Goal: Task Accomplishment & Management: Manage account settings

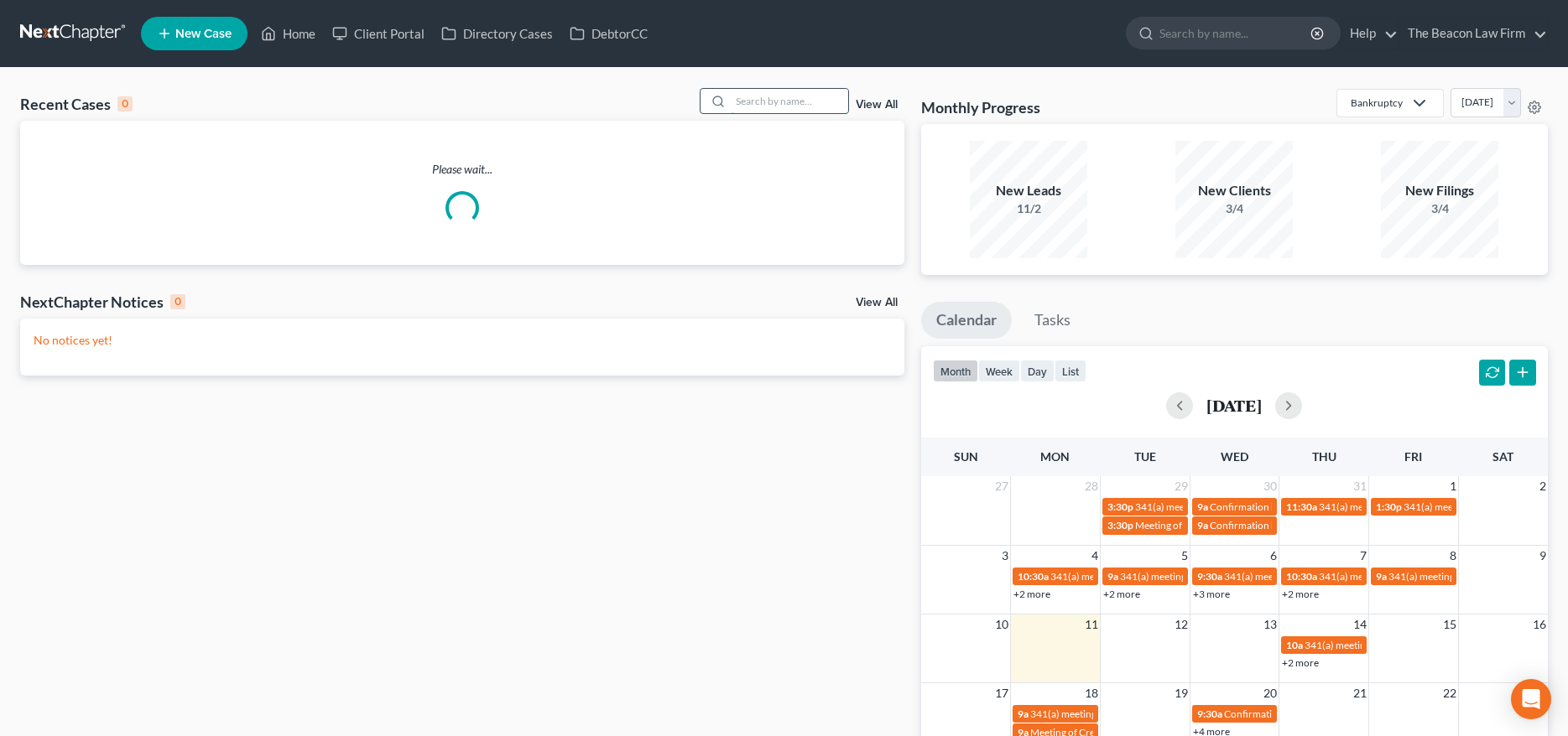
click at [758, 108] on input "search" at bounding box center [790, 101] width 118 height 24
paste input "[PERSON_NAME]"
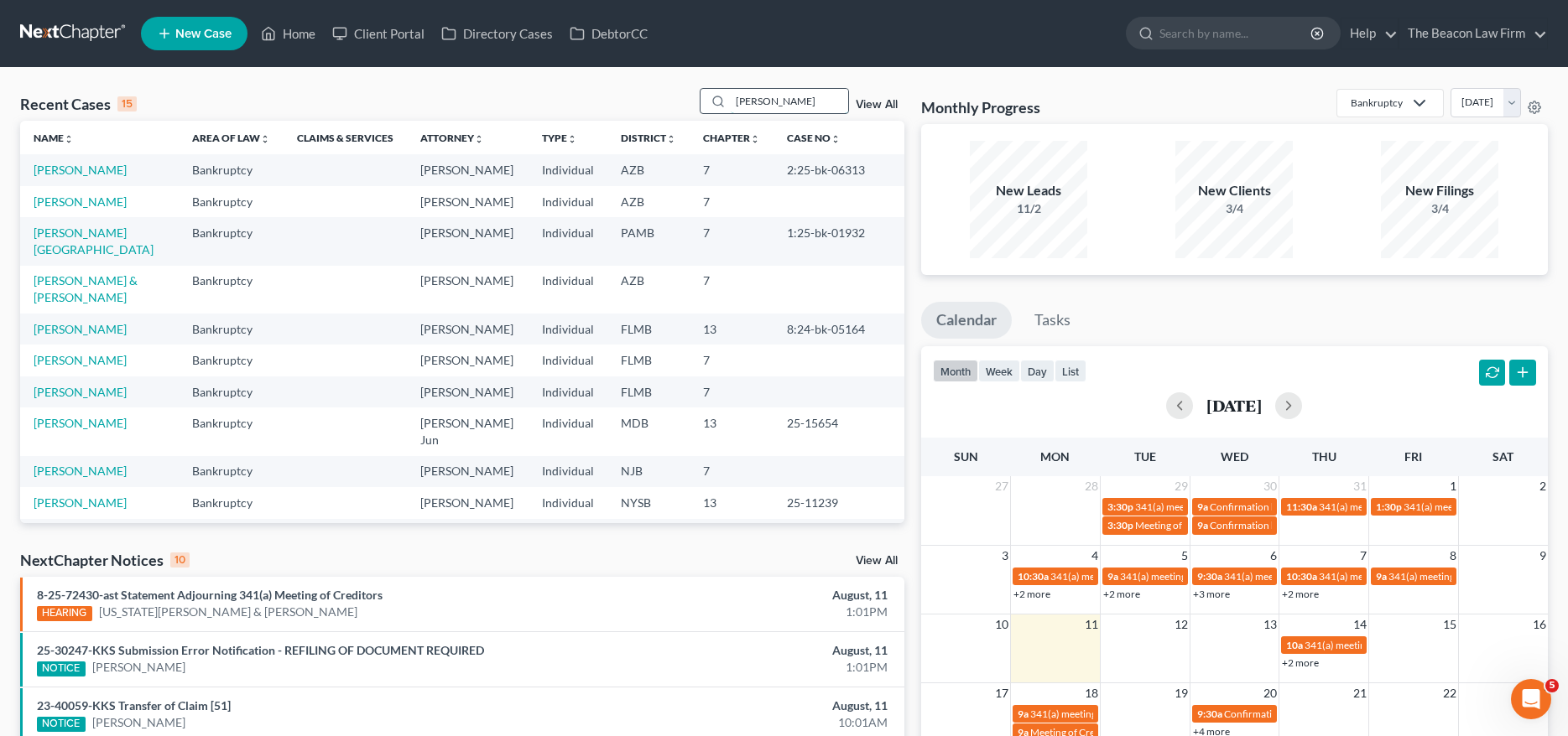
click at [812, 97] on input "[PERSON_NAME]" at bounding box center [790, 101] width 118 height 24
drag, startPoint x: 832, startPoint y: 94, endPoint x: 684, endPoint y: 99, distance: 148.1
click at [684, 99] on div "Recent Cases 15 Novilla Darnell View All" at bounding box center [462, 105] width 884 height 33
drag, startPoint x: 811, startPoint y: 97, endPoint x: 664, endPoint y: 95, distance: 147.0
click at [661, 98] on div "Recent Cases 15 Novilla Darnell View All" at bounding box center [462, 105] width 884 height 33
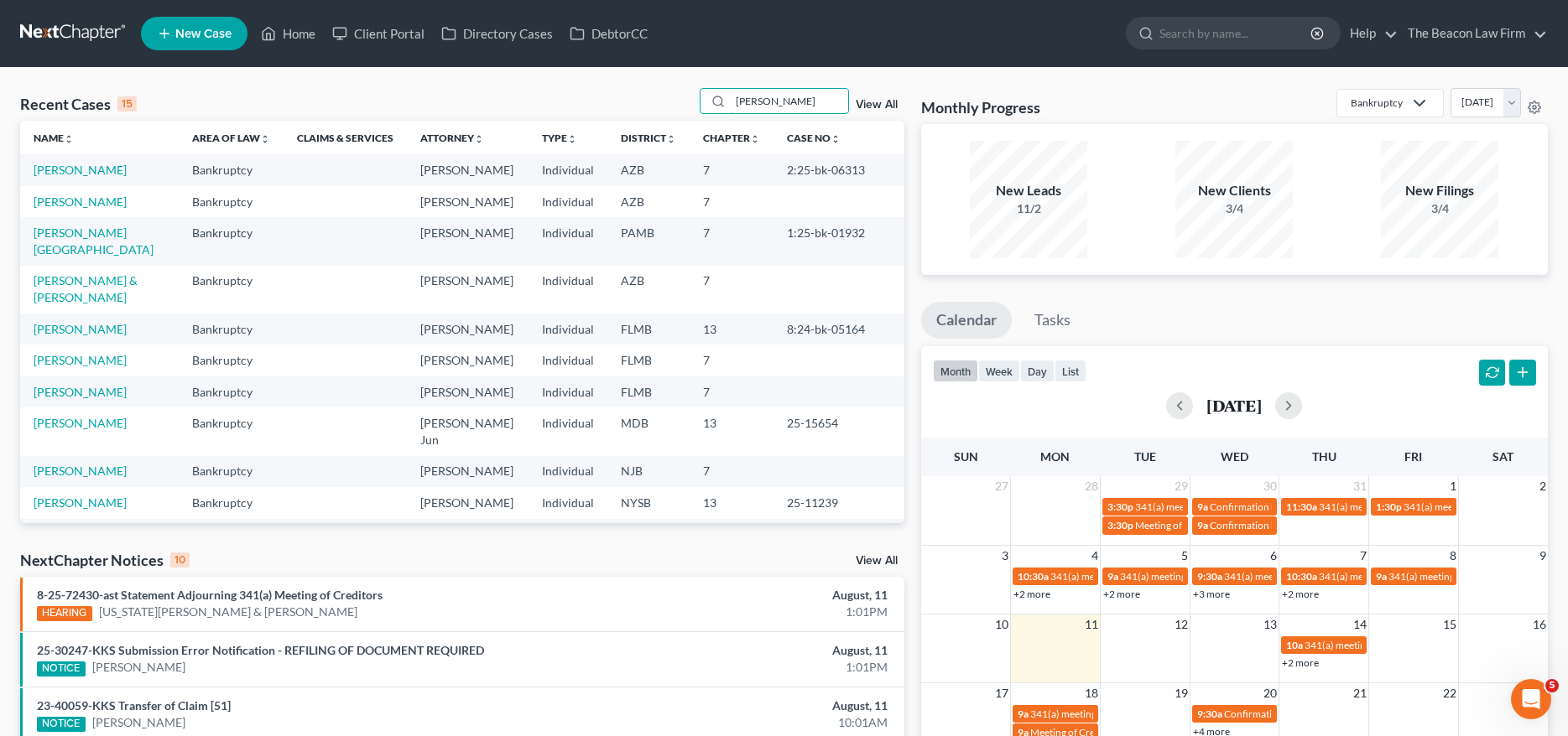
paste input "search"
type input "[PERSON_NAME]"
click at [767, 103] on input "search" at bounding box center [790, 101] width 118 height 24
paste input "[PERSON_NAME]"
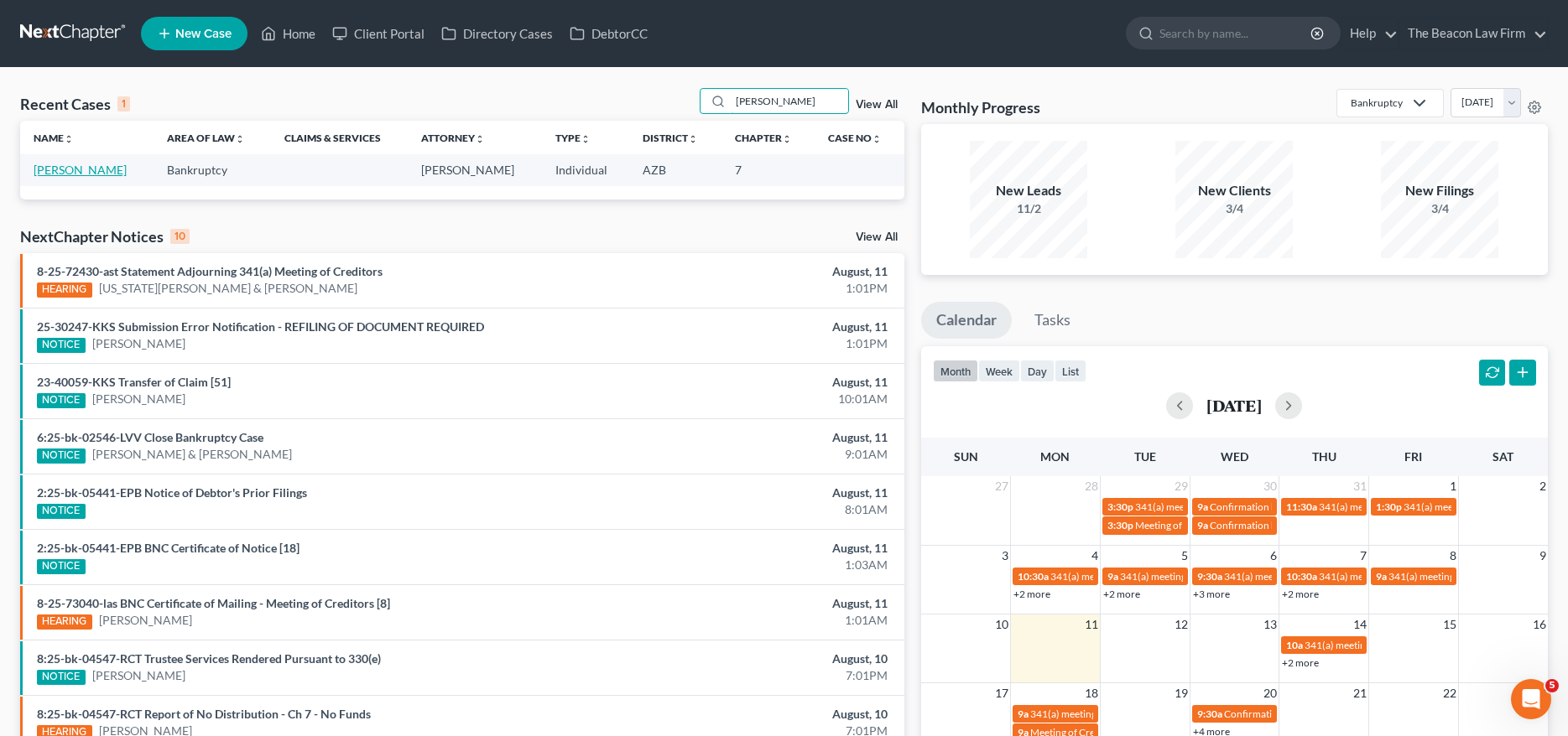
type input "[PERSON_NAME]"
click at [80, 172] on link "[PERSON_NAME]" at bounding box center [80, 169] width 93 height 15
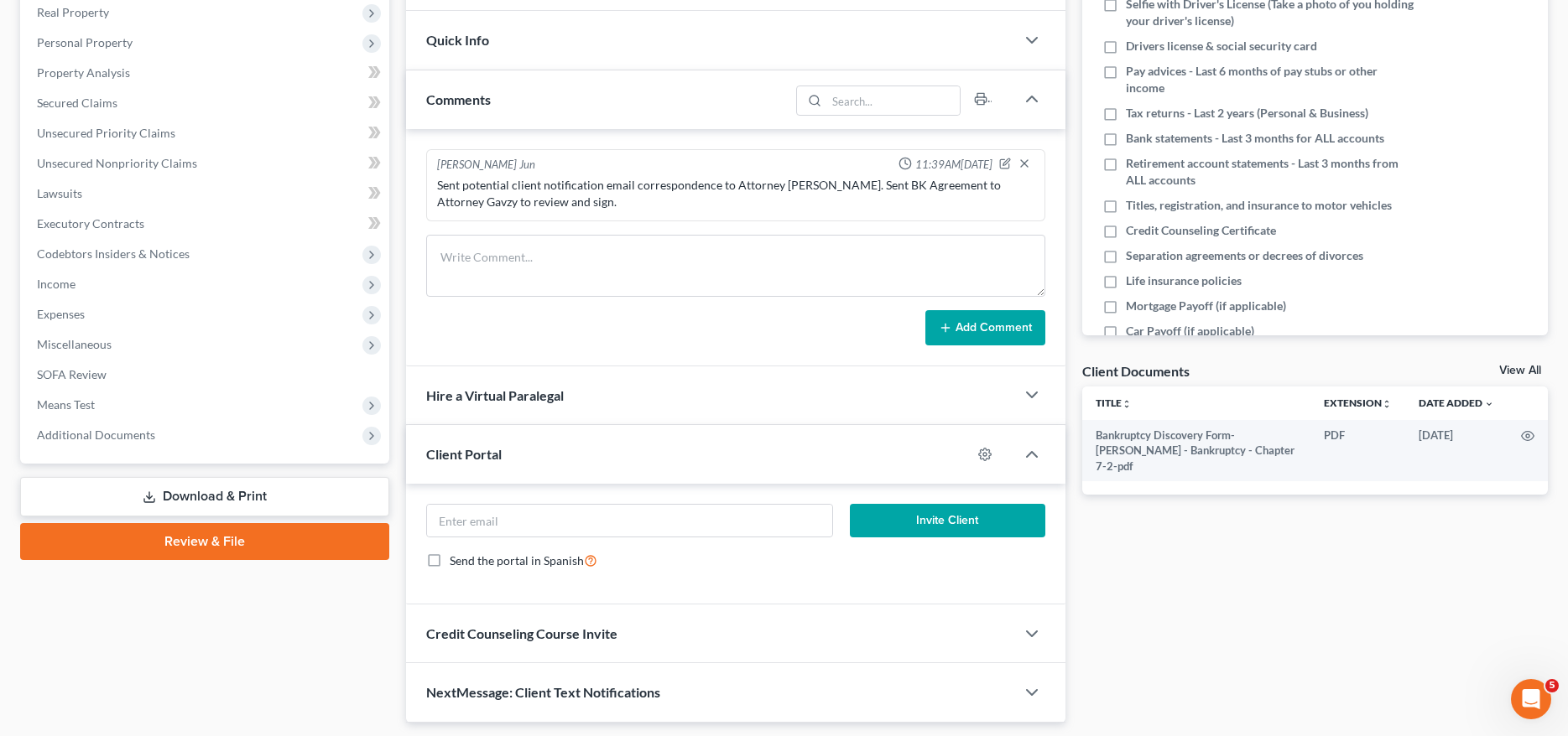
scroll to position [277, 0]
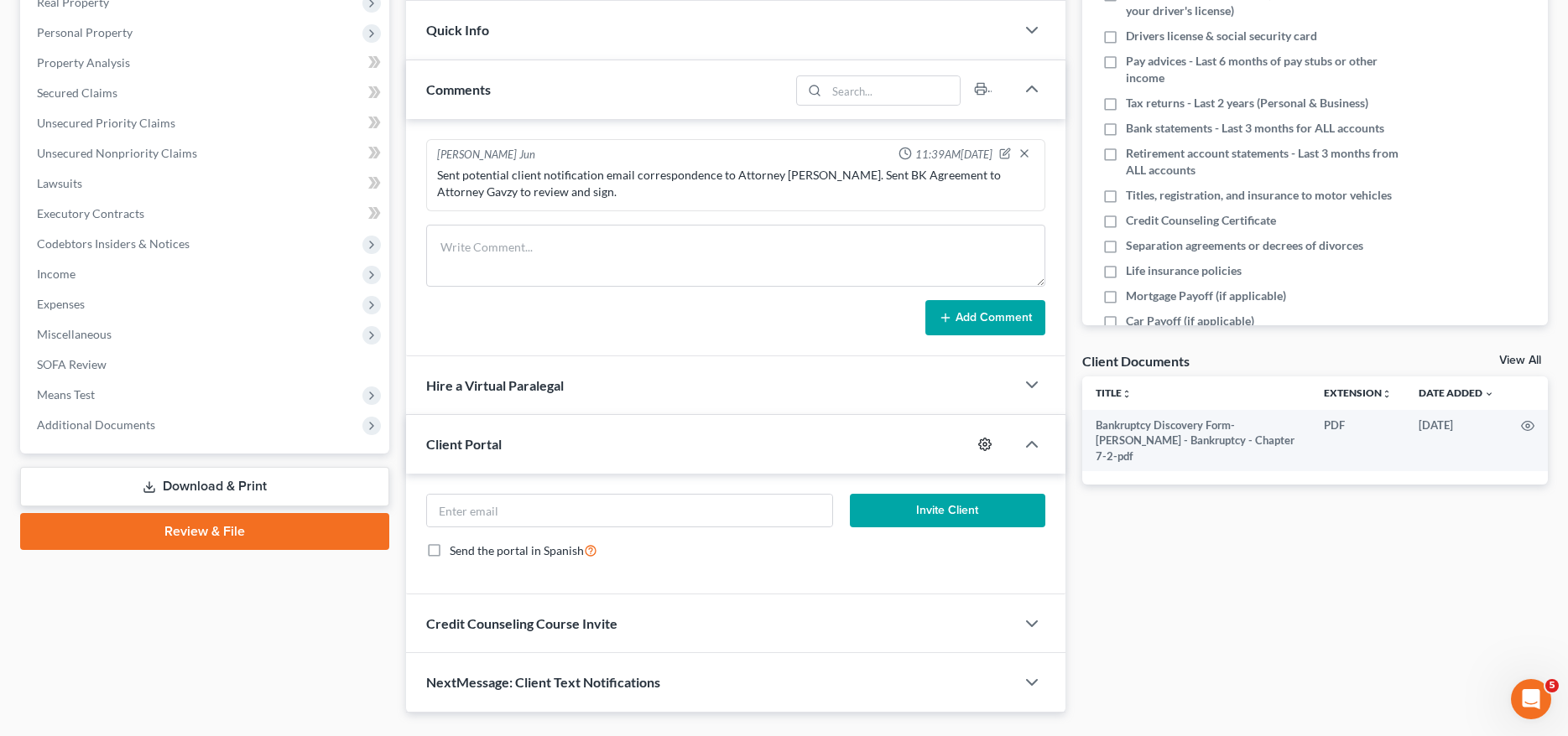
click at [984, 442] on icon "button" at bounding box center [985, 445] width 14 height 14
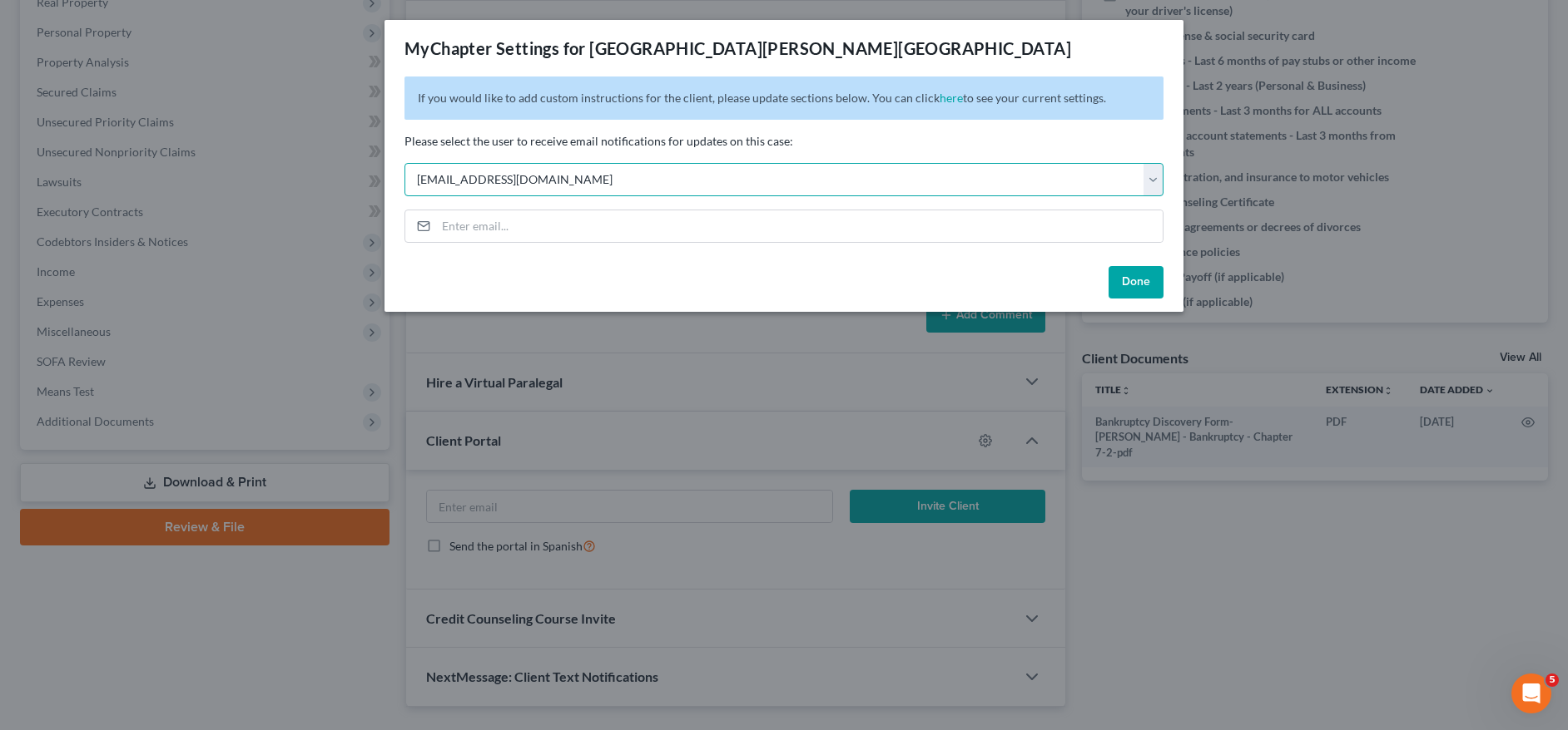
select select "11"
click at [1154, 288] on button "Done" at bounding box center [1136, 283] width 55 height 33
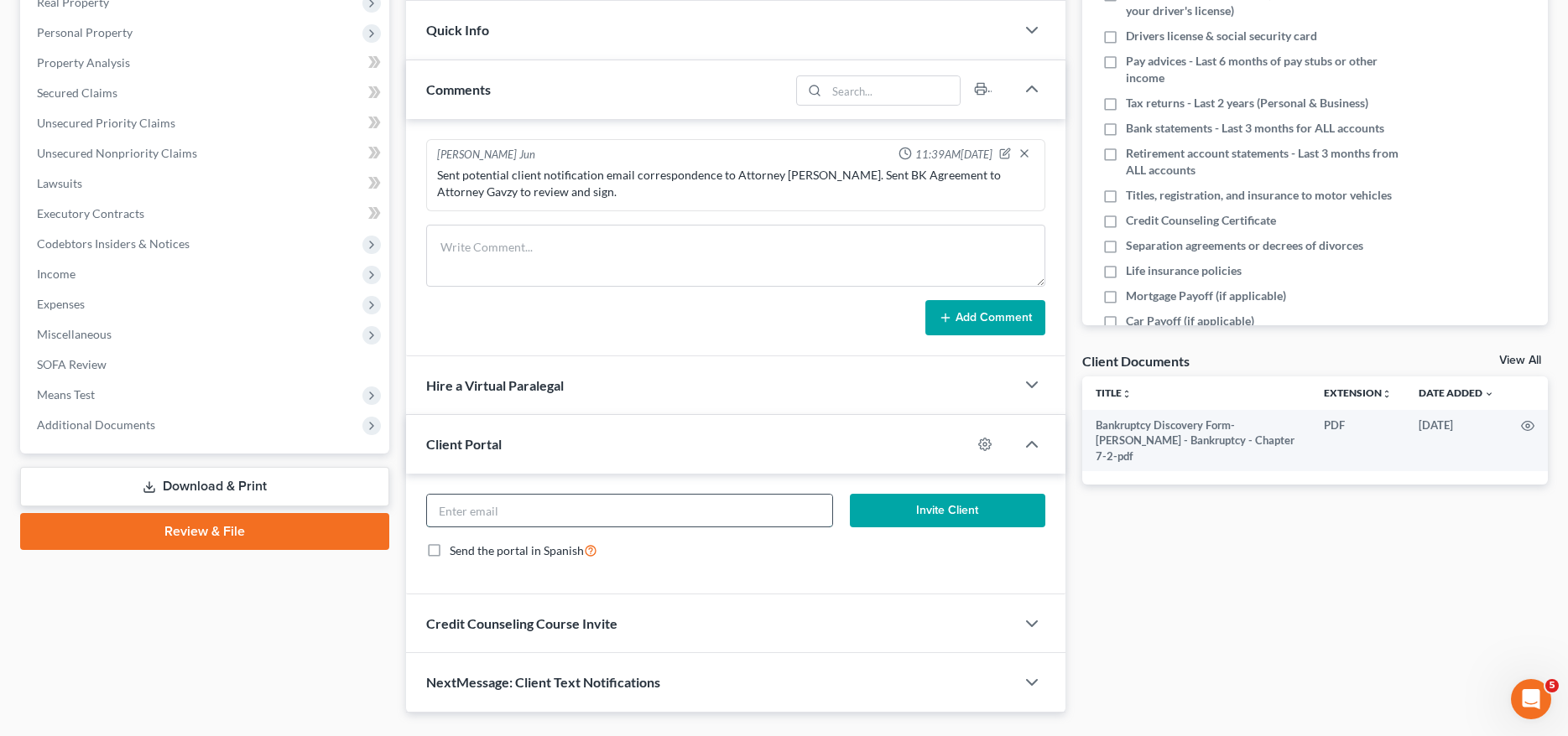
click at [564, 498] on input "email" at bounding box center [629, 511] width 405 height 32
click at [569, 520] on input "email" at bounding box center [629, 511] width 405 height 32
paste input "[EMAIL_ADDRESS][DOMAIN_NAME]"
type input "[EMAIL_ADDRESS][DOMAIN_NAME]"
click at [930, 506] on button "Invite Client" at bounding box center [947, 511] width 194 height 34
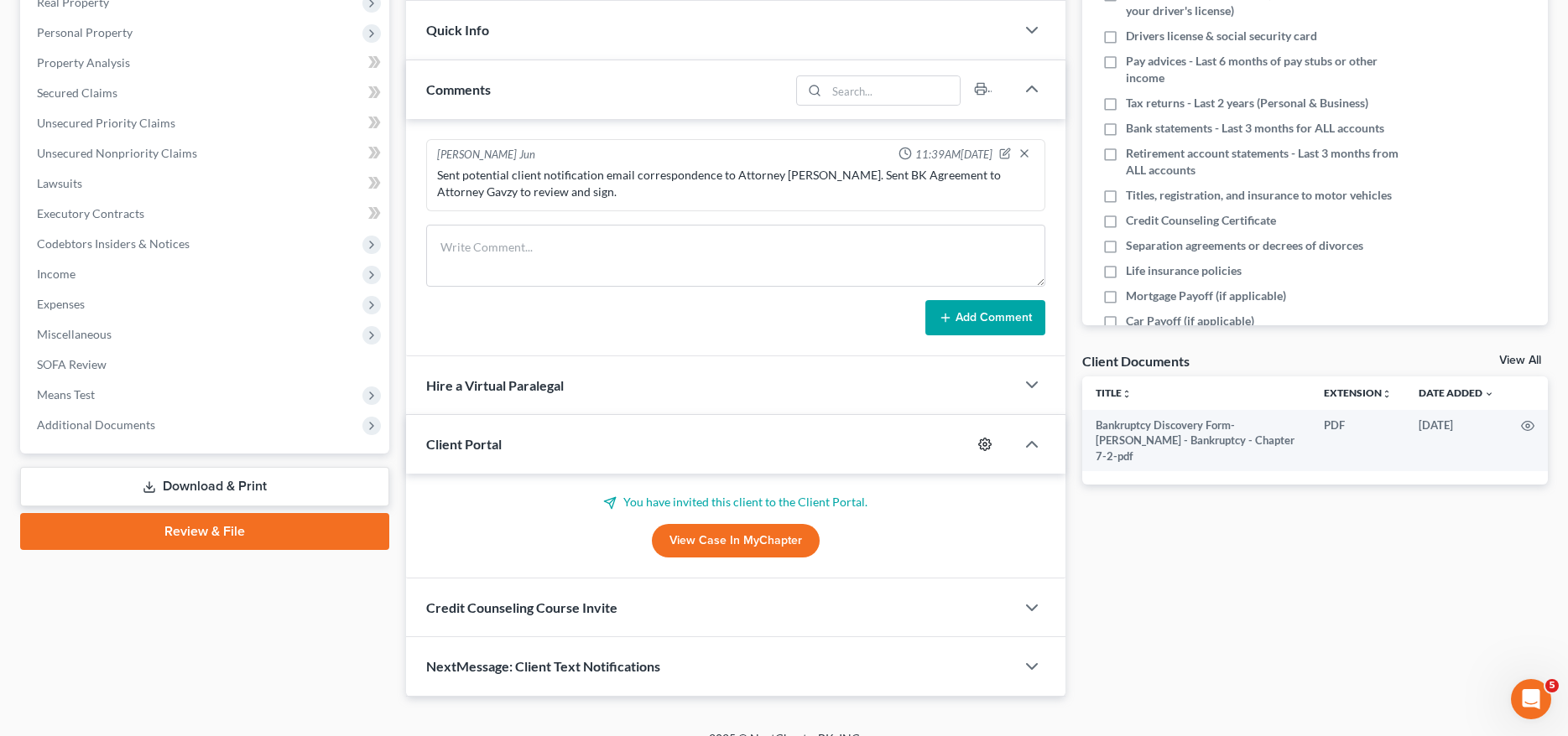
click at [990, 444] on icon "button" at bounding box center [985, 445] width 14 height 14
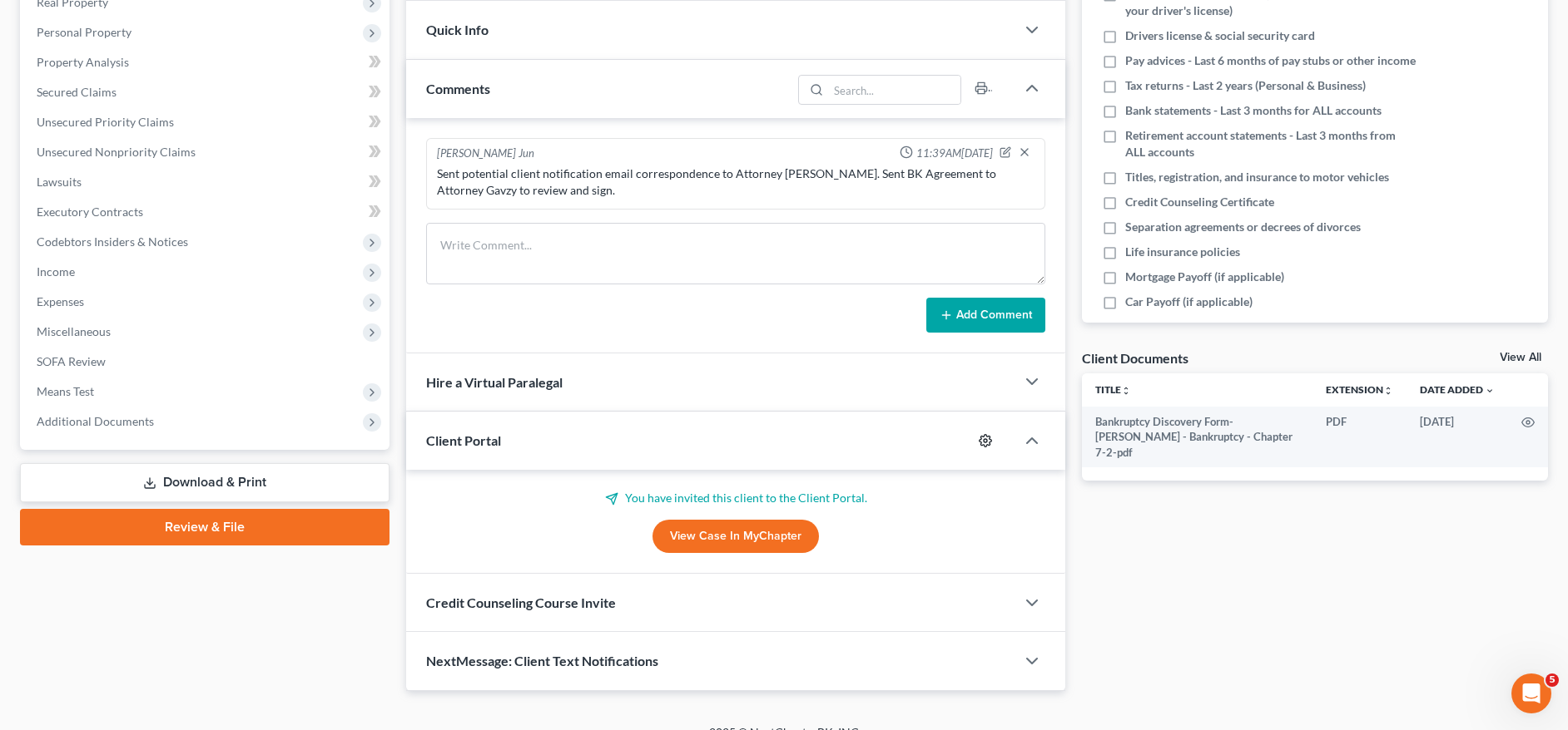
select select "11"
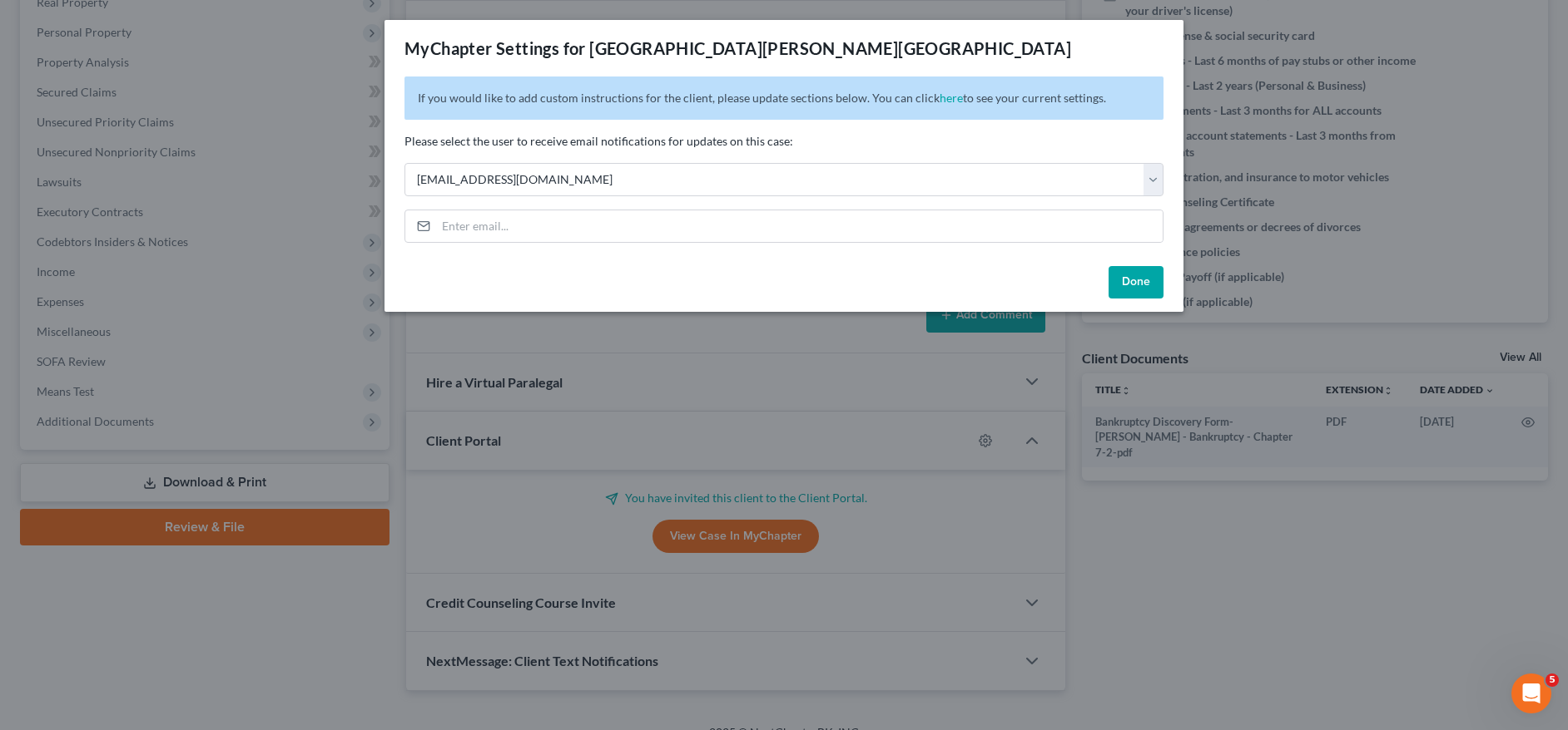
click at [1142, 277] on button "Done" at bounding box center [1136, 283] width 55 height 33
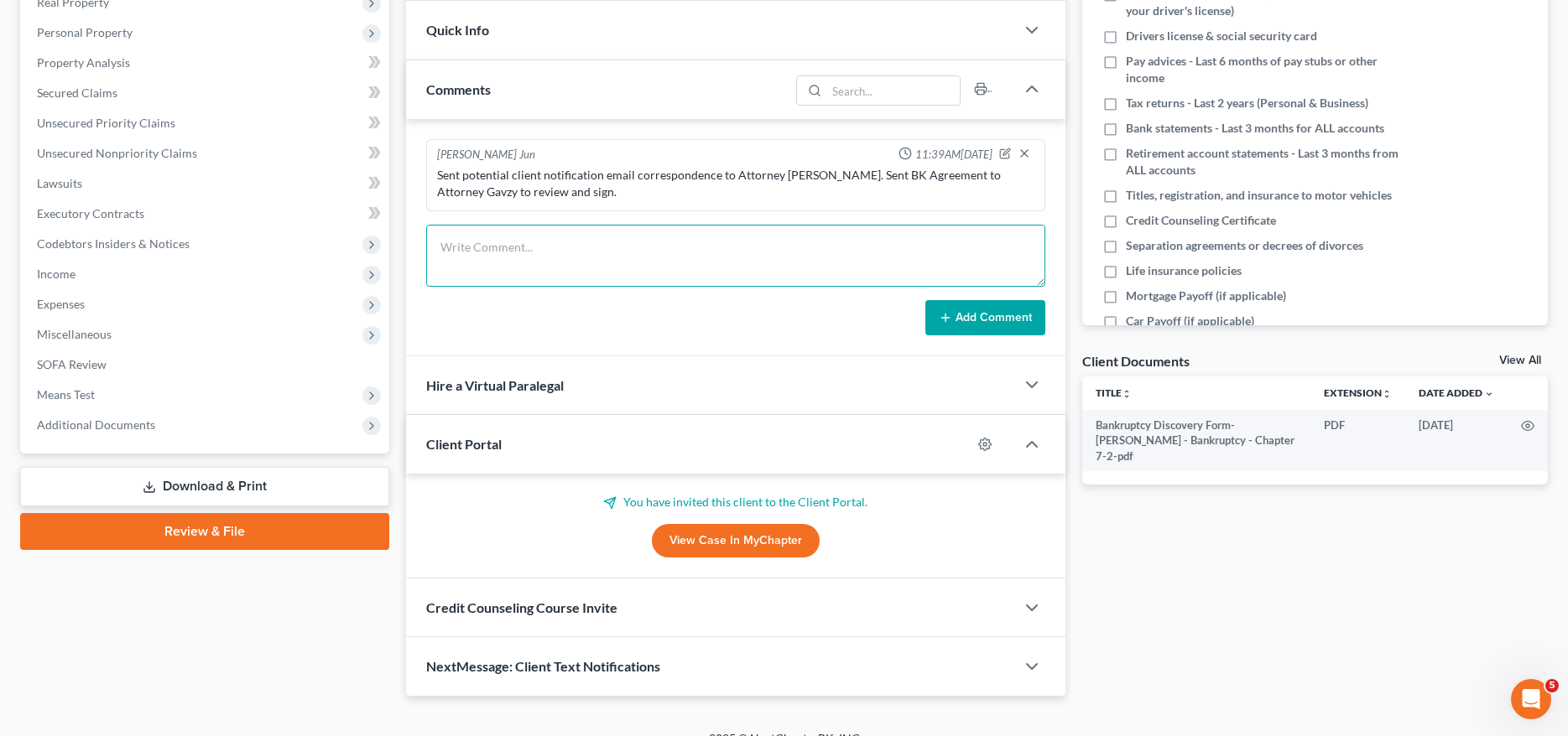
click at [511, 249] on textarea at bounding box center [735, 256] width 618 height 62
click at [565, 253] on textarea at bounding box center [735, 256] width 618 height 62
paste textarea "Client is paid in full. Sent client and Attorney [PERSON_NAME] petition prepara…"
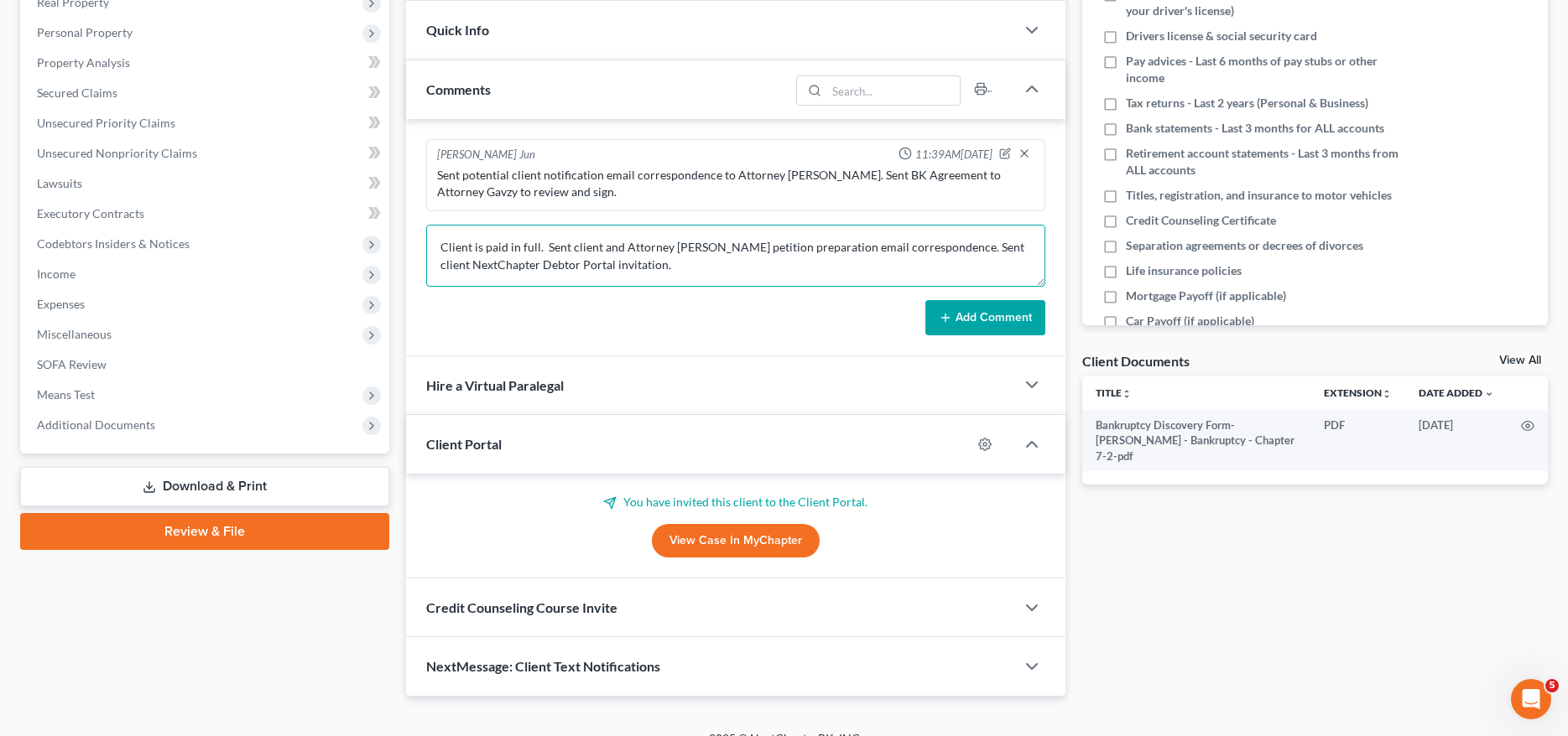
click at [691, 247] on textarea "Client is paid in full. Sent client and Attorney [PERSON_NAME] petition prepara…" at bounding box center [735, 256] width 618 height 62
type textarea "Client is paid in full. Sent client and Attorney [PERSON_NAME] petition prepara…"
click at [1000, 320] on button "Add Comment" at bounding box center [985, 318] width 120 height 35
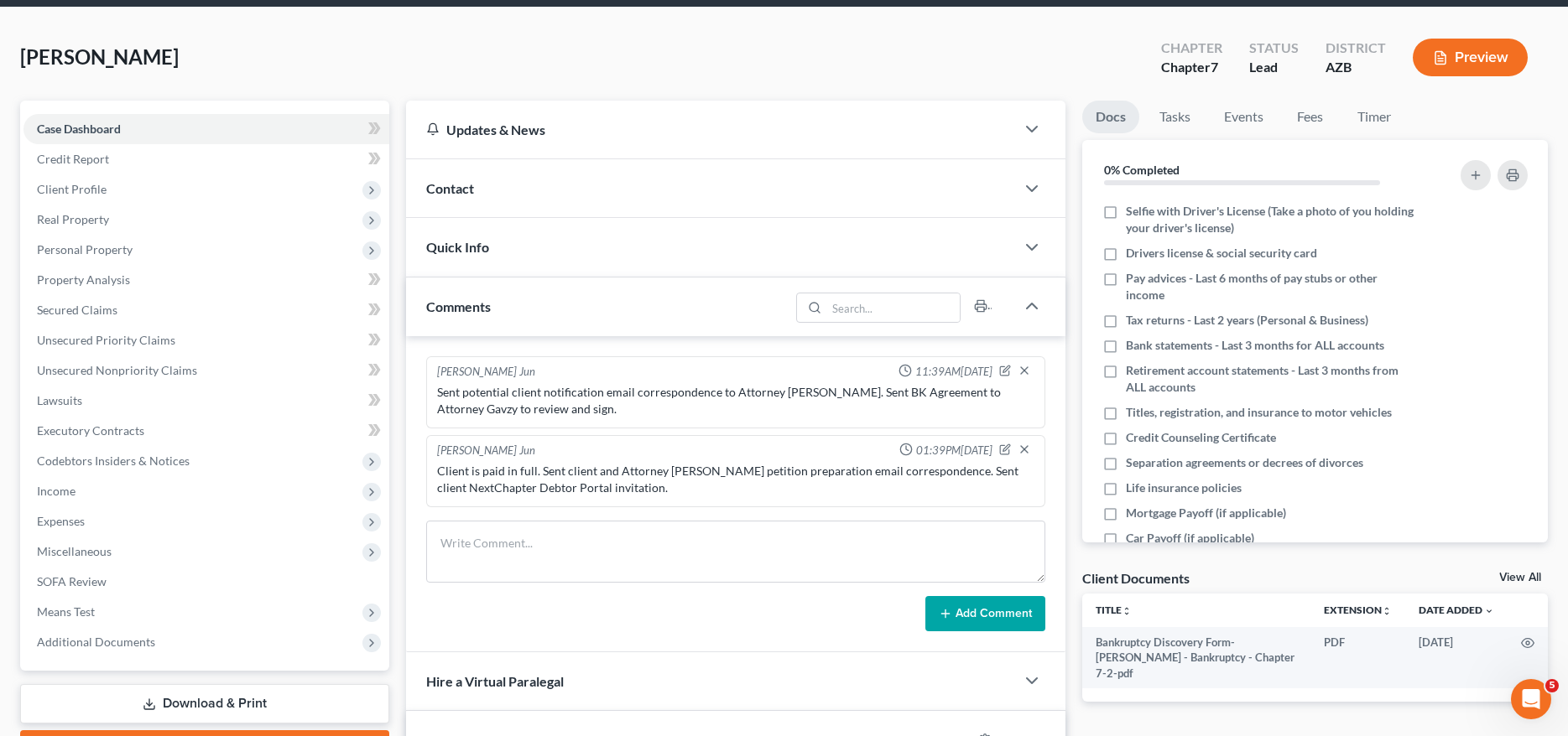
scroll to position [0, 0]
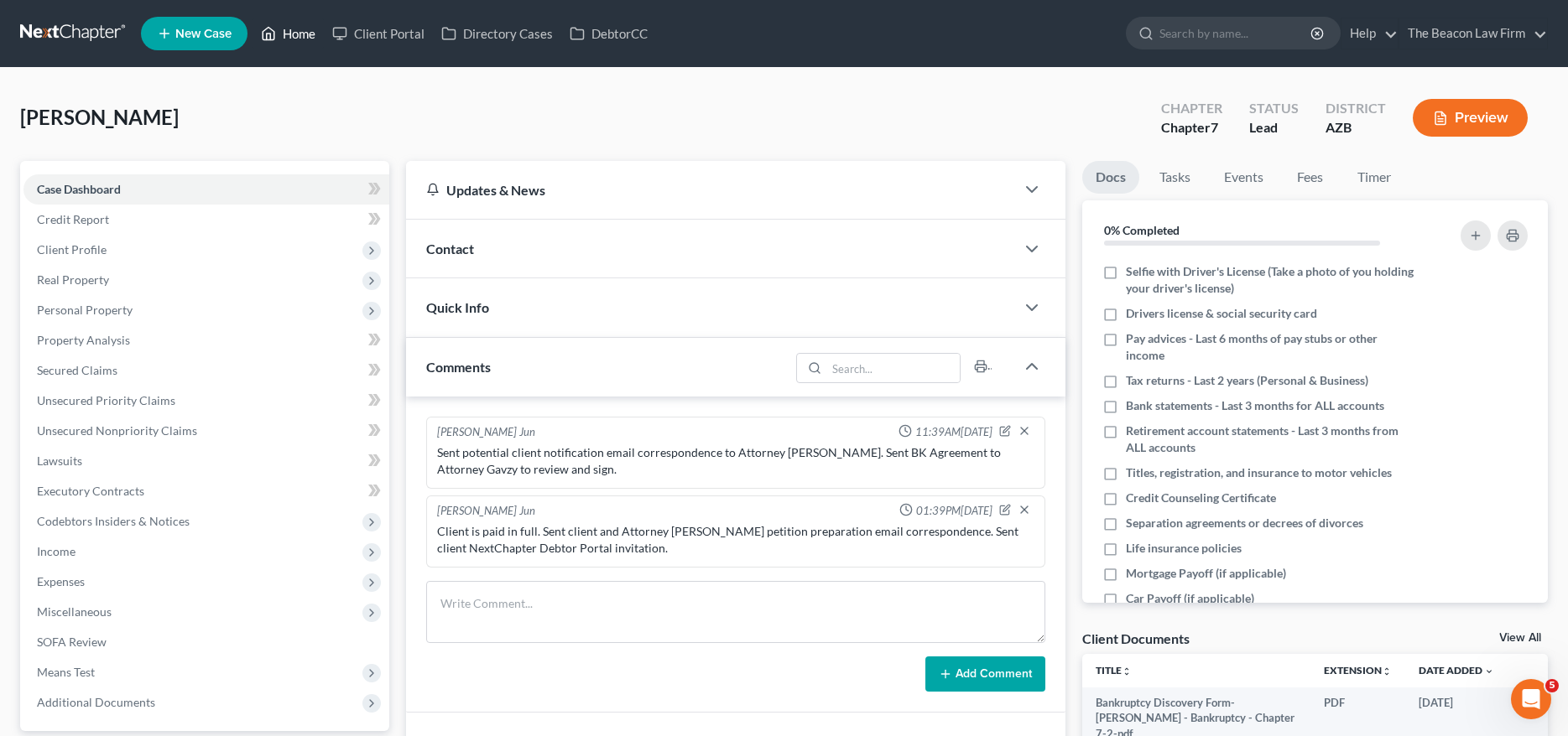
click at [296, 35] on link "Home" at bounding box center [288, 33] width 72 height 30
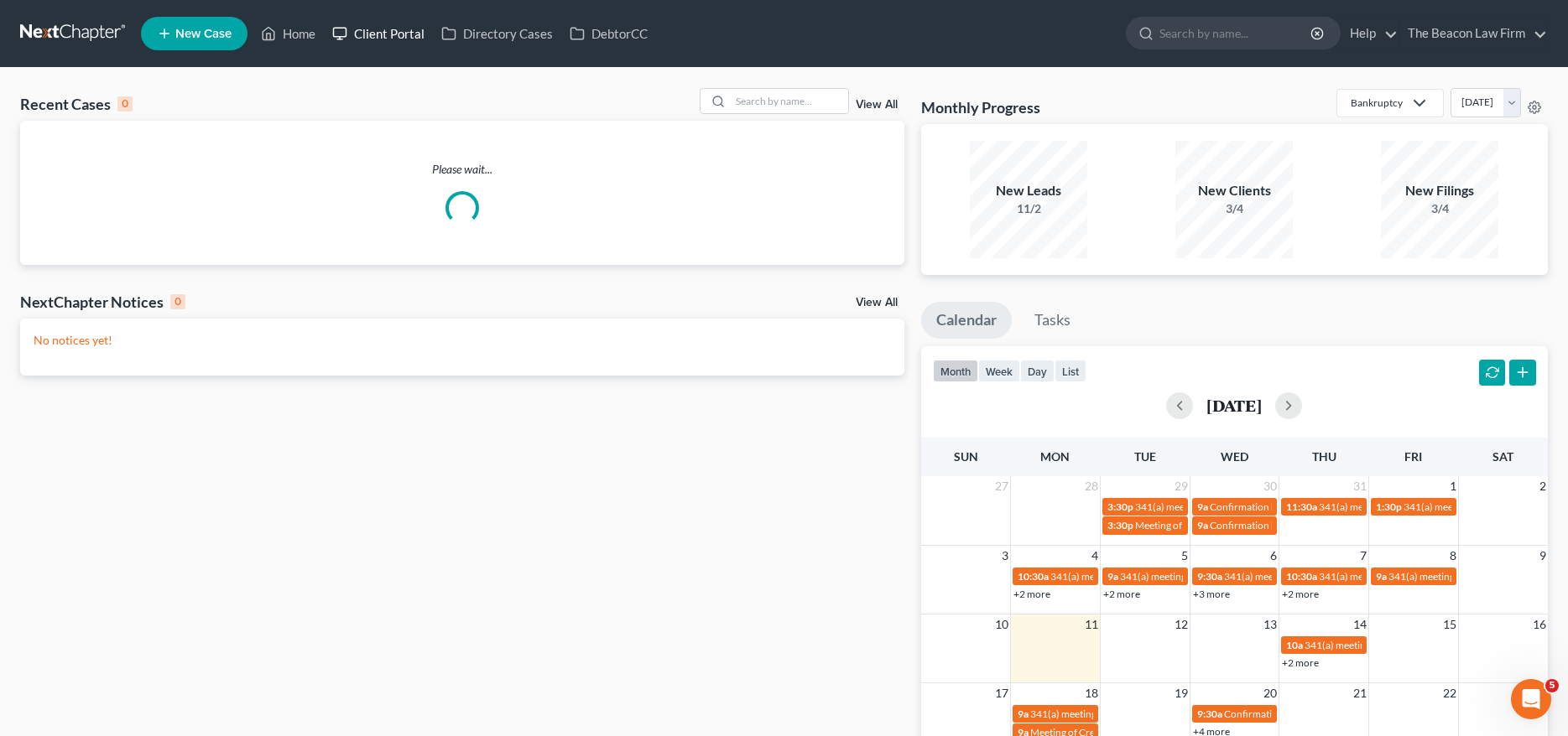
click at [386, 30] on link "Client Portal" at bounding box center [379, 33] width 109 height 30
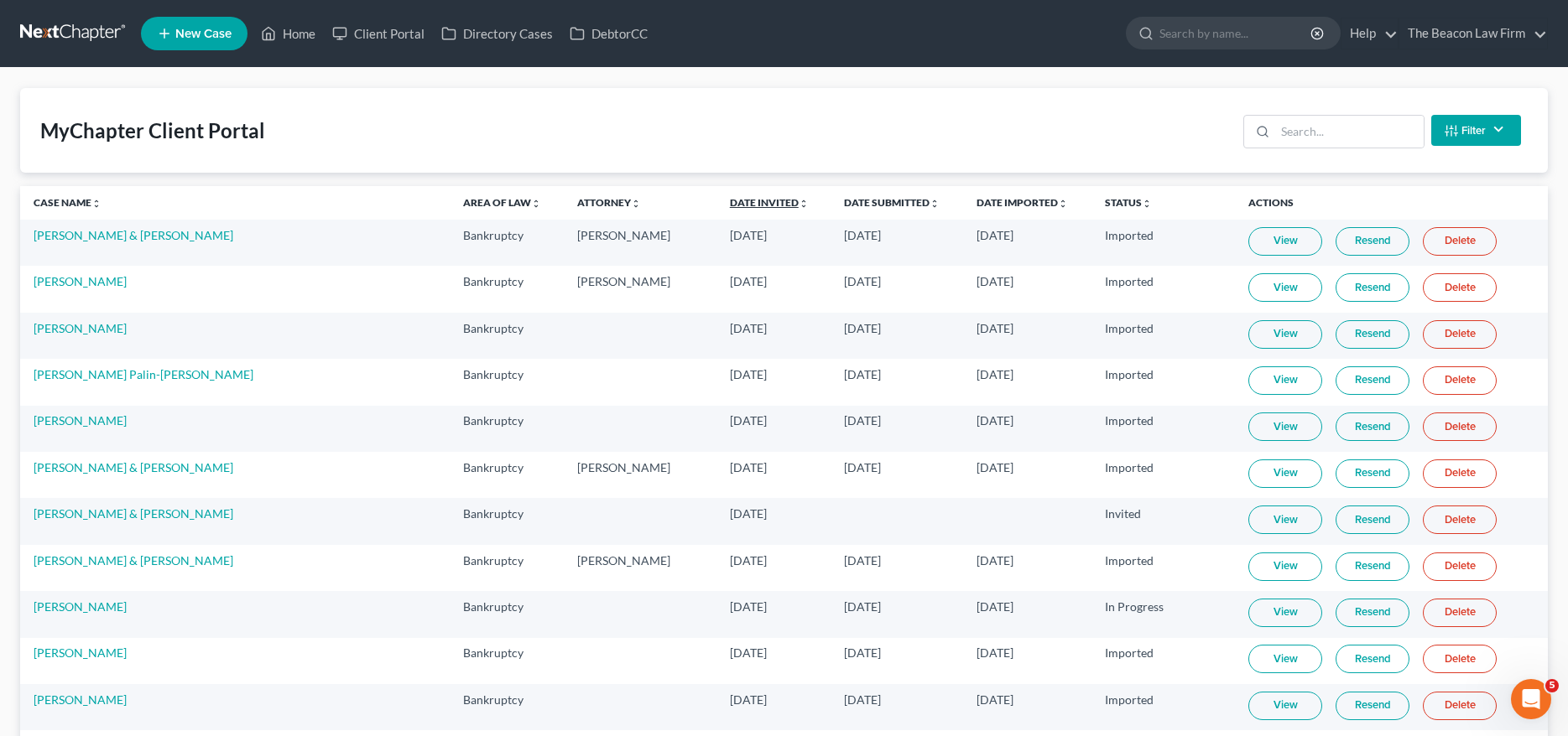
click at [730, 199] on link "Date Invited unfold_more expand_more expand_less" at bounding box center [769, 202] width 79 height 13
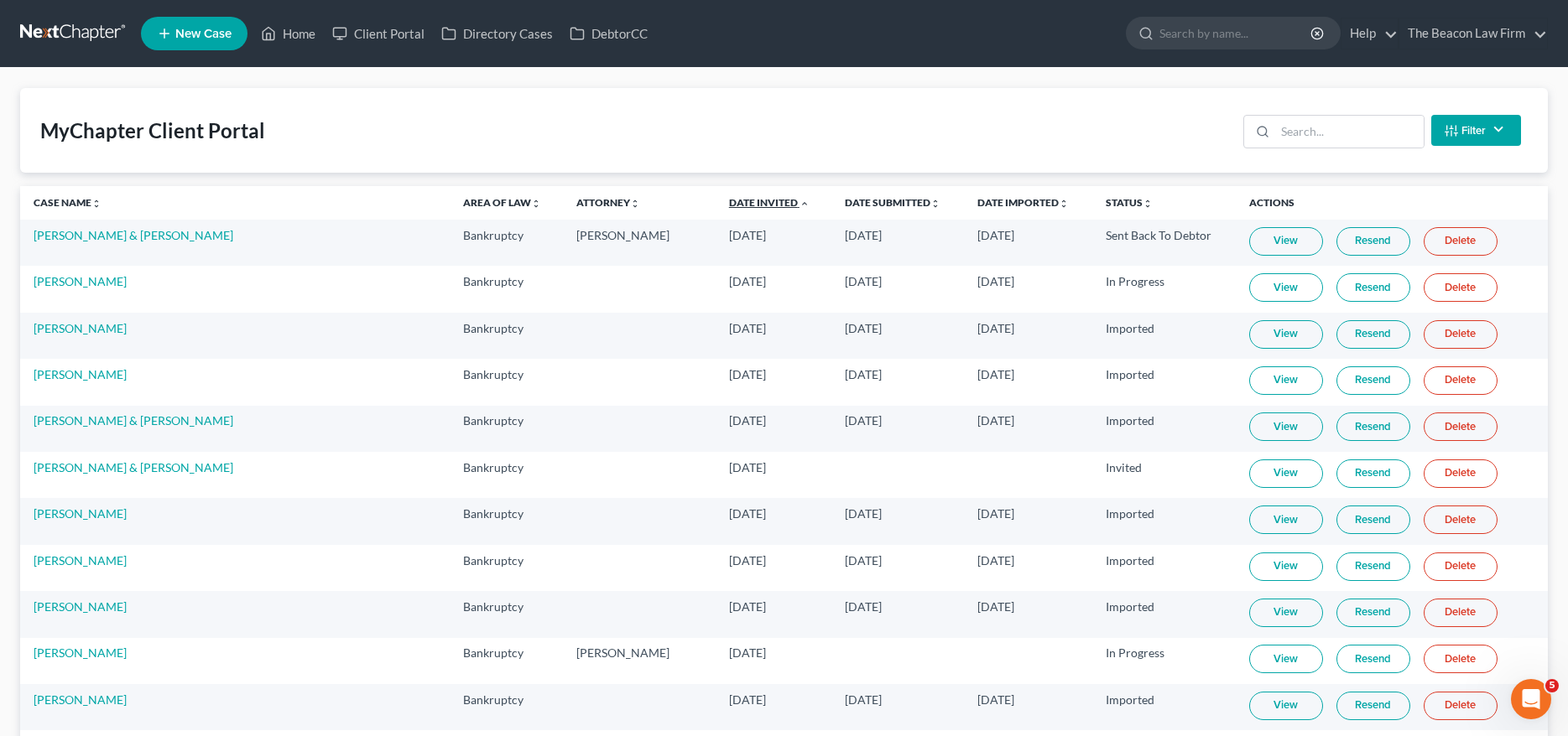
click at [730, 199] on link "Date Invited unfold_more expand_more expand_less" at bounding box center [769, 202] width 80 height 13
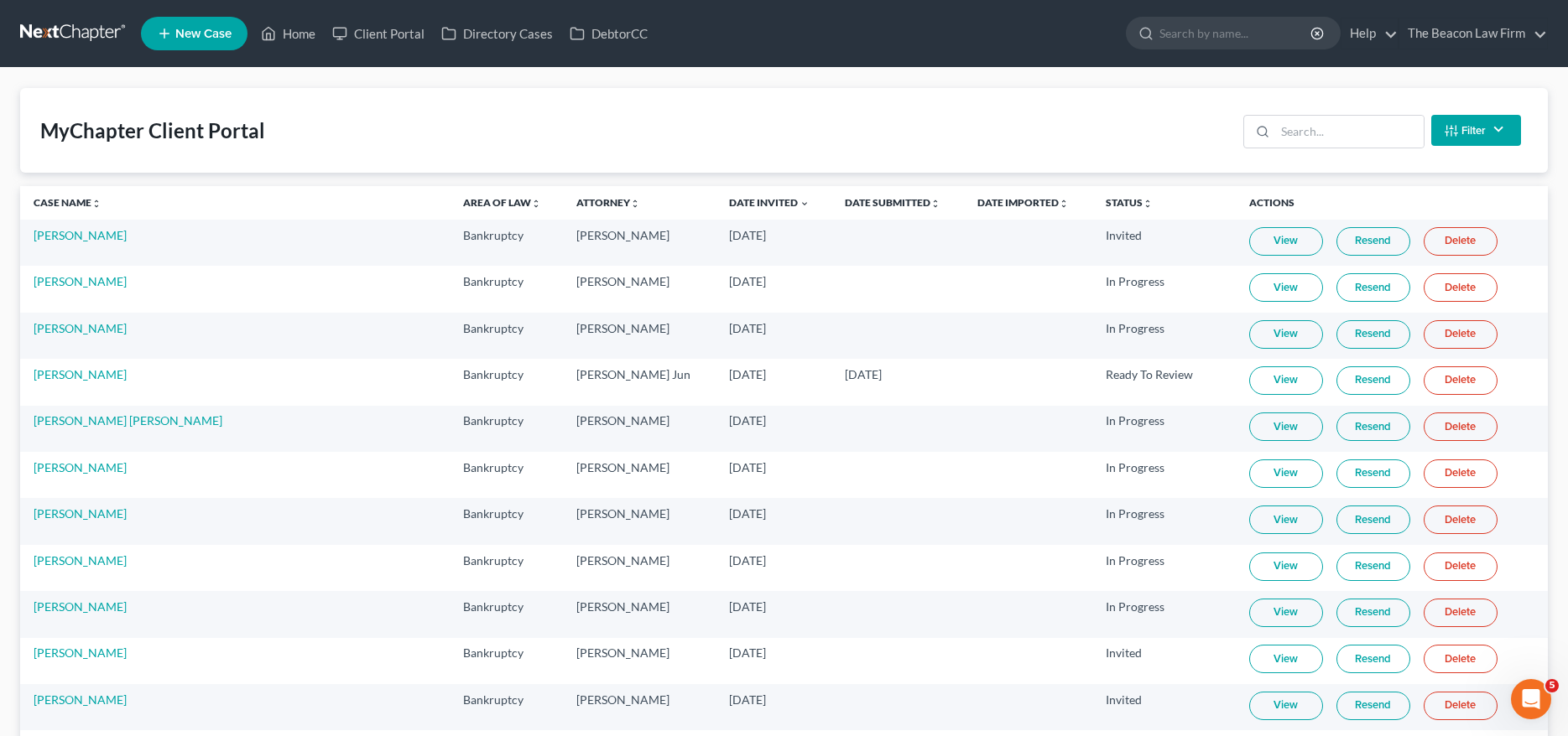
click at [1354, 233] on link "Resend" at bounding box center [1373, 241] width 73 height 29
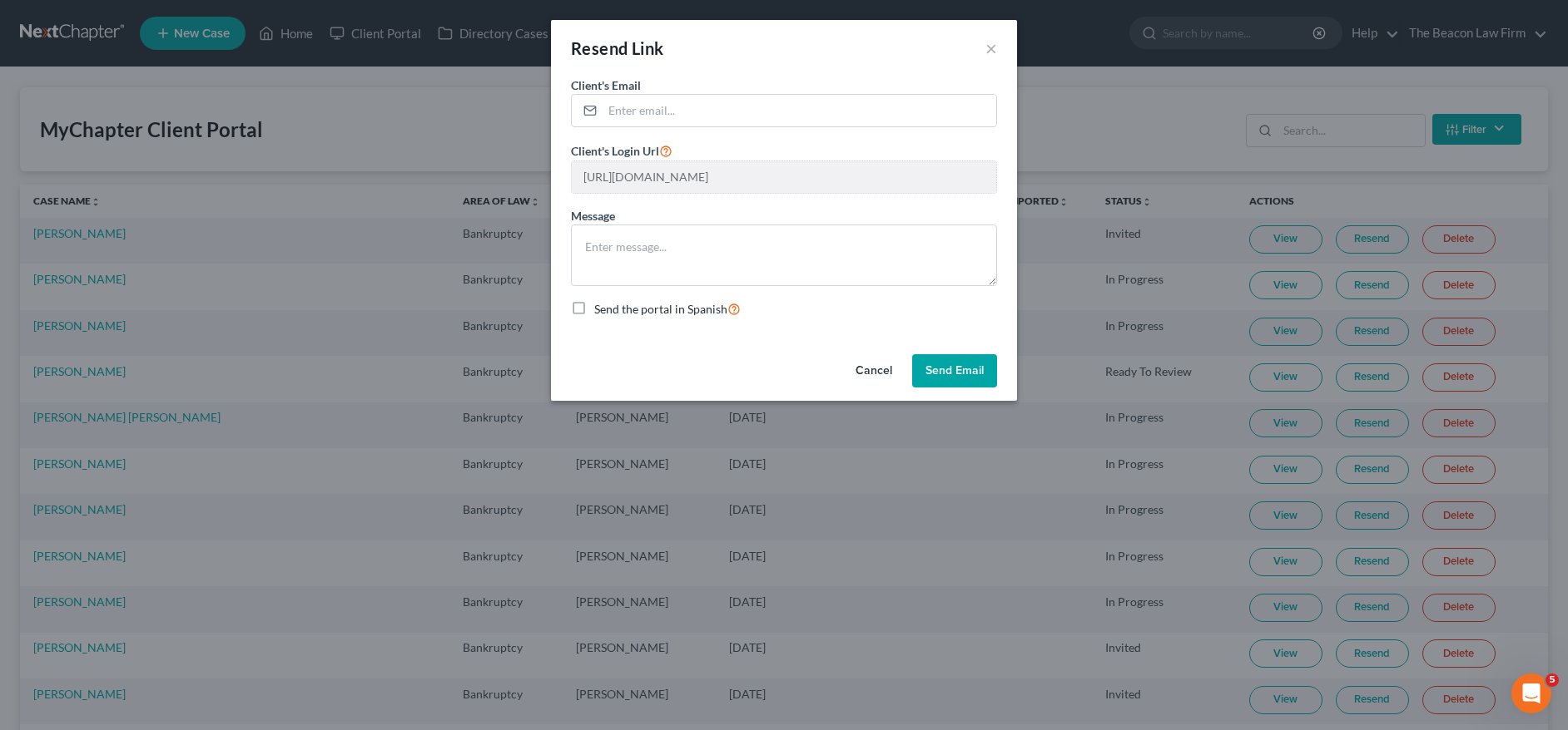
click at [979, 366] on button "Send Email" at bounding box center [954, 371] width 85 height 33
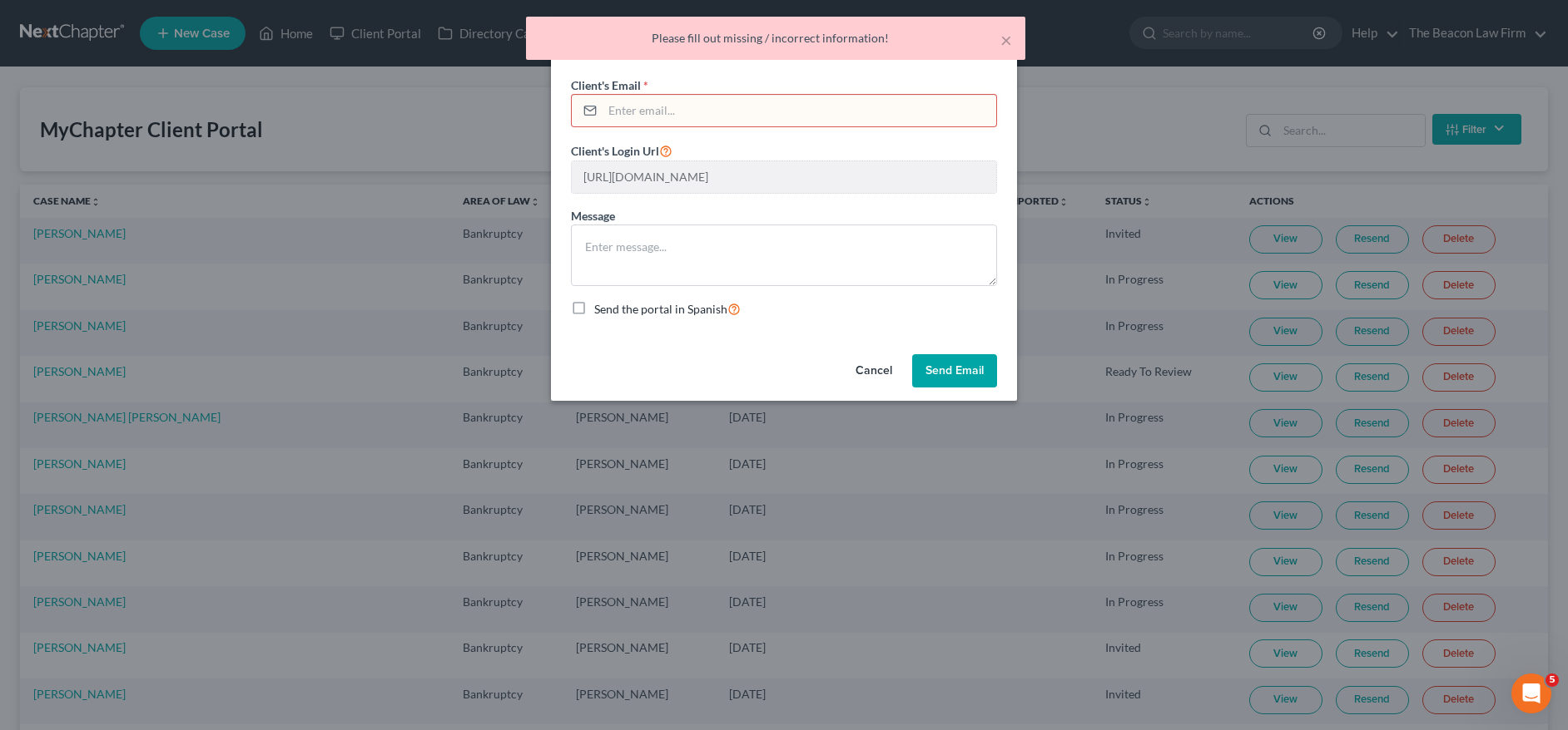
click at [803, 117] on input "email" at bounding box center [799, 111] width 394 height 32
click at [1012, 34] on div "× Please fill out missing / incorrect information!" at bounding box center [776, 38] width 499 height 43
click at [1005, 35] on button "×" at bounding box center [1006, 39] width 12 height 20
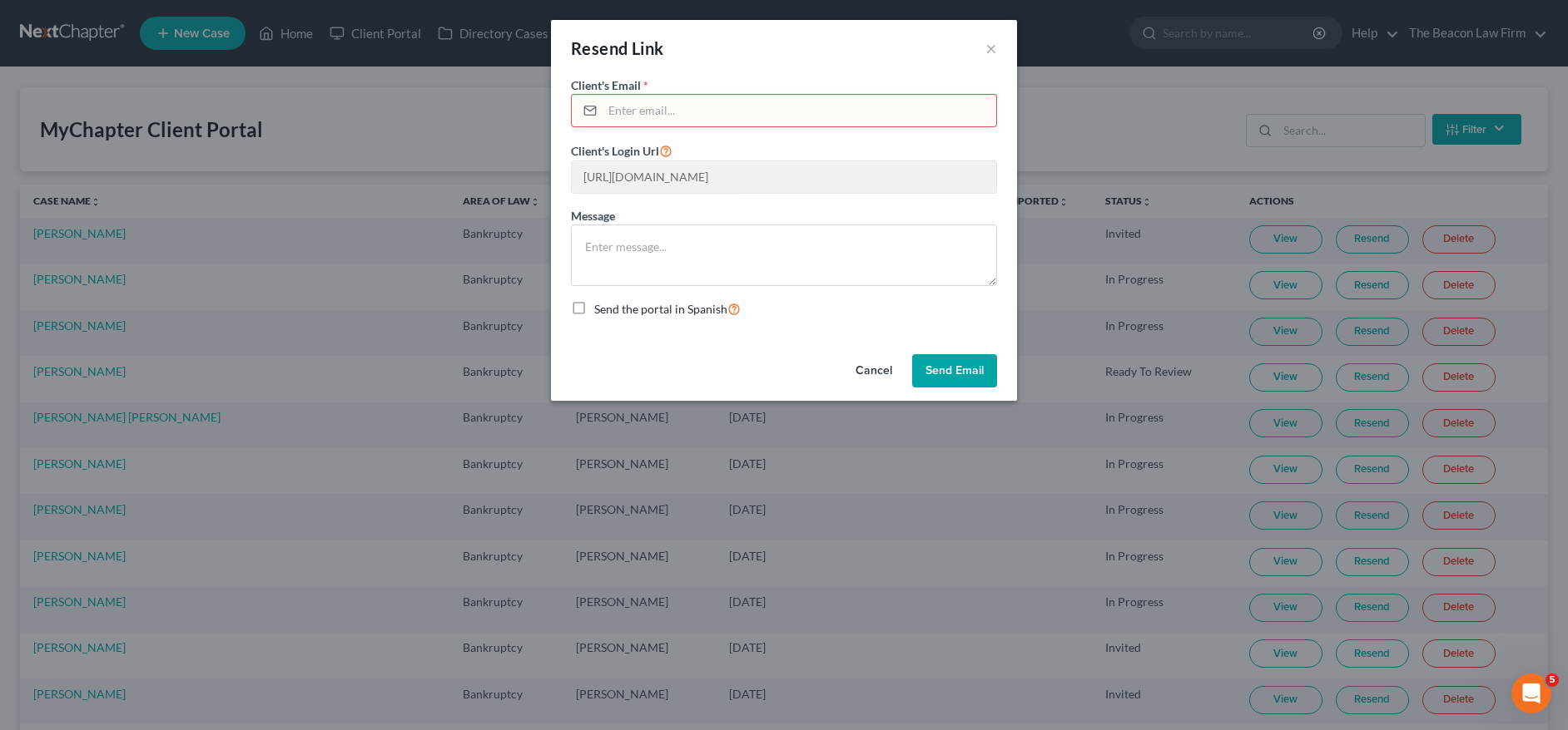
click at [773, 123] on input "email" at bounding box center [799, 111] width 394 height 32
paste input "[EMAIL_ADDRESS][DOMAIN_NAME]"
type input "[EMAIL_ADDRESS][DOMAIN_NAME]"
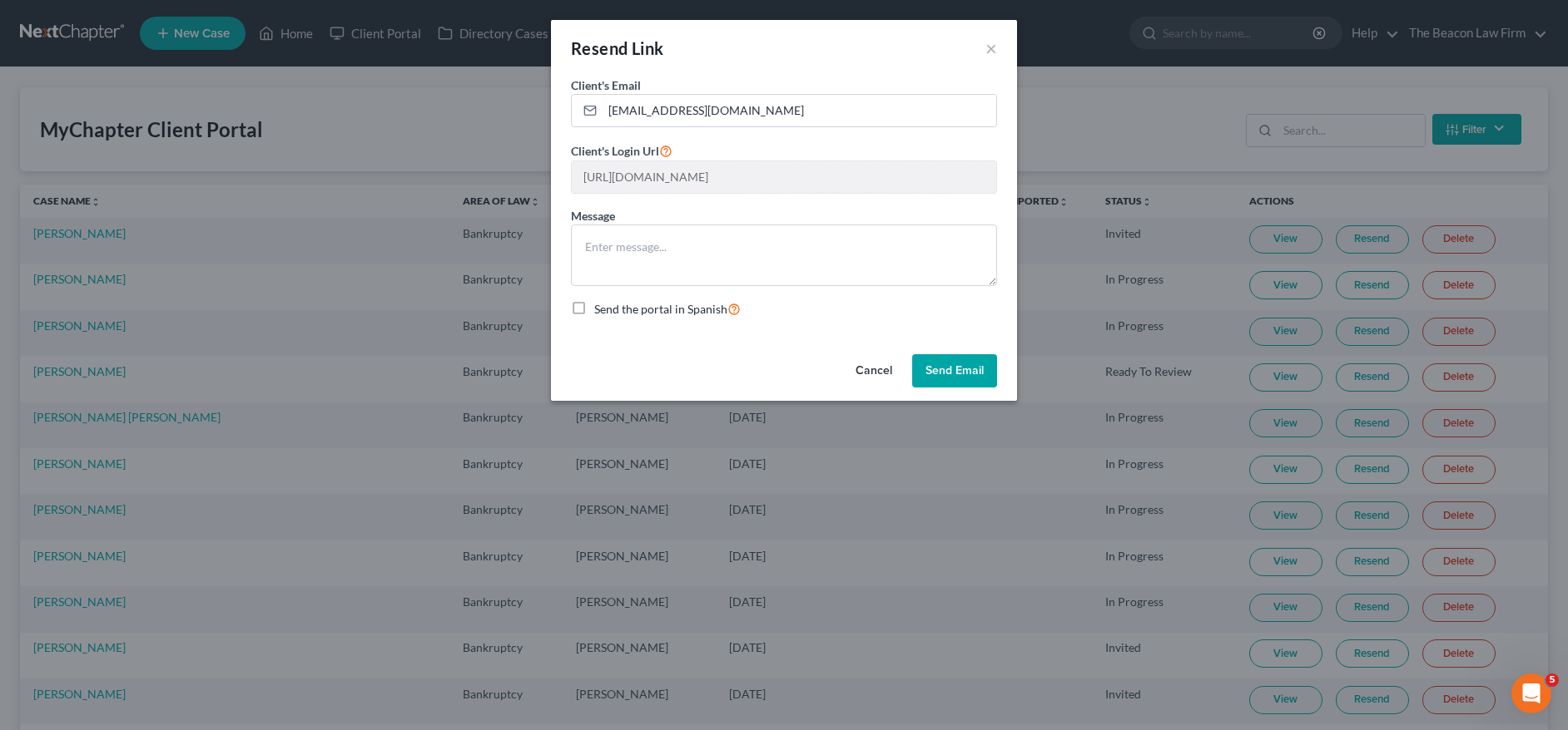
click at [939, 373] on button "Send Email" at bounding box center [954, 371] width 85 height 33
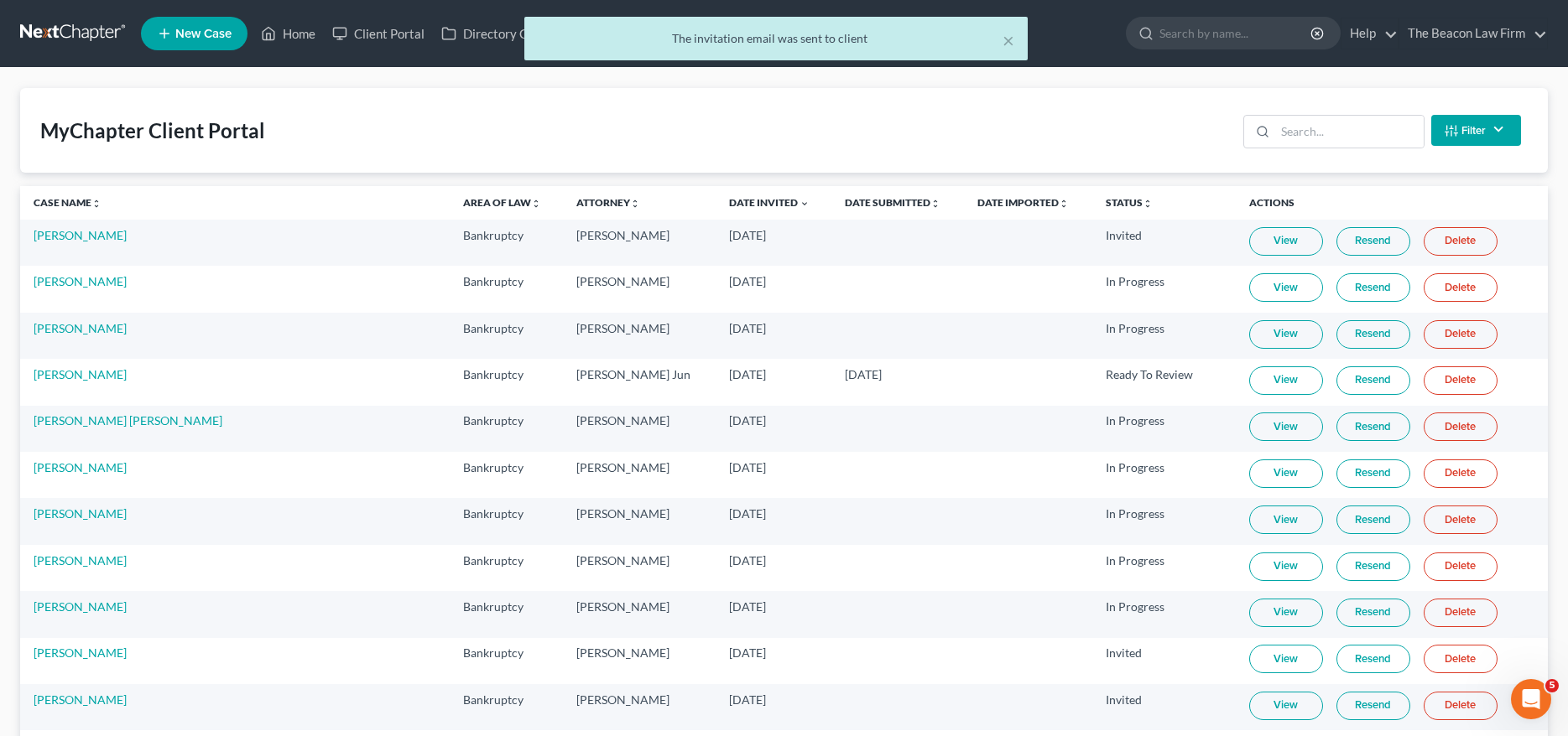
click at [1349, 242] on link "Resend" at bounding box center [1373, 241] width 73 height 29
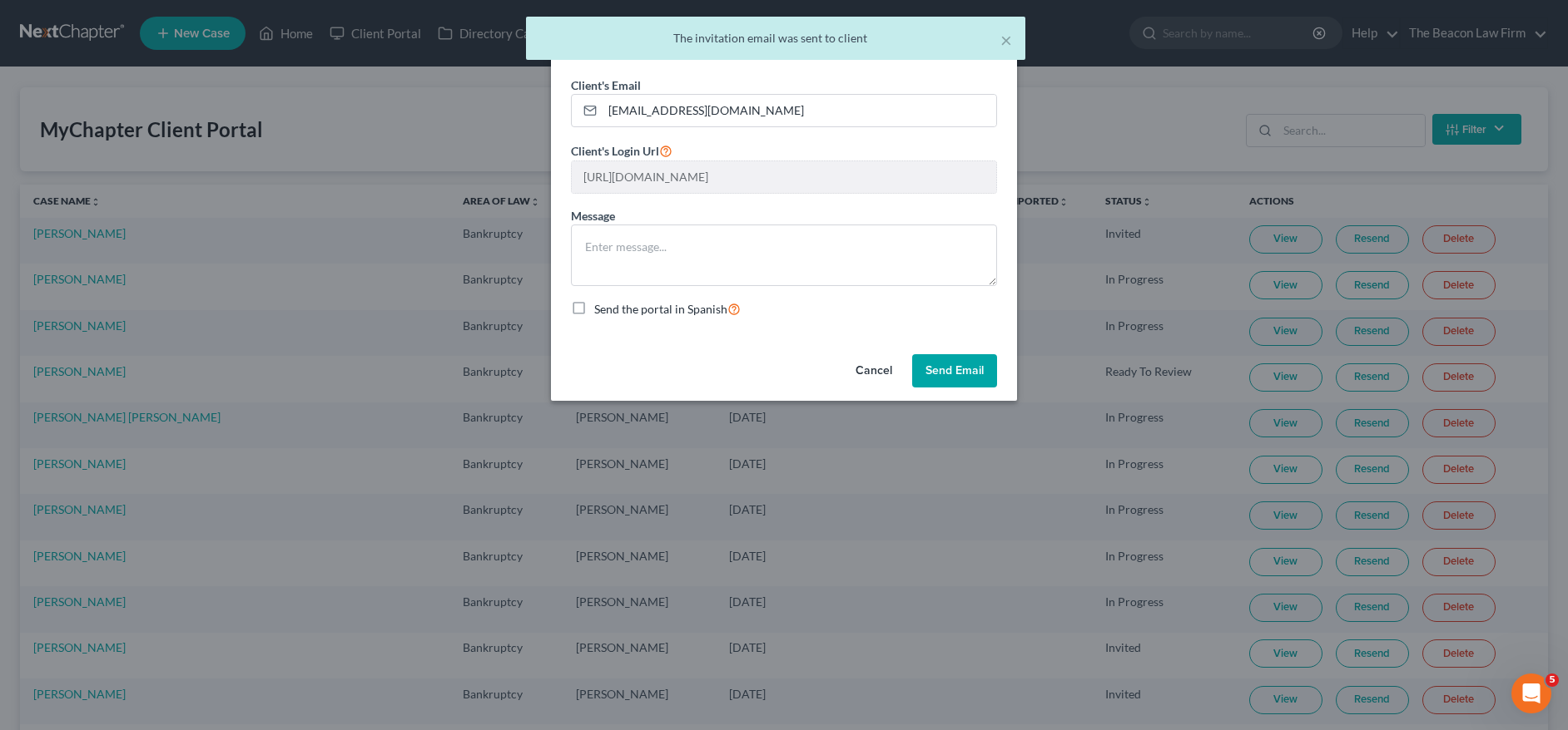
click at [950, 362] on button "Send Email" at bounding box center [954, 371] width 85 height 33
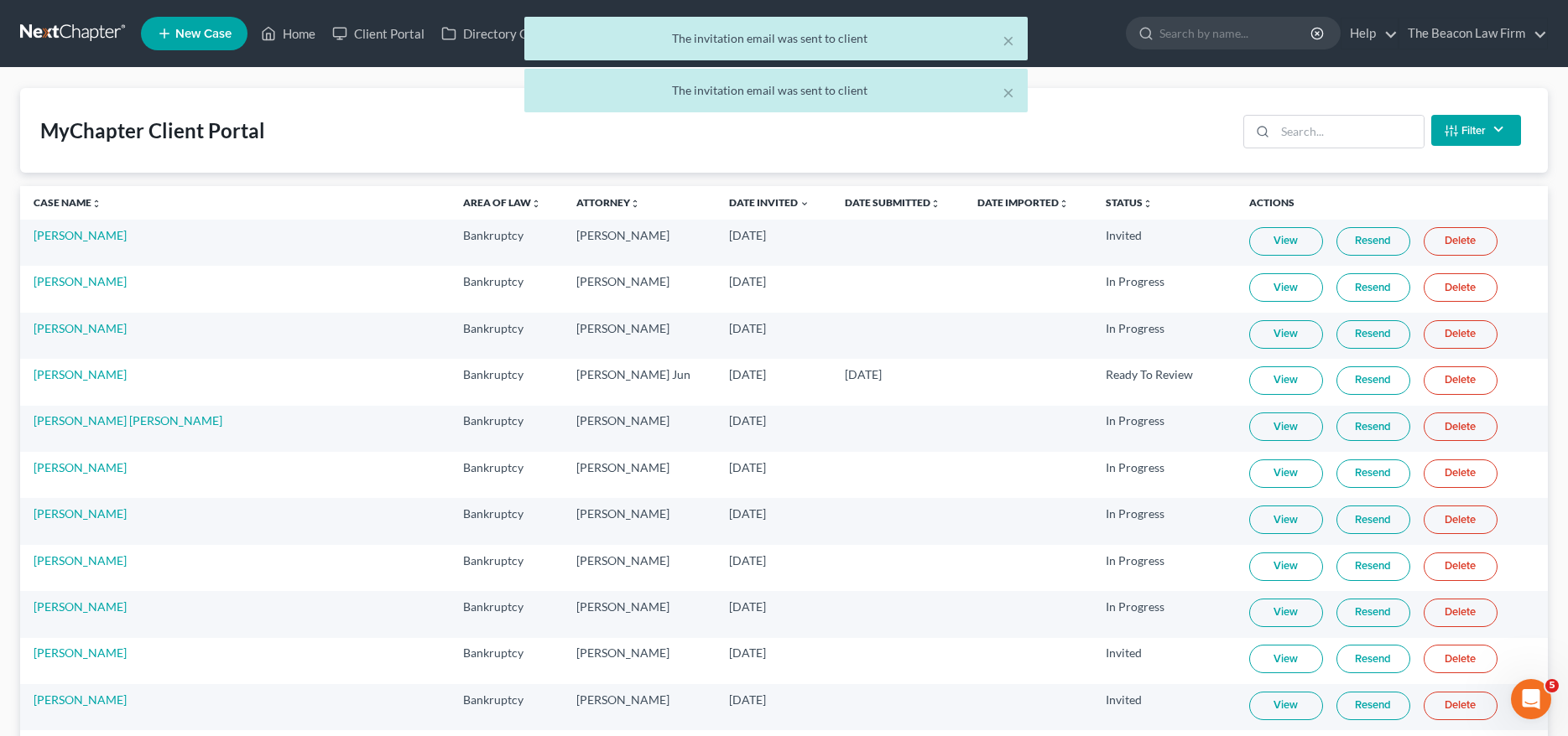
click at [298, 22] on div "× The invitation email was sent to client × The invitation email was sent to cl…" at bounding box center [775, 68] width 1568 height 104
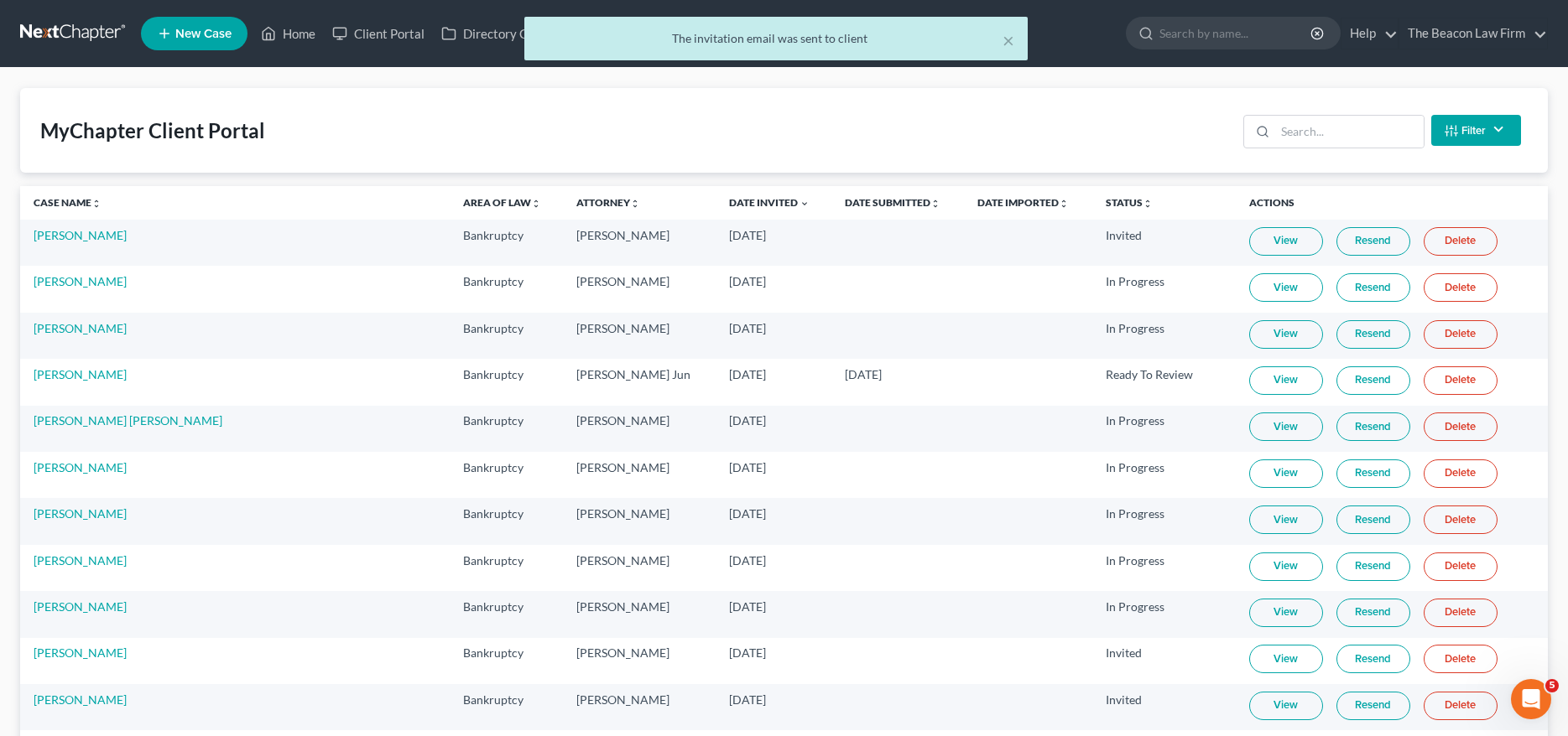
click at [296, 41] on div "× The invitation email was sent to client" at bounding box center [775, 42] width 1568 height 52
click at [68, 234] on link "[PERSON_NAME]" at bounding box center [80, 235] width 93 height 15
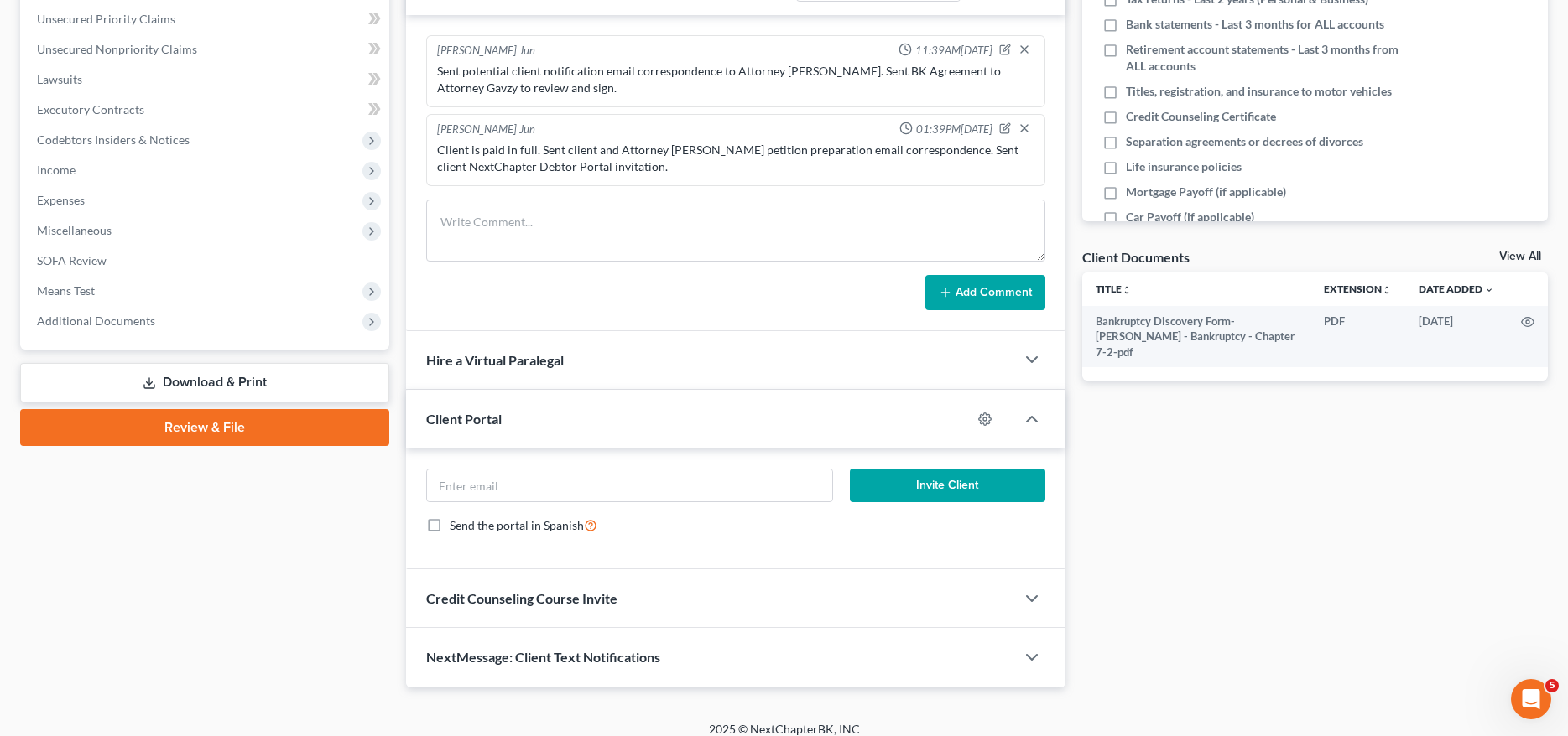
scroll to position [393, 0]
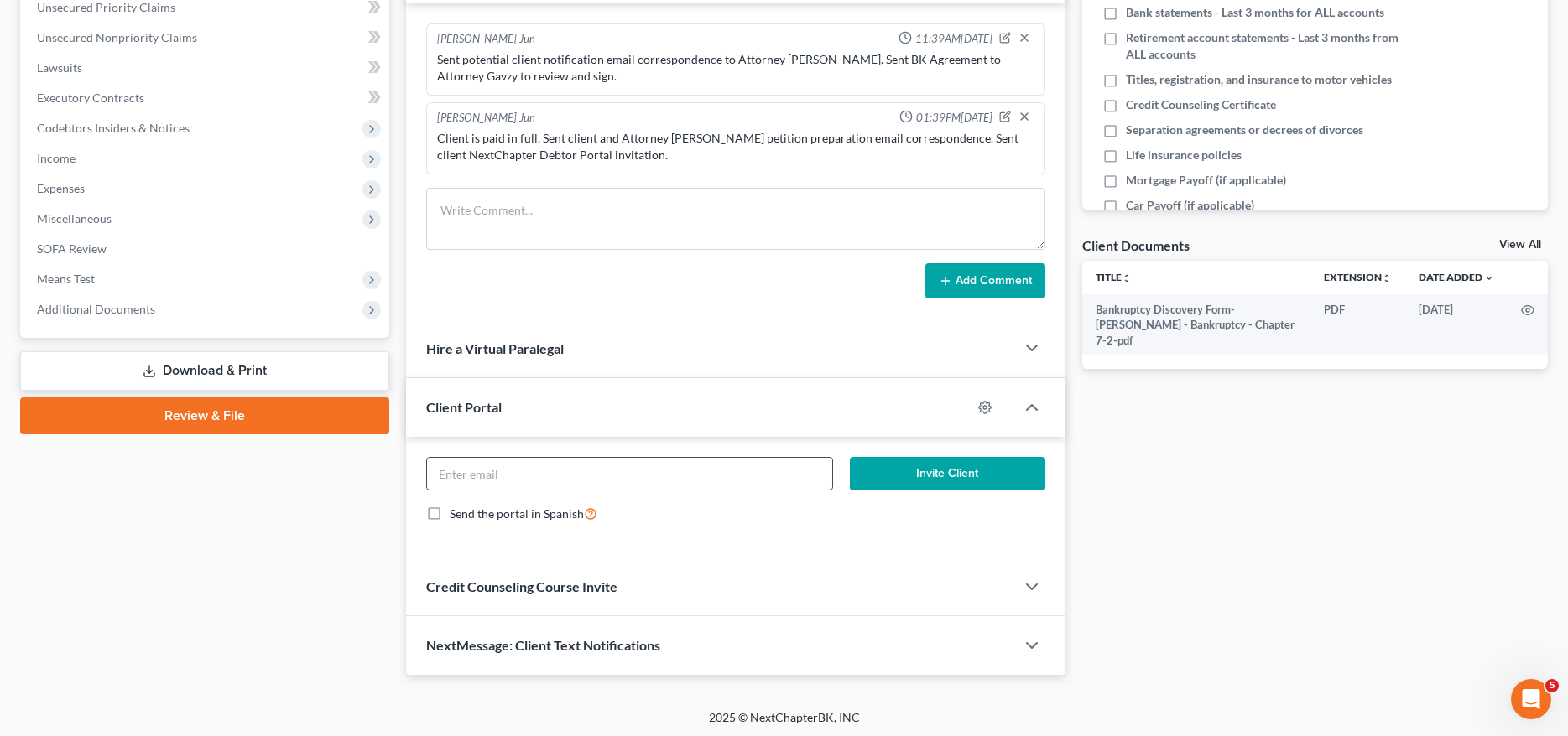
click at [535, 475] on input "email" at bounding box center [629, 473] width 405 height 32
paste input "[EMAIL_ADDRESS][DOMAIN_NAME]"
type input "[EMAIL_ADDRESS][DOMAIN_NAME]"
click at [984, 406] on circle "button" at bounding box center [985, 408] width 3 height 3
select select "11"
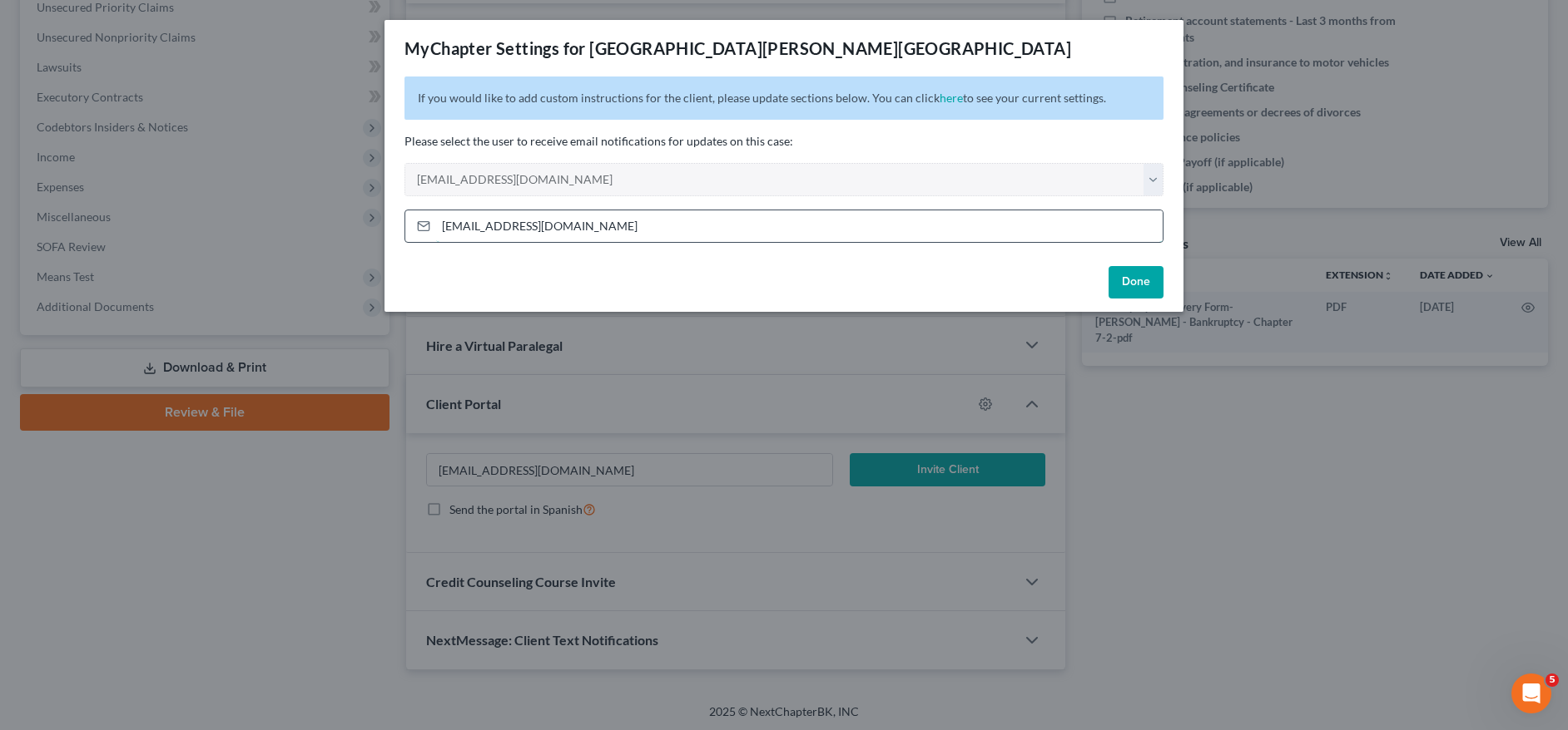
click at [761, 228] on input "[EMAIL_ADDRESS][DOMAIN_NAME]" at bounding box center [799, 226] width 726 height 32
drag, startPoint x: 1149, startPoint y: 287, endPoint x: 1140, endPoint y: 296, distance: 12.7
click at [1149, 286] on button "Done" at bounding box center [1136, 283] width 55 height 33
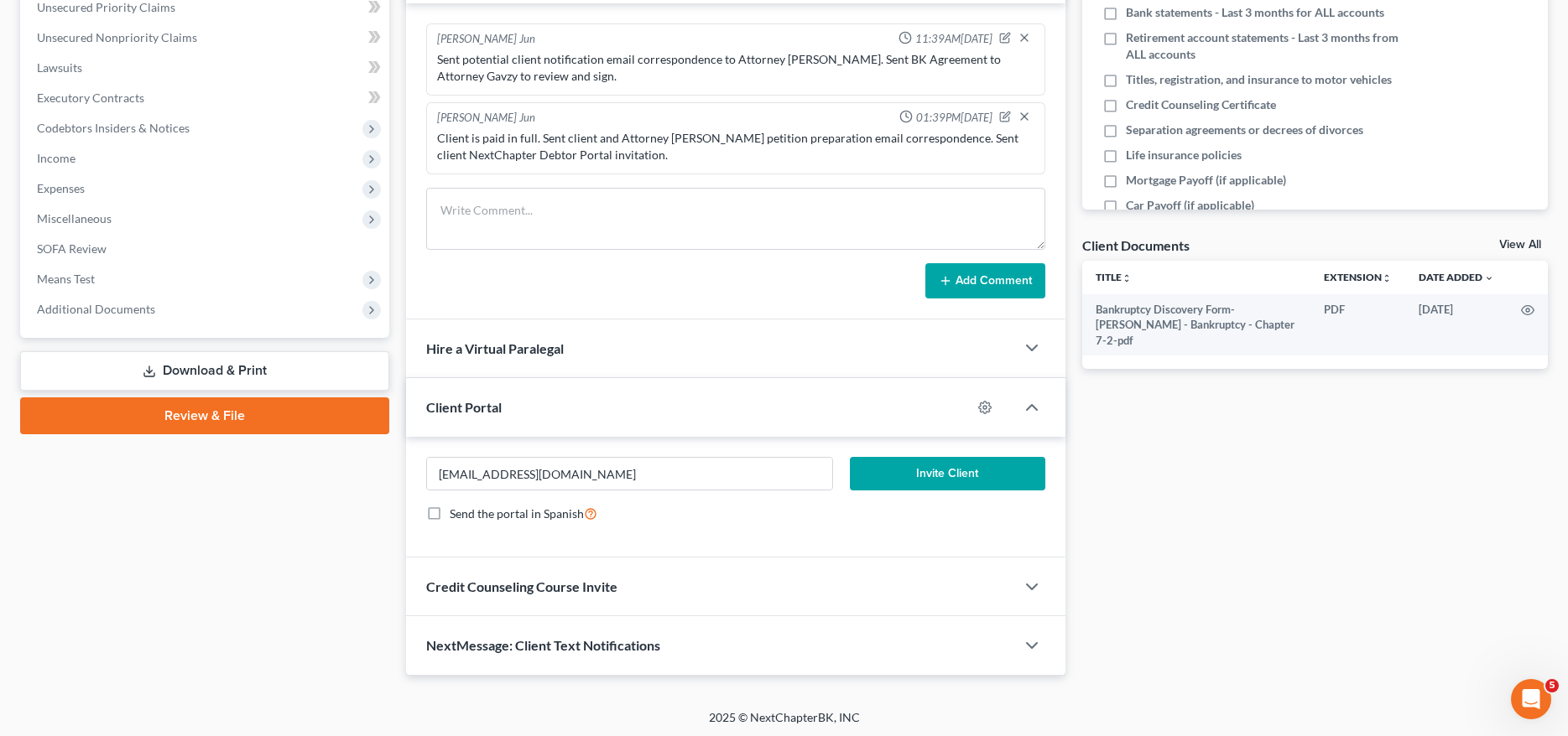
click at [966, 478] on button "Invite Client" at bounding box center [947, 473] width 194 height 34
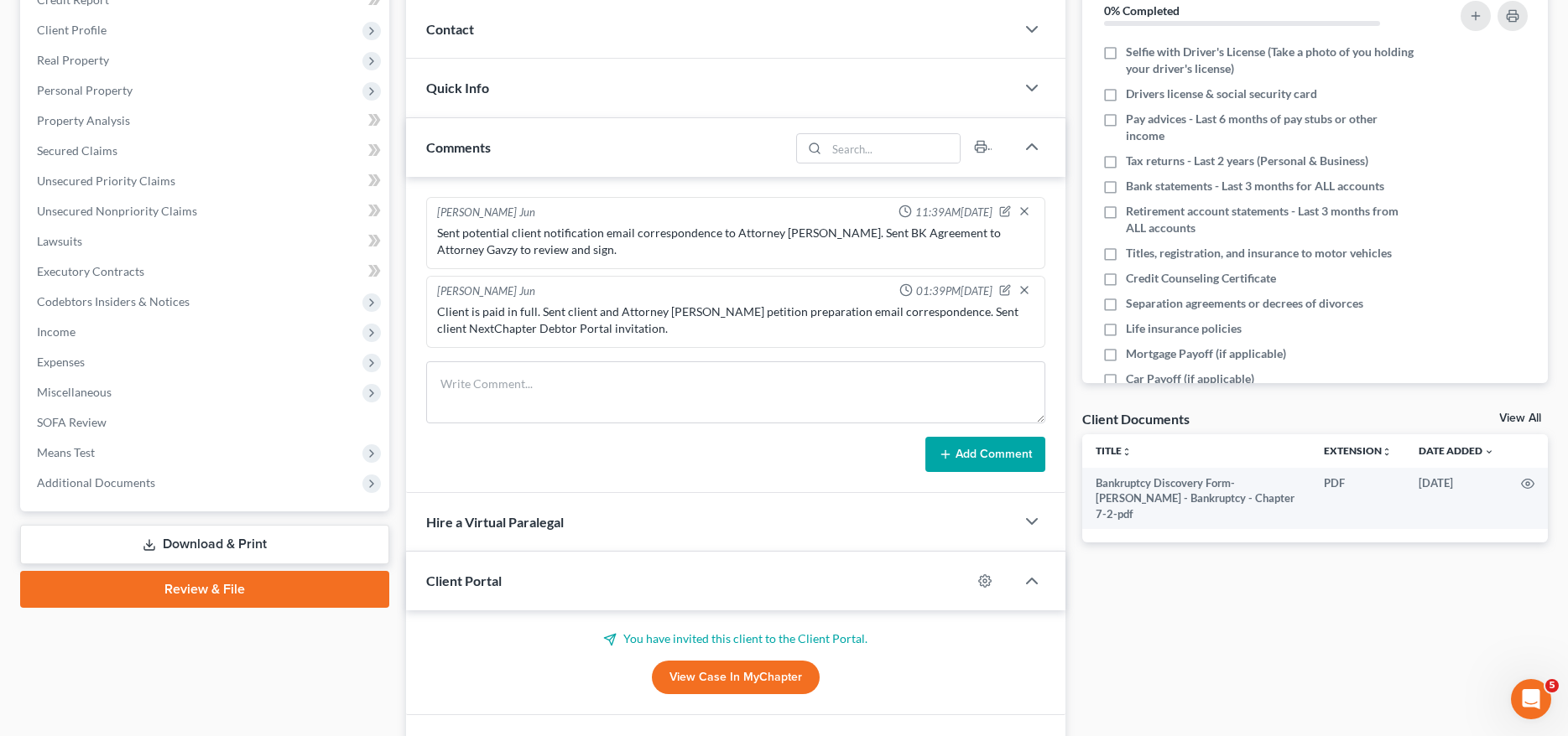
scroll to position [0, 0]
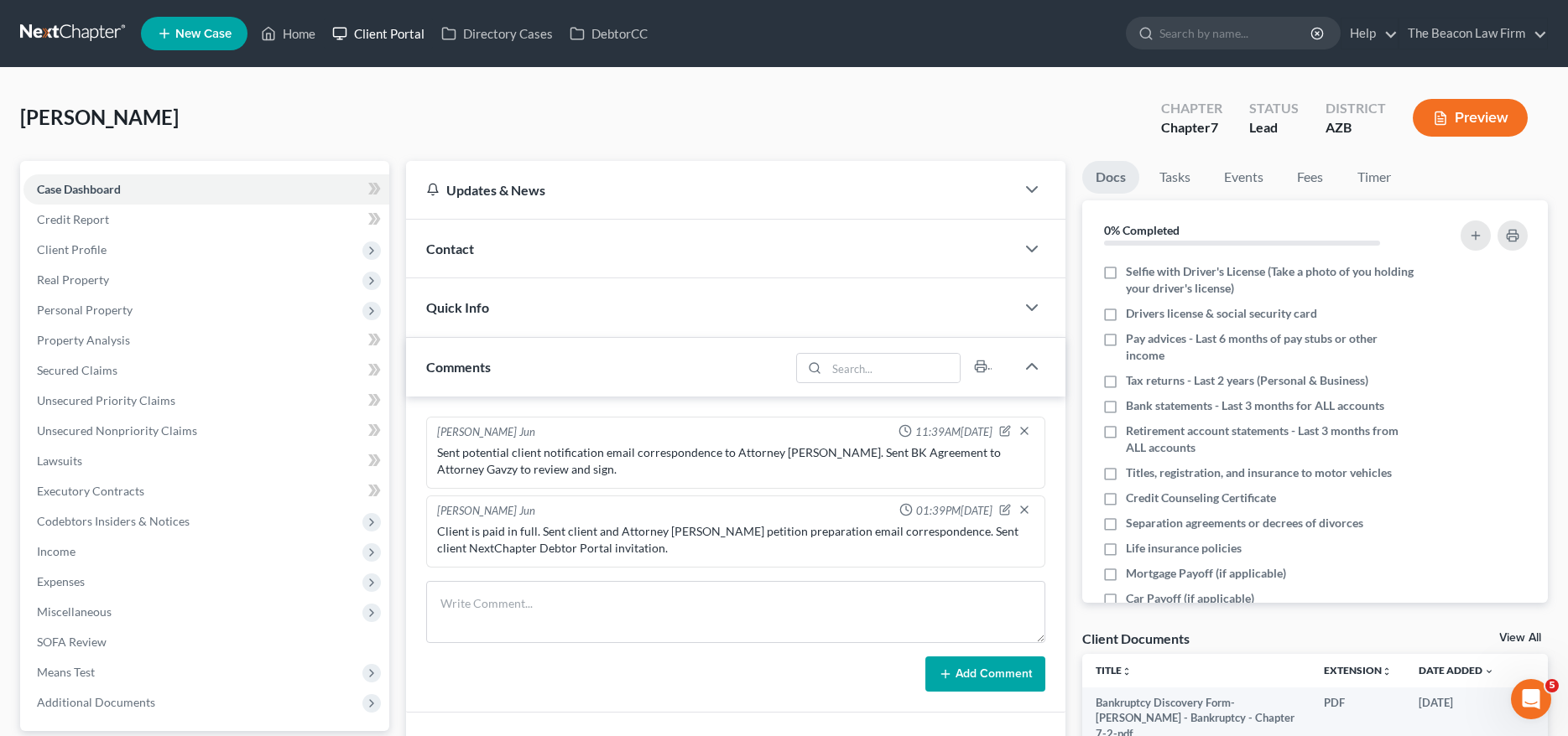
click at [385, 37] on link "Client Portal" at bounding box center [379, 33] width 109 height 30
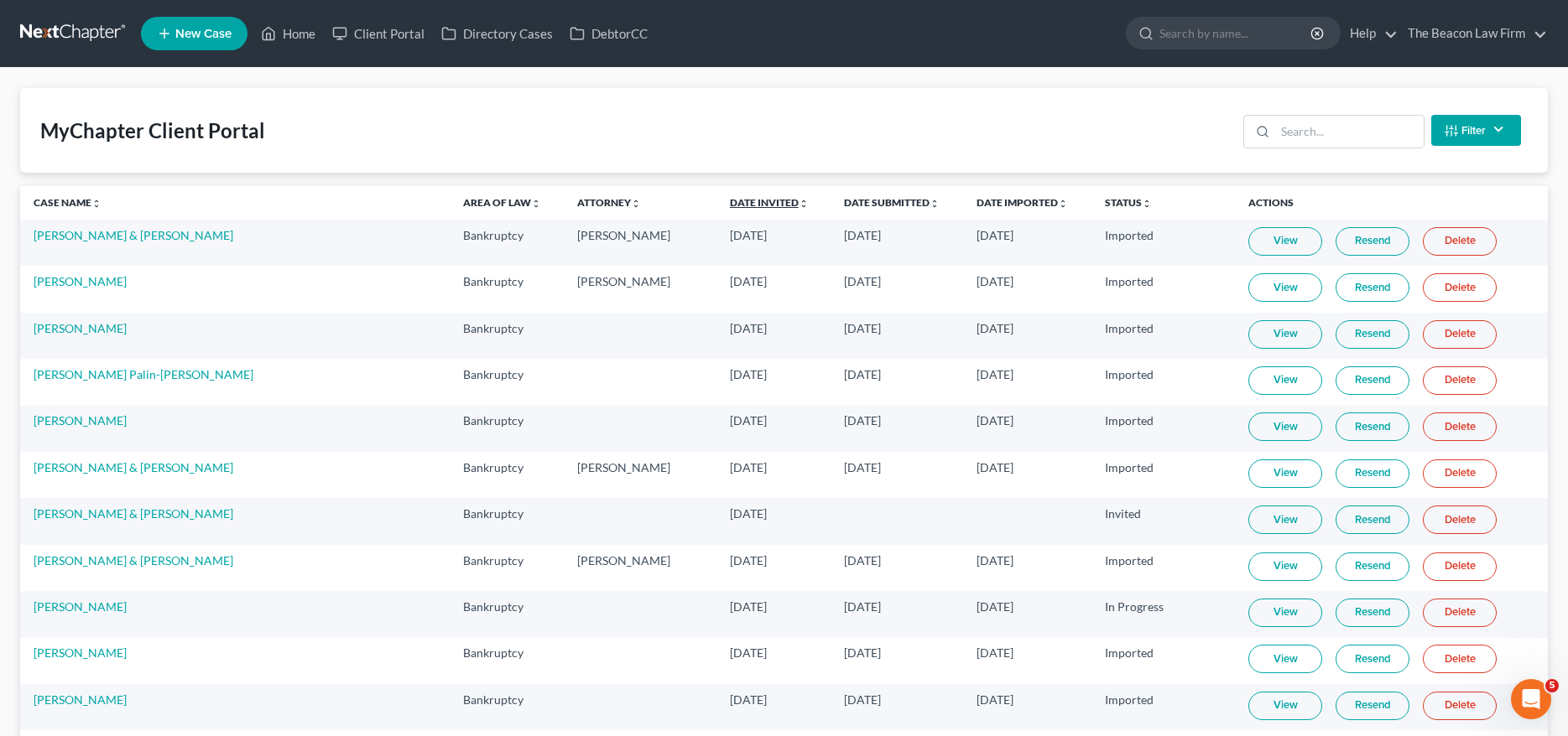
click at [730, 201] on link "Date Invited unfold_more expand_more expand_less" at bounding box center [769, 202] width 79 height 13
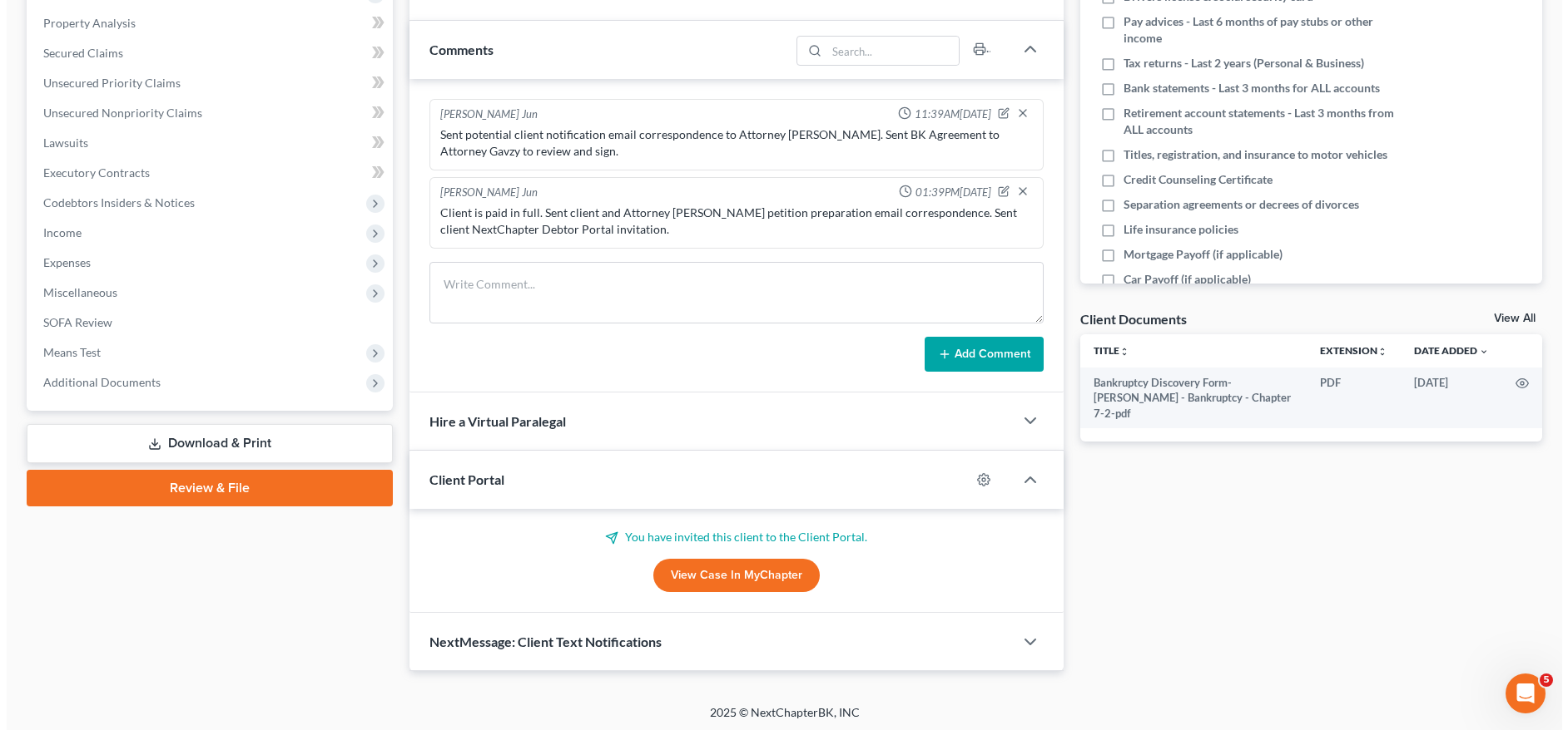
scroll to position [375, 0]
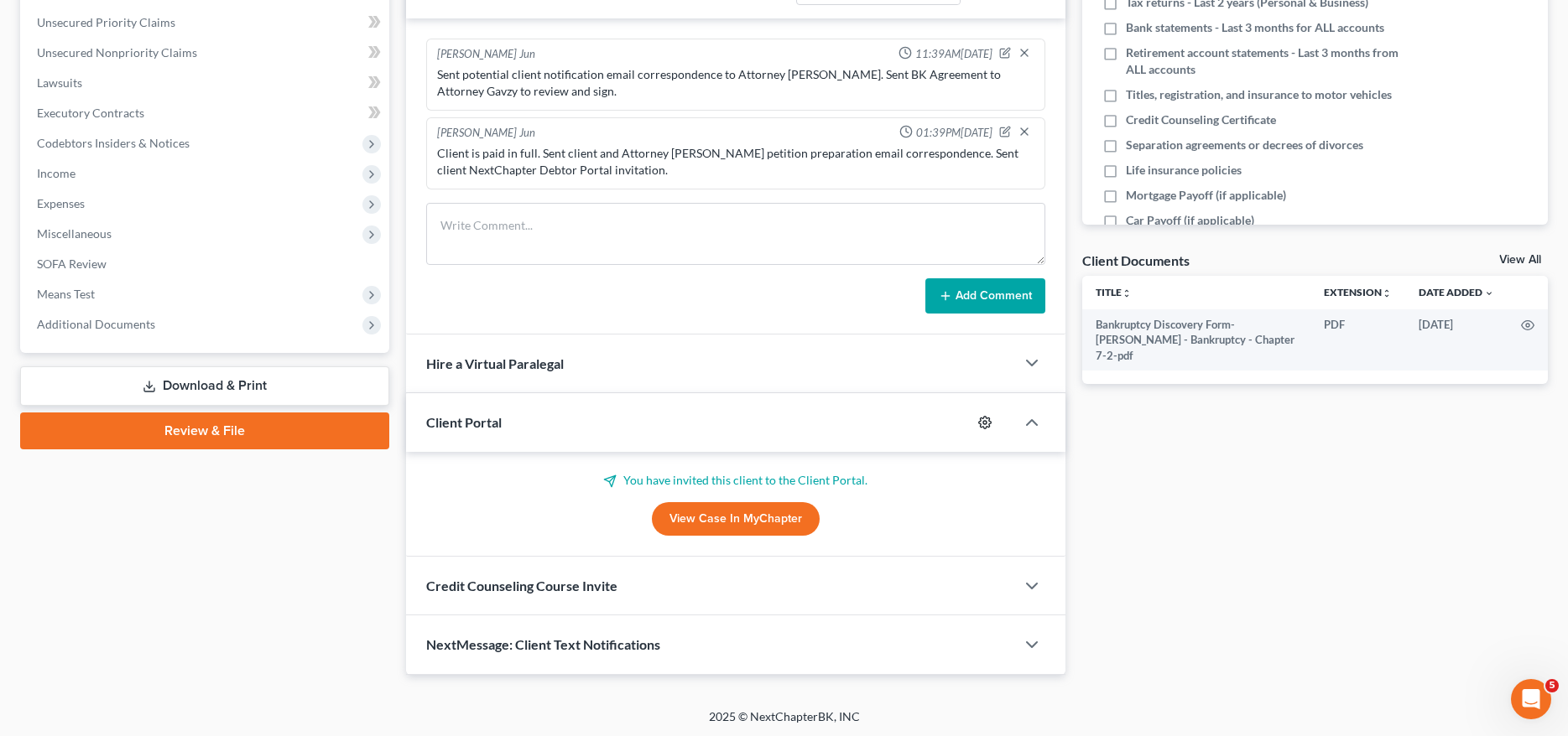
click at [986, 422] on circle "button" at bounding box center [985, 422] width 3 height 3
select select "11"
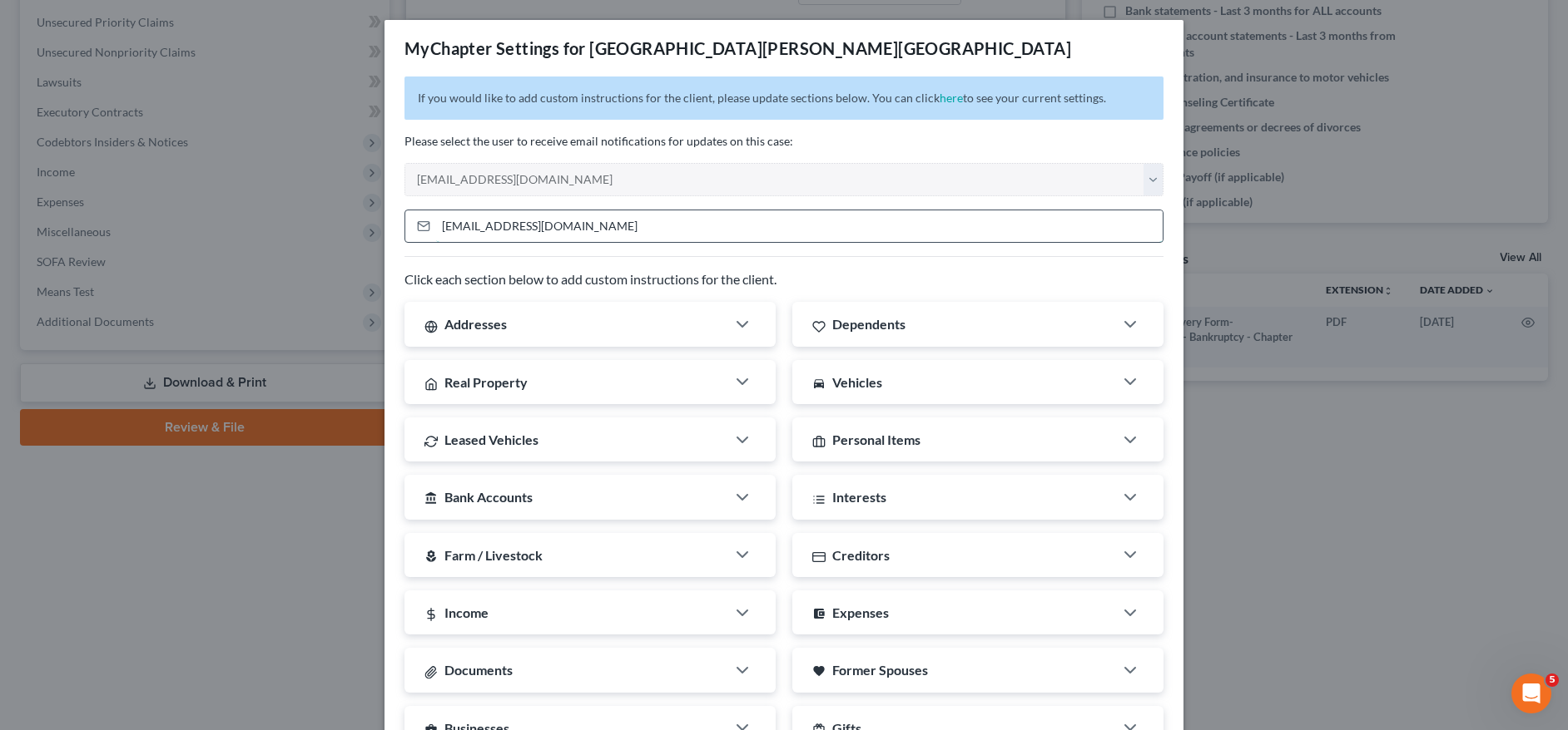
click at [577, 236] on input "[EMAIL_ADDRESS][DOMAIN_NAME]" at bounding box center [799, 226] width 726 height 32
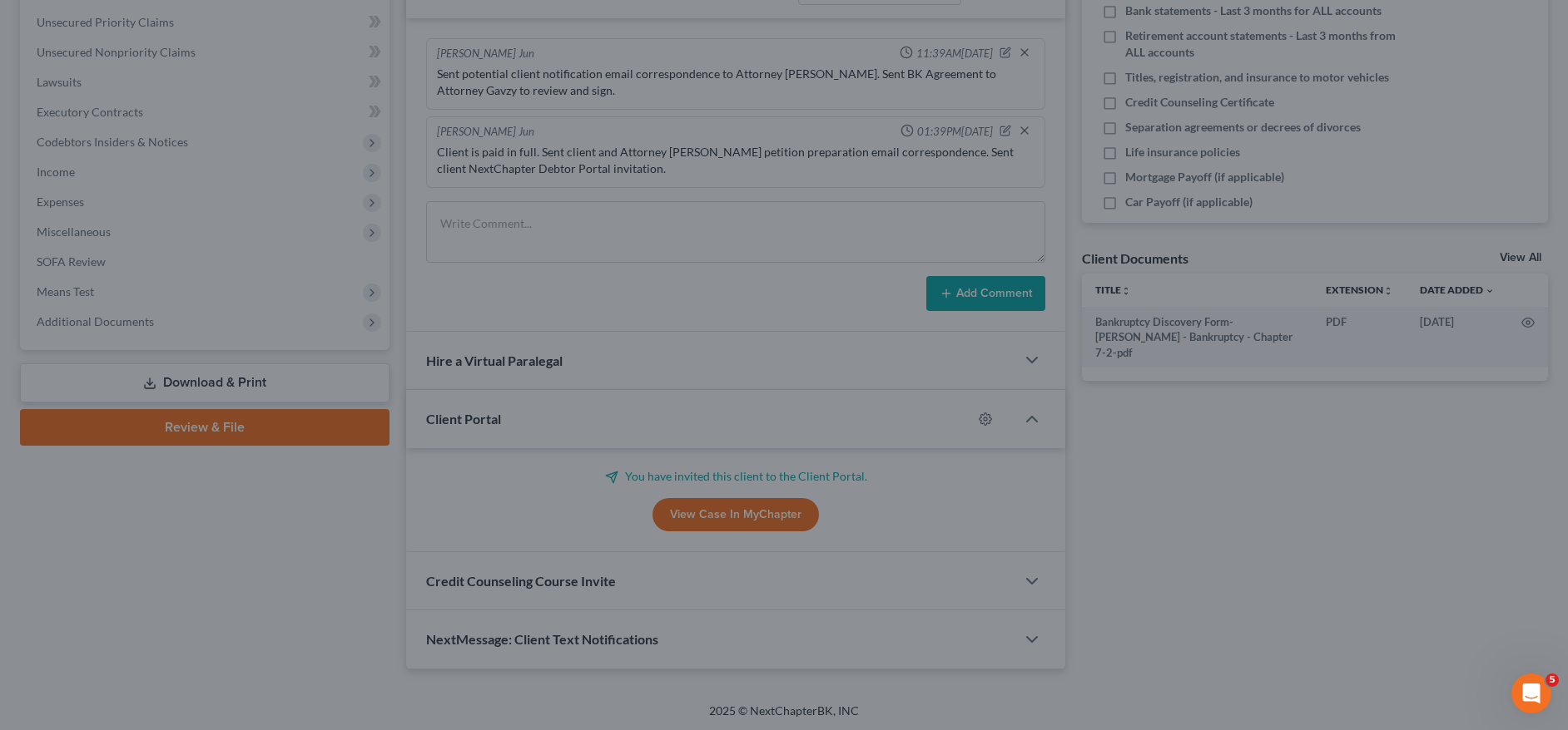
scroll to position [18, 0]
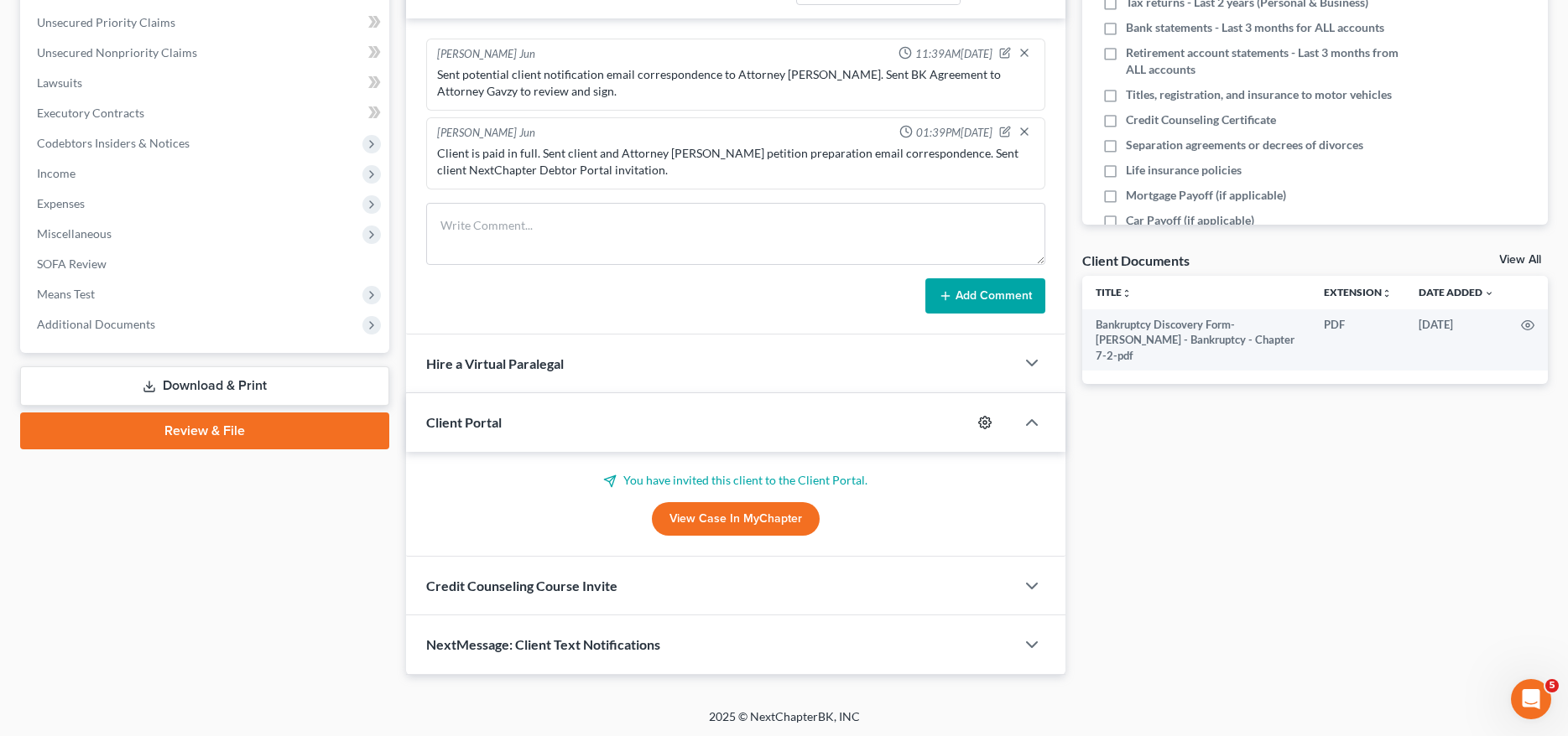
click at [989, 418] on icon "button" at bounding box center [985, 422] width 13 height 13
select select "11"
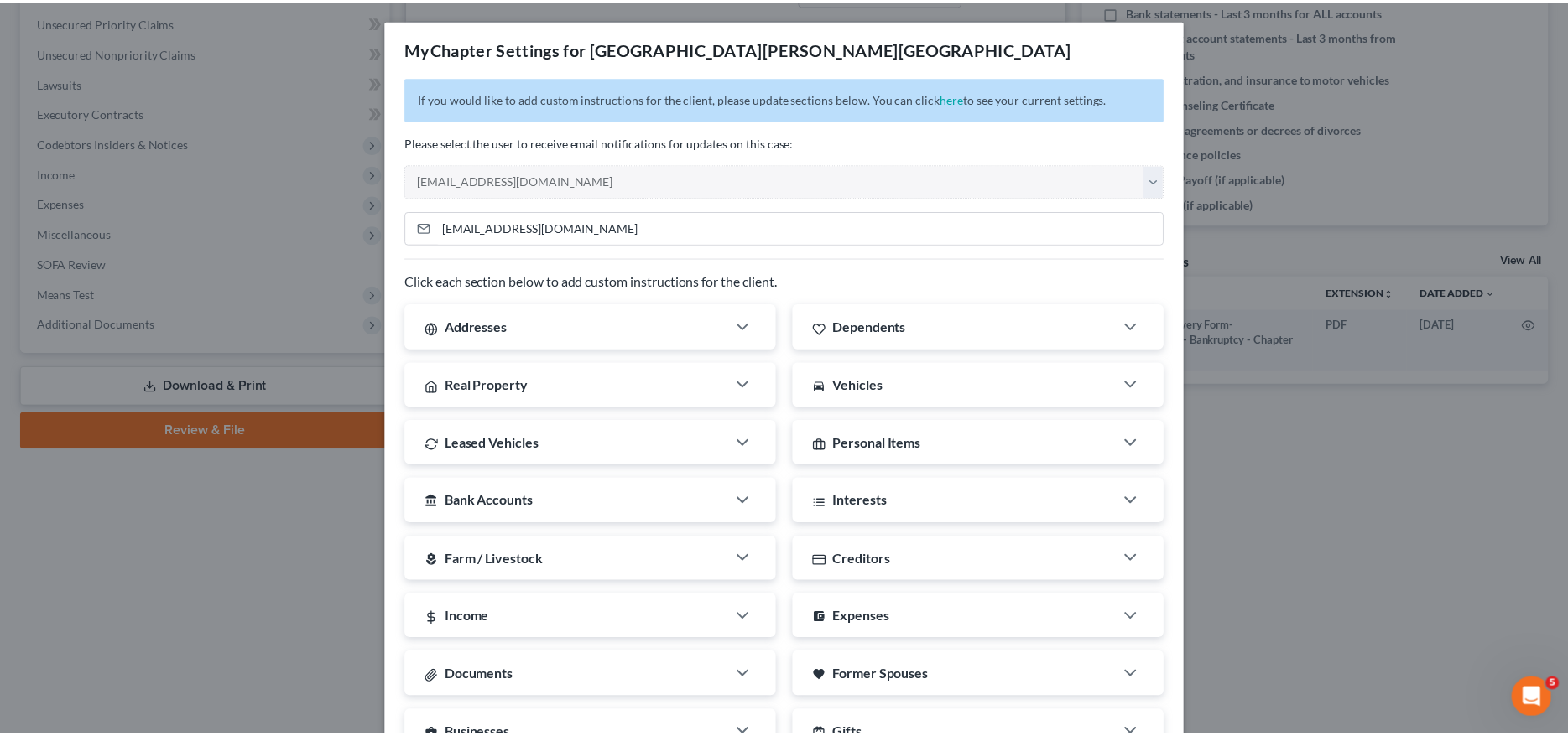
scroll to position [296, 0]
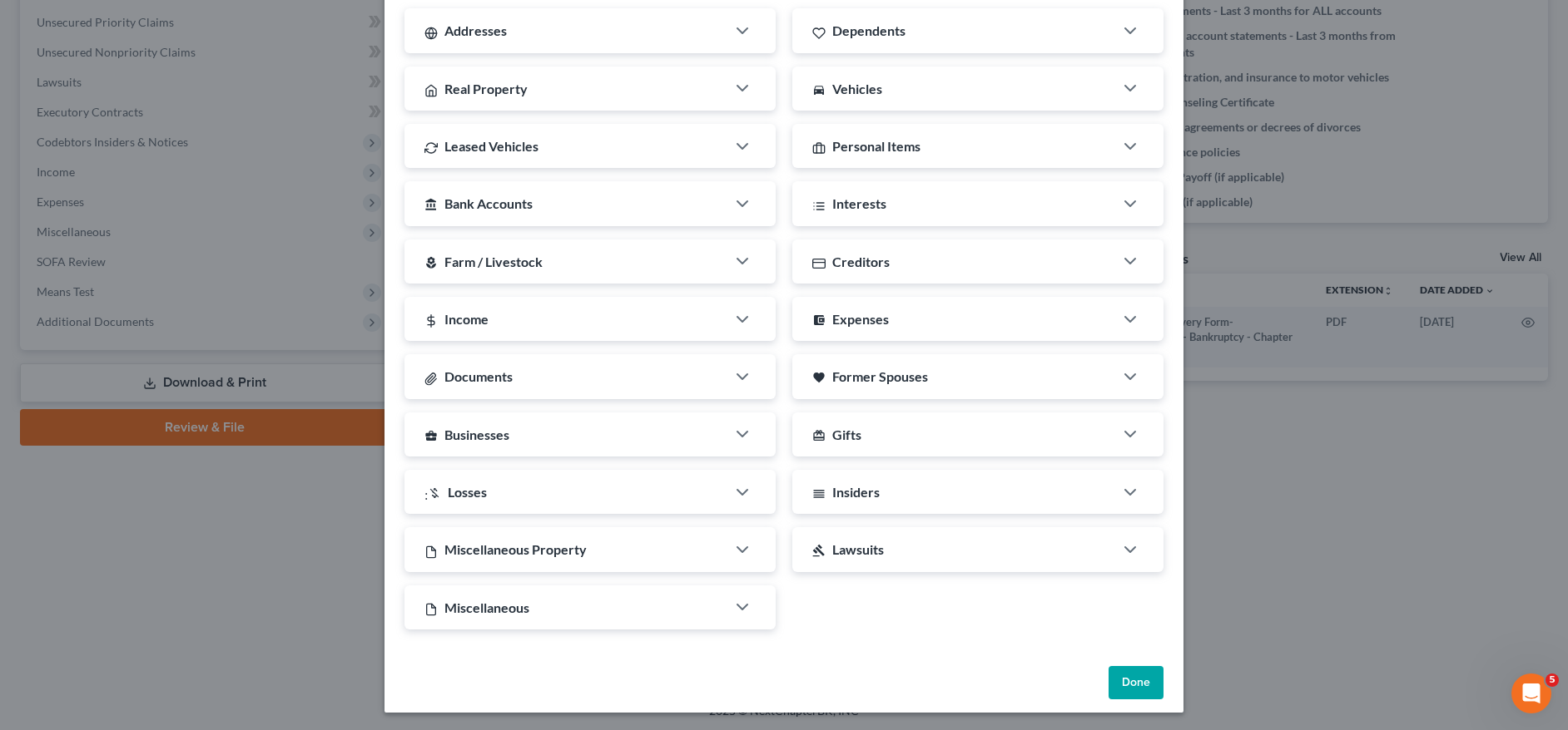
click at [1130, 669] on button "Done" at bounding box center [1136, 683] width 55 height 33
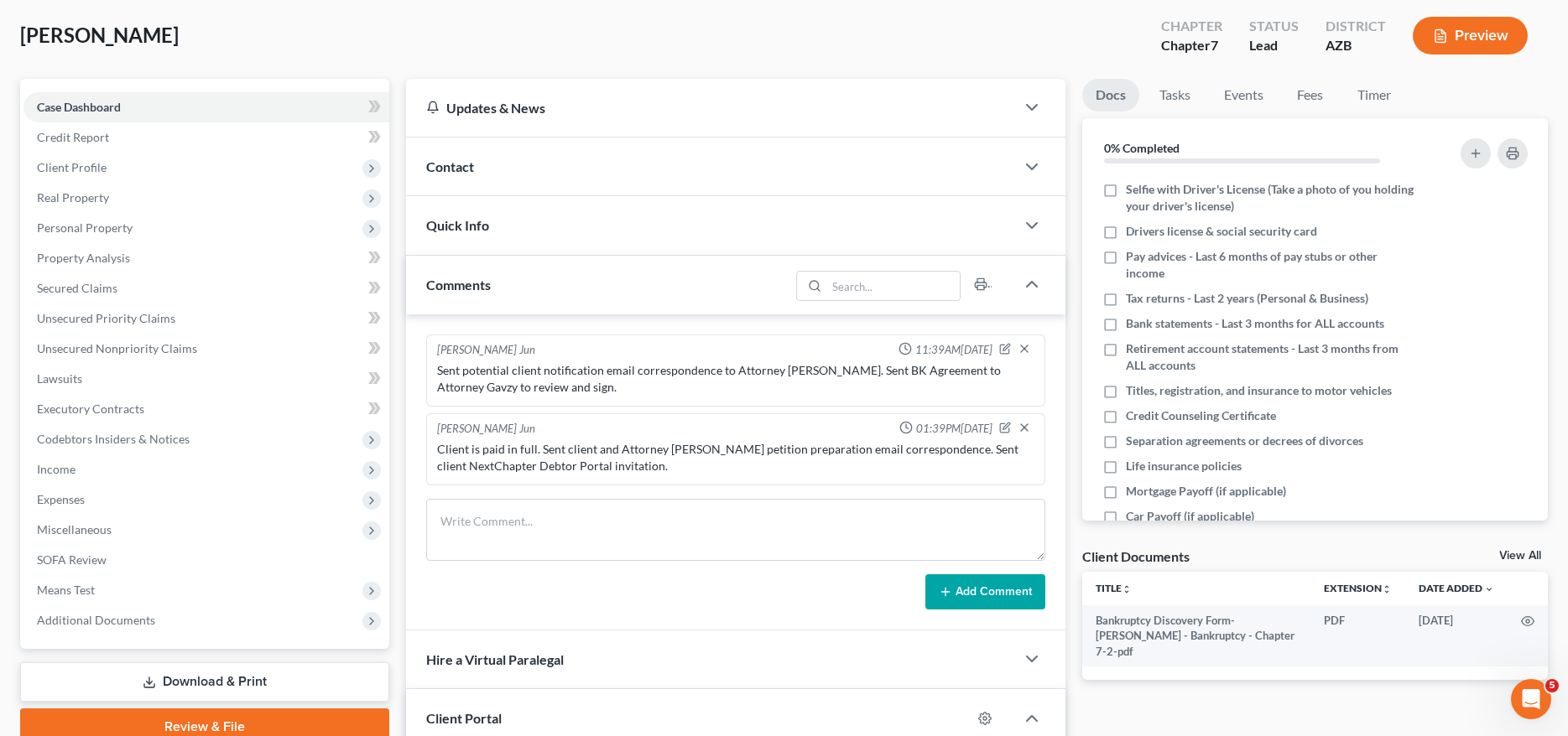
scroll to position [0, 0]
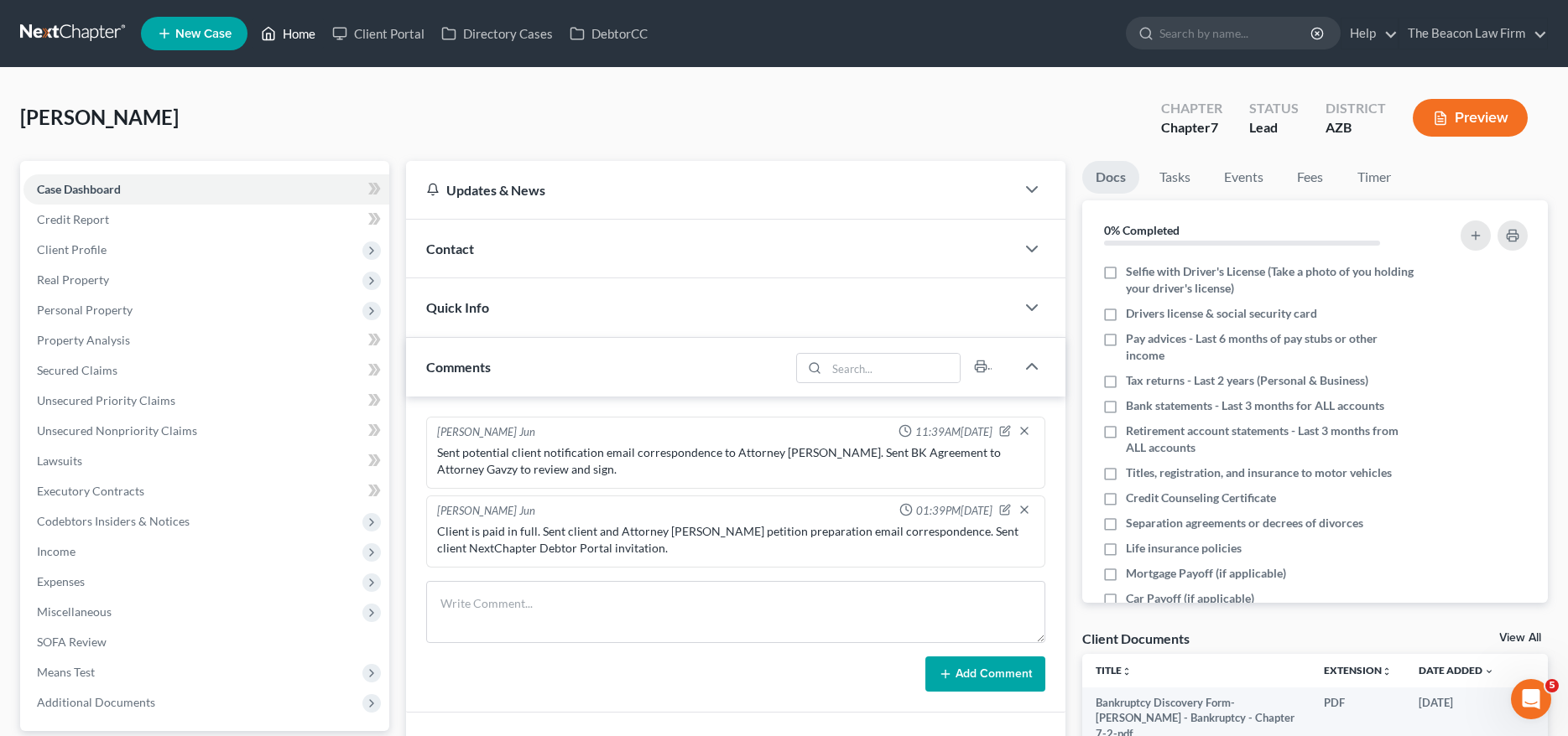
click at [299, 36] on link "Home" at bounding box center [288, 33] width 72 height 30
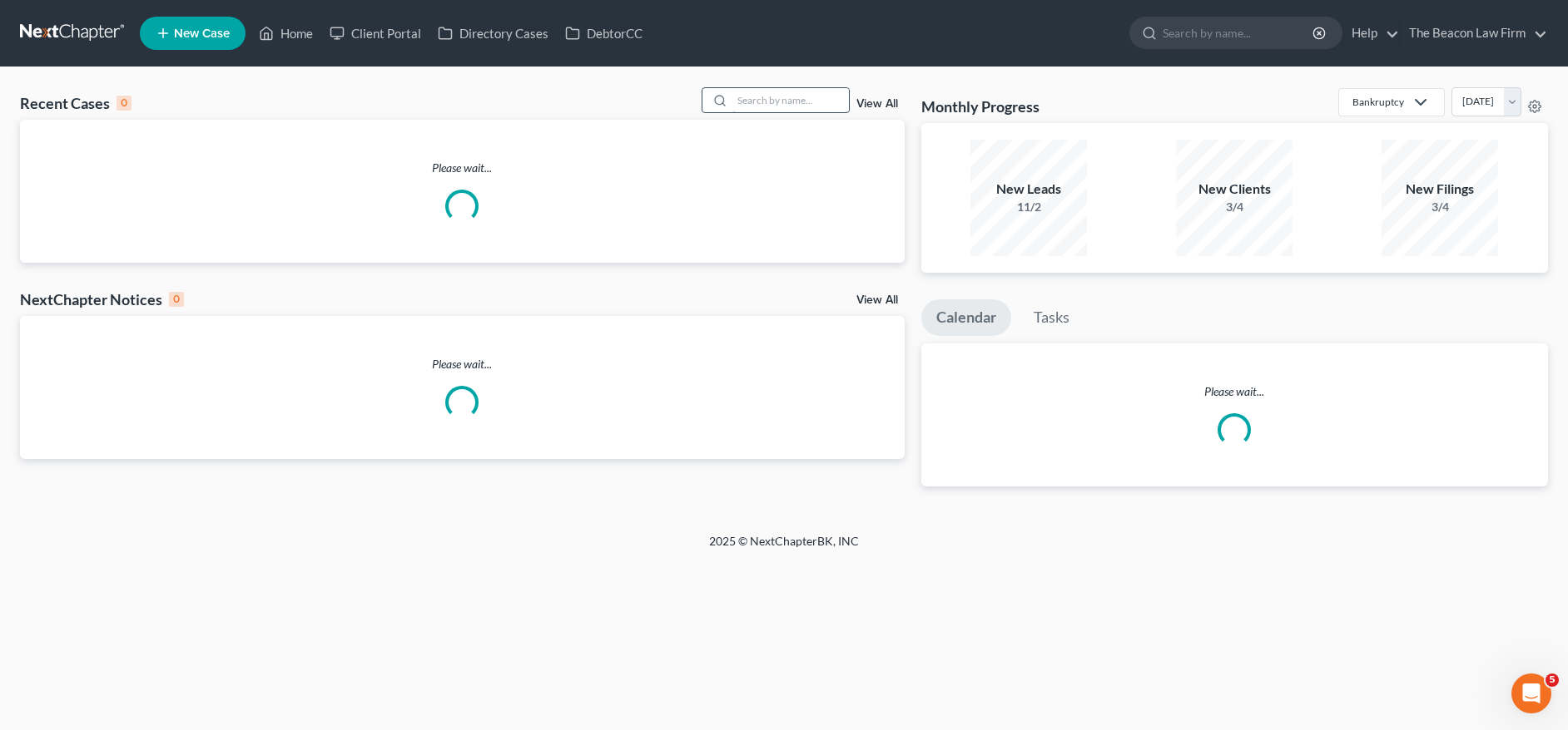
drag, startPoint x: 715, startPoint y: 106, endPoint x: 755, endPoint y: 101, distance: 40.3
click at [716, 106] on icon at bounding box center [720, 101] width 14 height 14
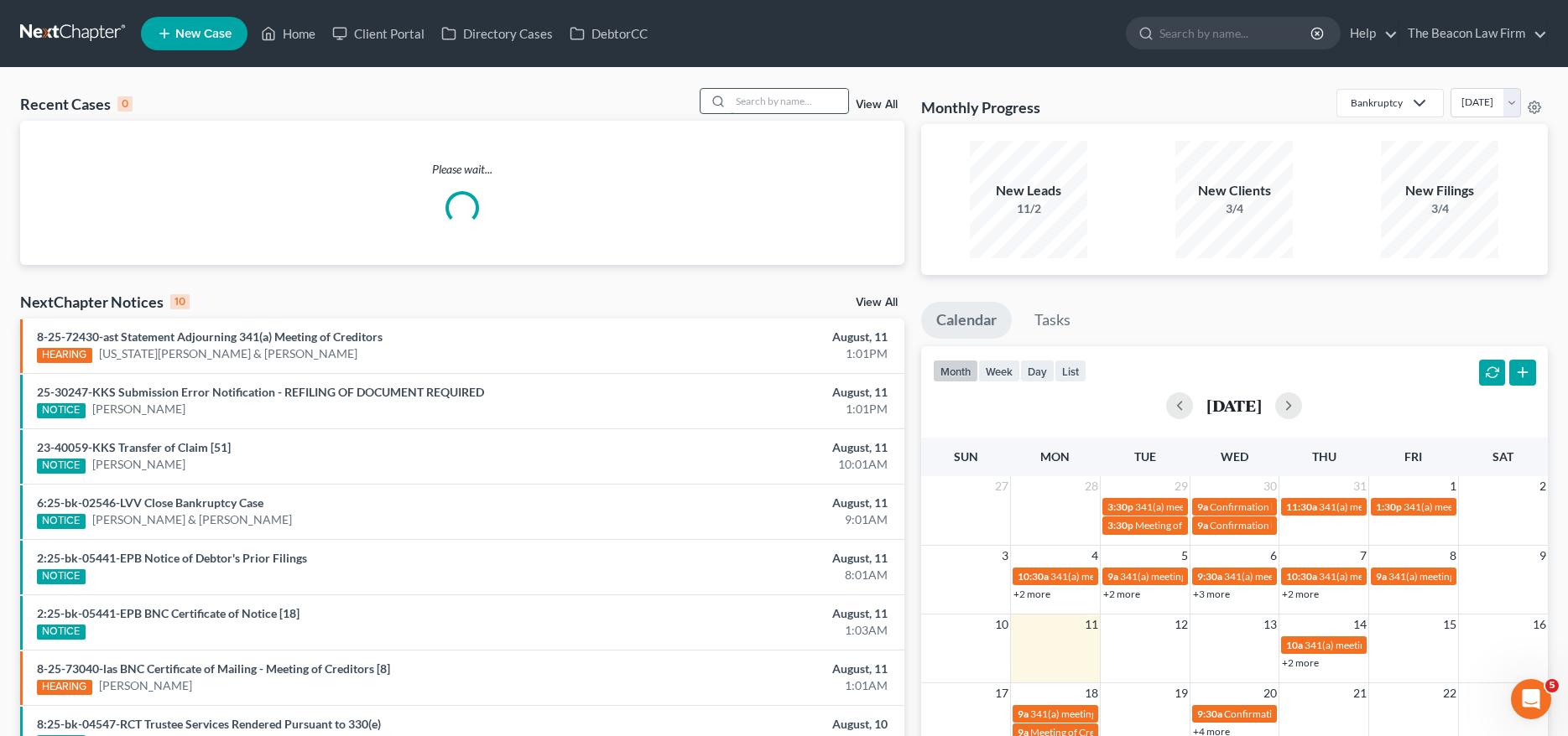
click at [766, 103] on input "search" at bounding box center [790, 101] width 118 height 24
paste input "[PERSON_NAME]"
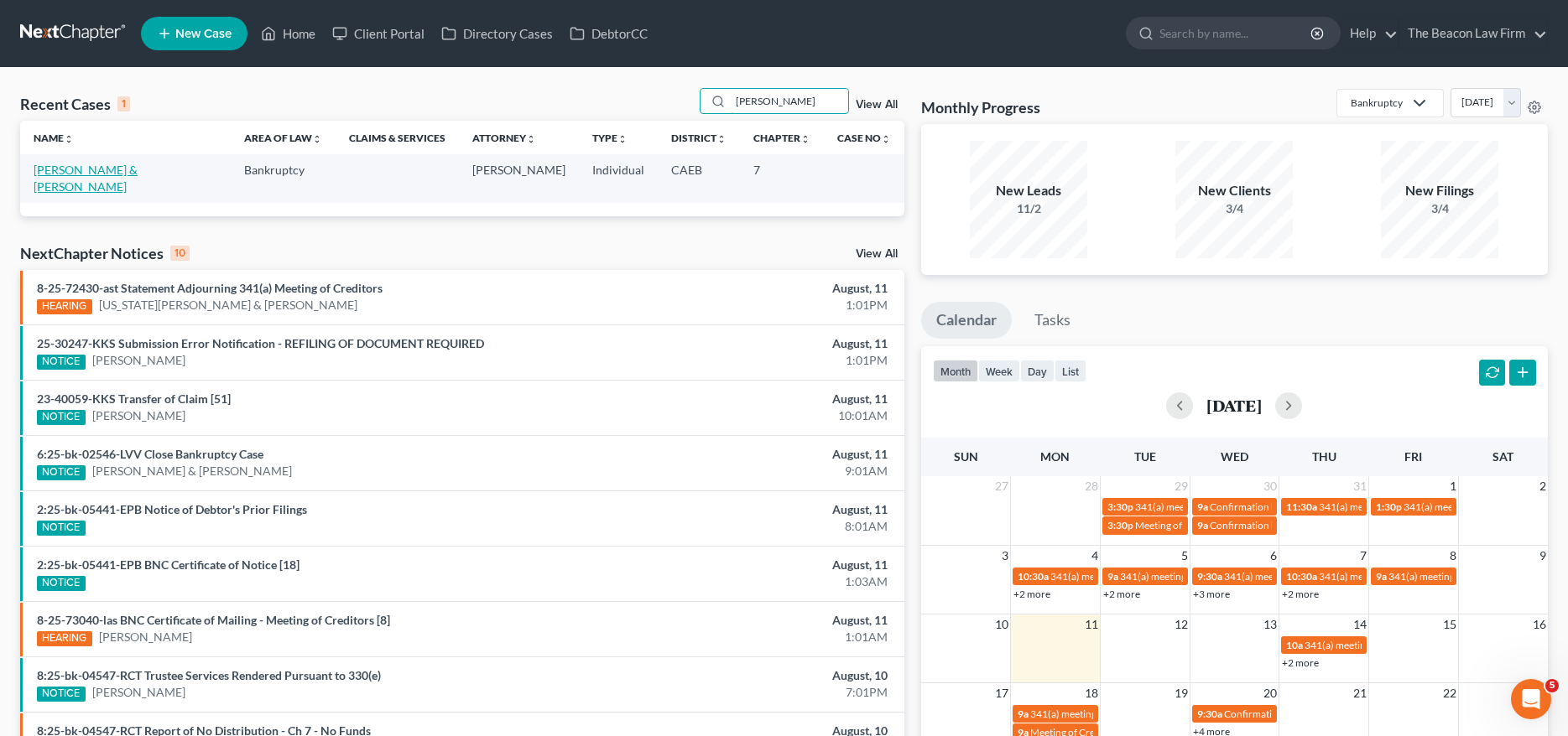
type input "[PERSON_NAME]"
click at [92, 172] on link "[PERSON_NAME] & [PERSON_NAME]" at bounding box center [86, 178] width 104 height 31
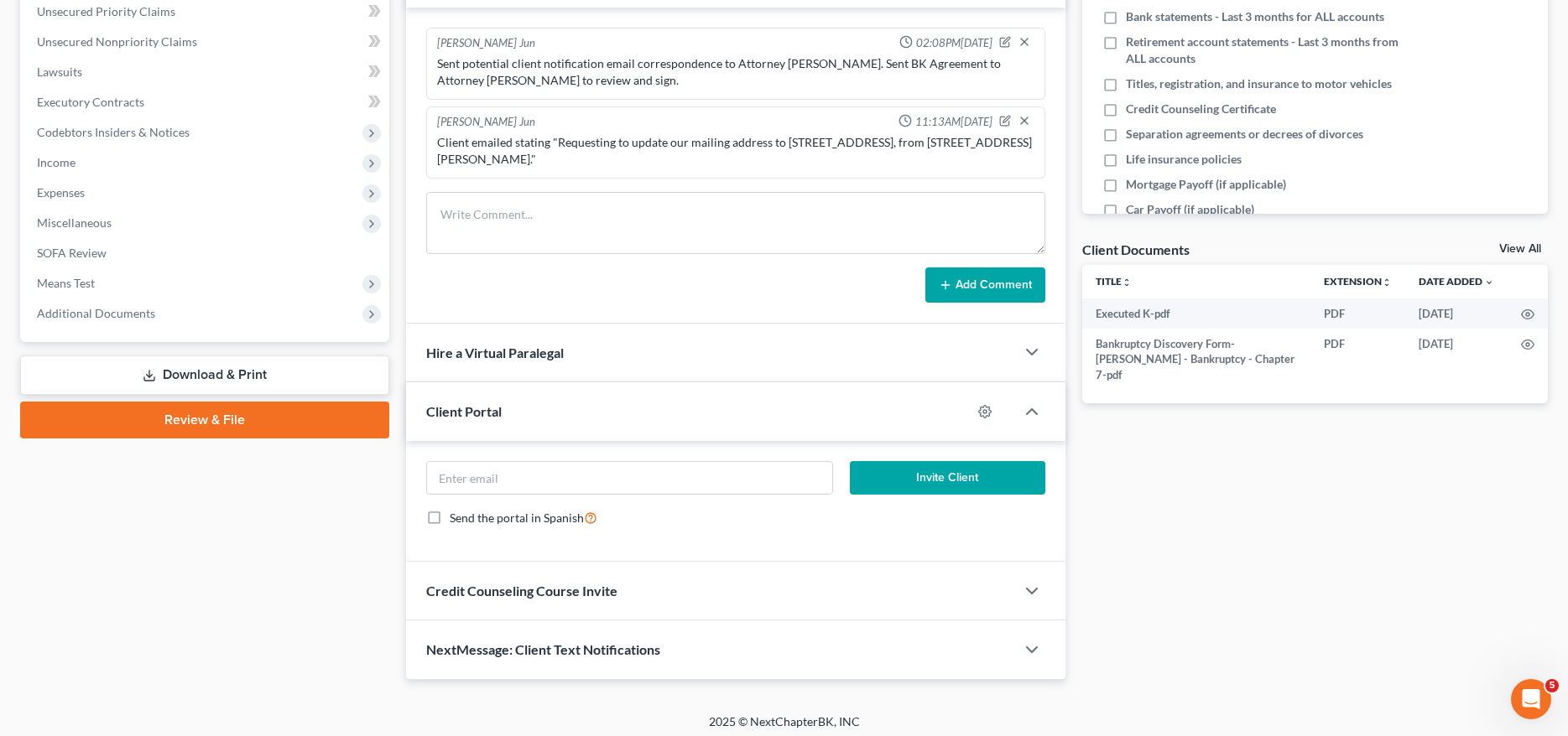
scroll to position [389, 0]
click at [707, 478] on input "email" at bounding box center [629, 478] width 405 height 32
paste input "Client is paid in full. Sent client and Attorney [PERSON_NAME] petition prepara…"
type input "Client is paid in full. Sent client and Attorney [PERSON_NAME] petition prepara…"
drag, startPoint x: 773, startPoint y: 79, endPoint x: 780, endPoint y: 71, distance: 10.6
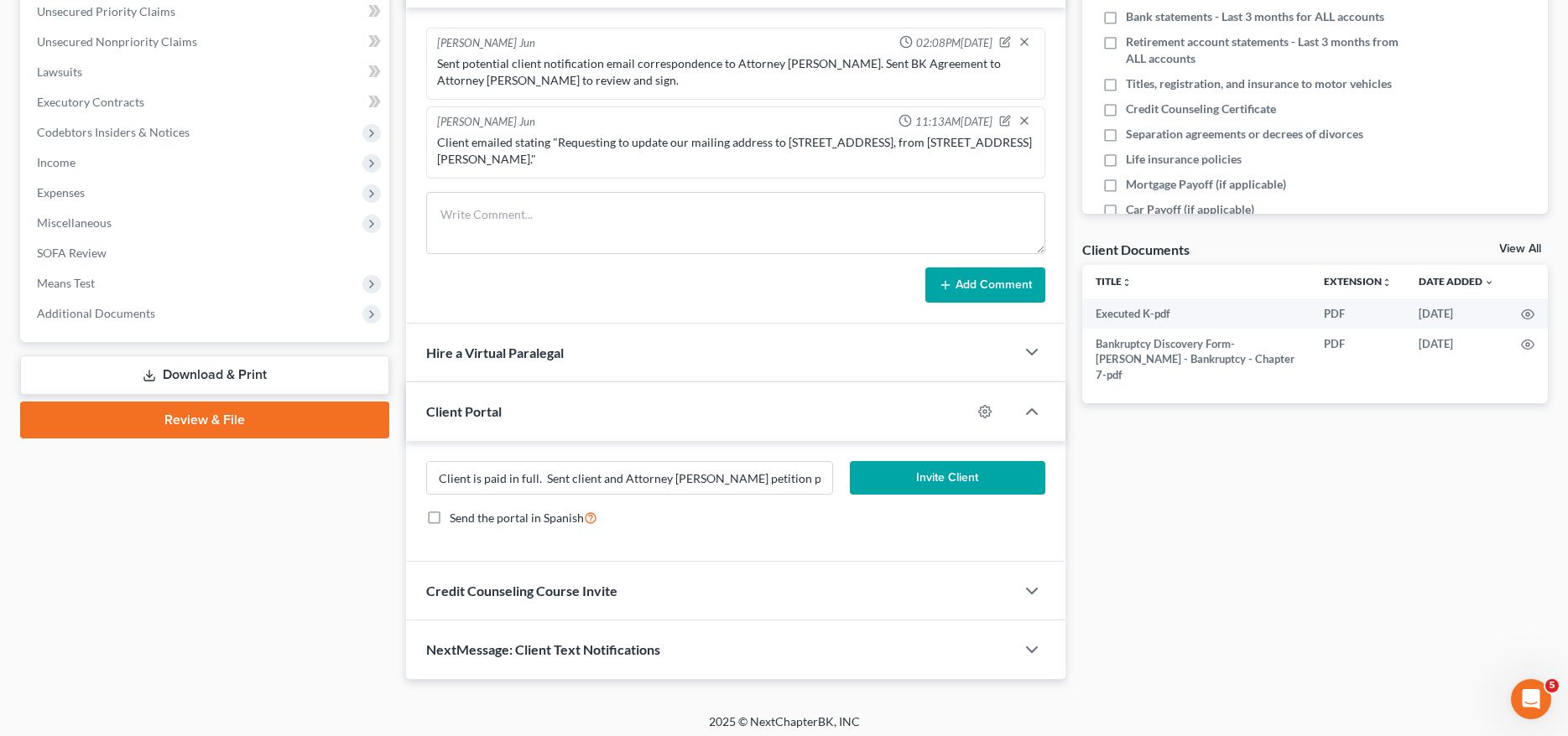
click at [774, 79] on div "Sent potential client notification email correspondence to Attorney [PERSON_NAM…" at bounding box center [736, 72] width 596 height 34
drag, startPoint x: 783, startPoint y: 56, endPoint x: 808, endPoint y: 59, distance: 25.2
click at [819, 55] on div "Sent potential client notification email correspondence to Attorney [PERSON_NAM…" at bounding box center [736, 72] width 596 height 34
copy div "[PERSON_NAME]"
click at [667, 204] on textarea at bounding box center [735, 223] width 618 height 62
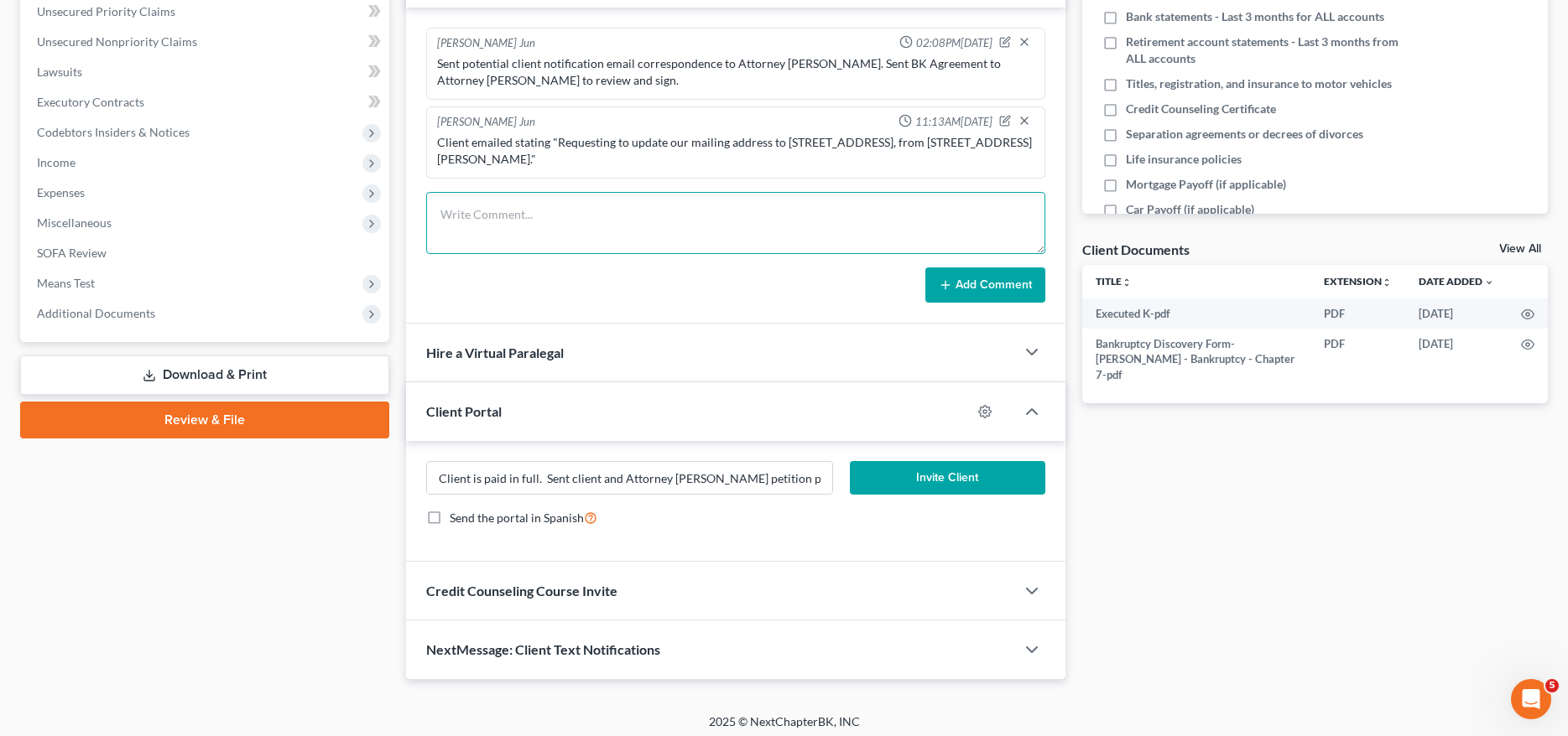
click at [514, 216] on textarea at bounding box center [735, 223] width 618 height 62
paste textarea "Client is paid in full. Sent client and Attorney [PERSON_NAME] petition prepara…"
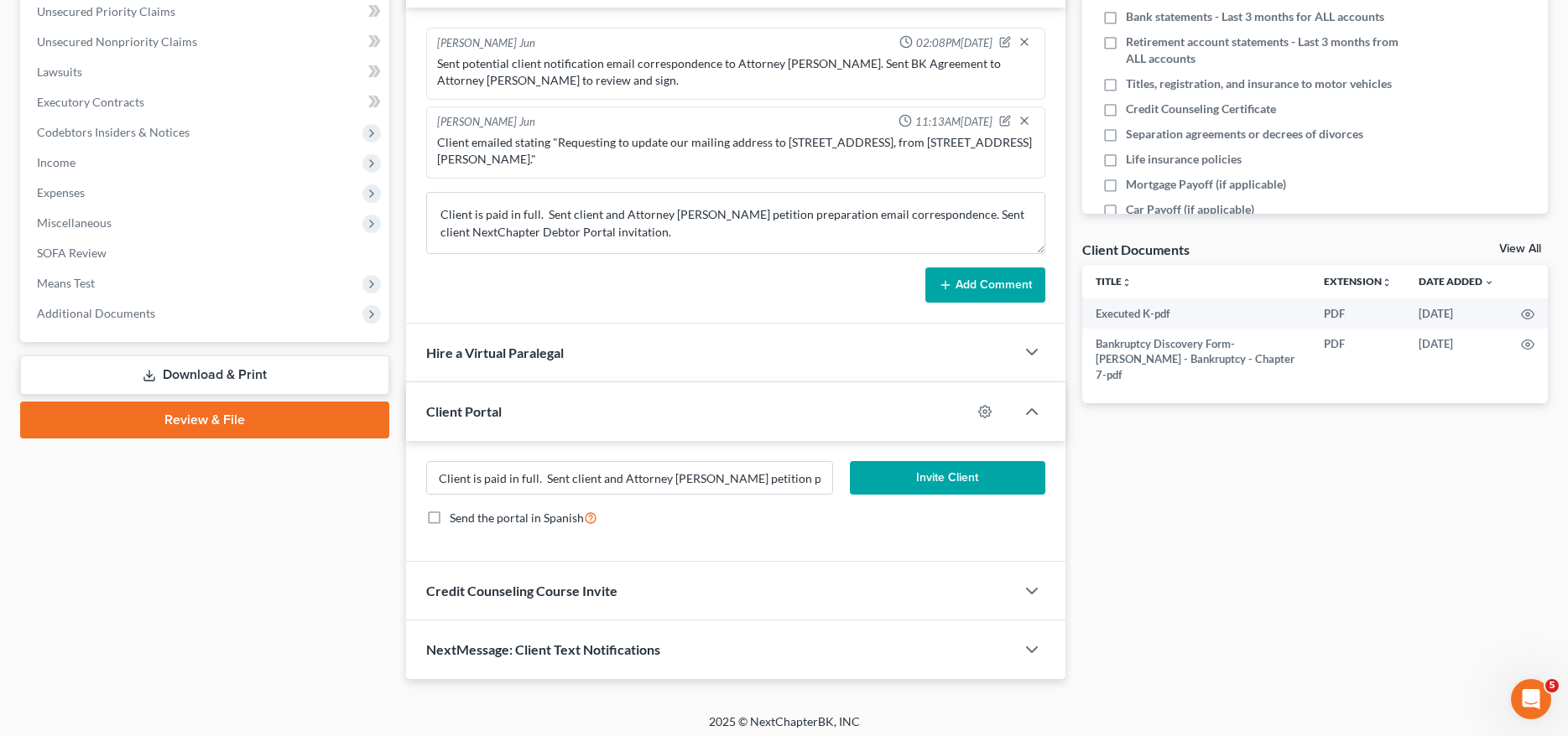
click at [684, 103] on ng-include "[PERSON_NAME] Jun 02:08PM[DATE] Sent potential client notification email corres…" at bounding box center [735, 103] width 618 height 151
copy div "[PERSON_NAME]"
drag, startPoint x: 782, startPoint y: 59, endPoint x: 819, endPoint y: 58, distance: 37.0
click at [819, 58] on div "Sent potential client notification email correspondence to Attorney [PERSON_NAM…" at bounding box center [736, 72] width 596 height 34
click at [688, 215] on textarea "Client is paid in full. Sent client and Attorney [PERSON_NAME] petition prepara…" at bounding box center [735, 223] width 618 height 62
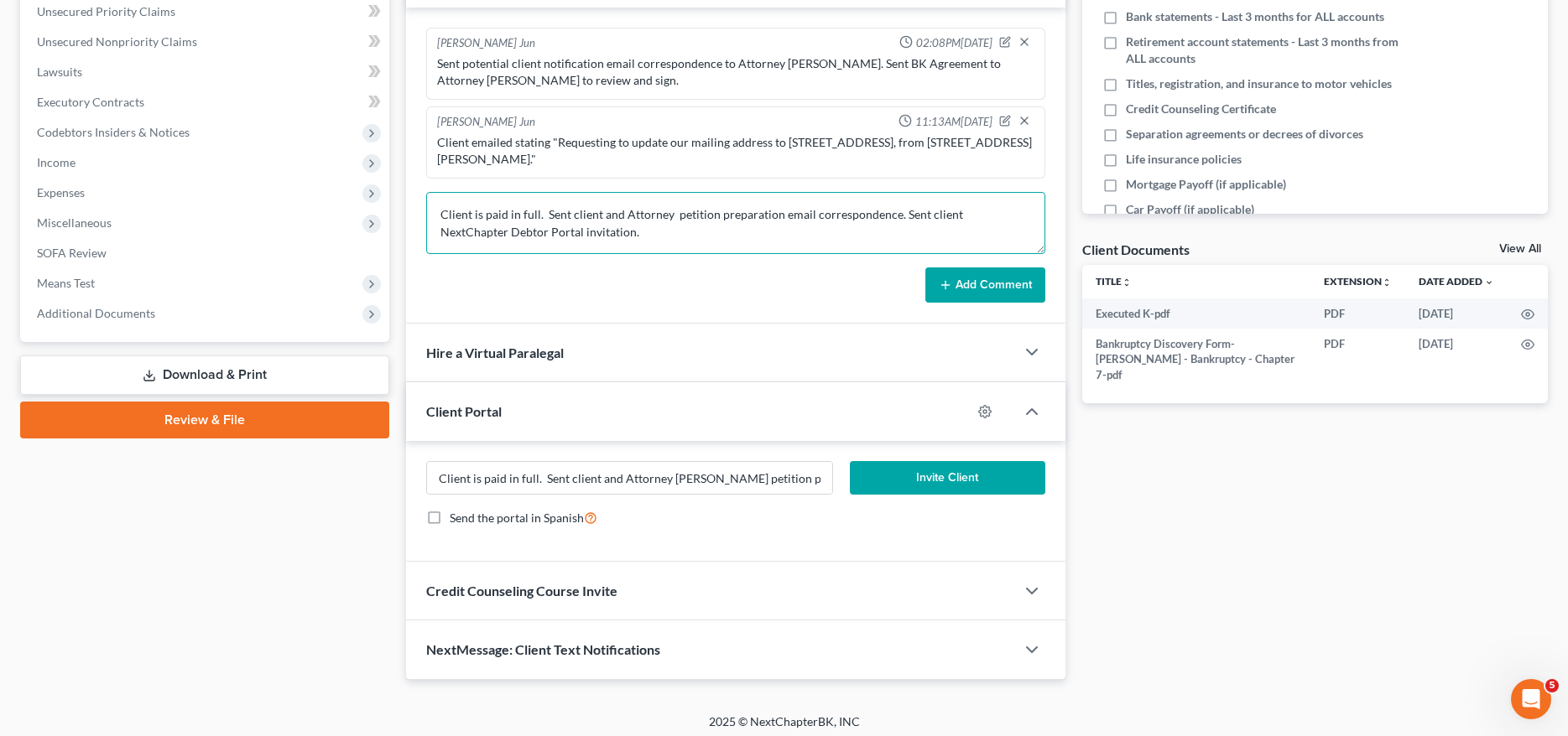
paste textarea "[PERSON_NAME]"
type textarea "Client is paid in full. Sent client and Attorney [PERSON_NAME] petition prepara…"
click at [1005, 282] on button "Add Comment" at bounding box center [985, 285] width 120 height 35
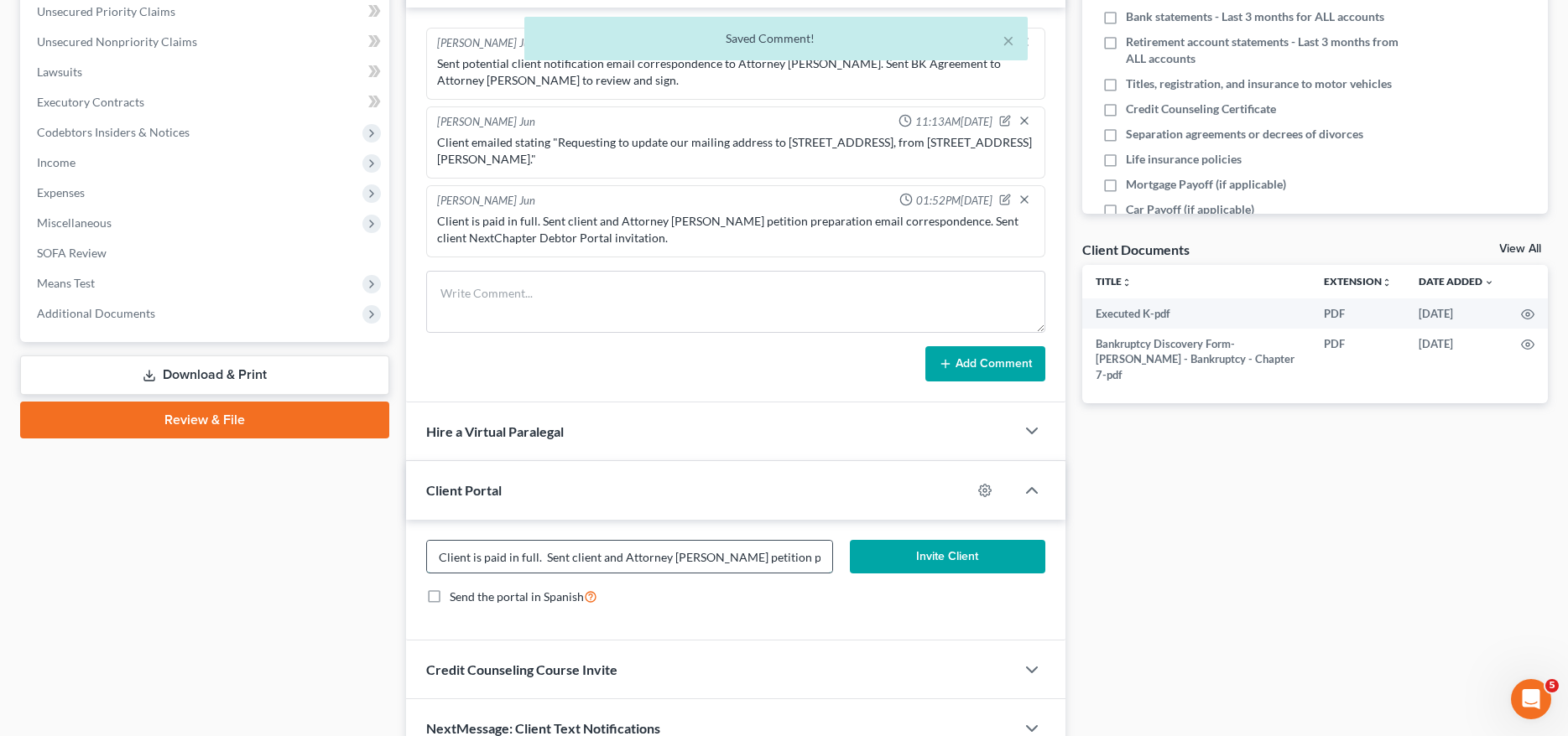
click at [596, 560] on input "Client is paid in full. Sent client and Attorney [PERSON_NAME] petition prepara…" at bounding box center [629, 556] width 405 height 32
drag, startPoint x: 438, startPoint y: 552, endPoint x: 1519, endPoint y: 542, distance: 1081.0
click at [1506, 549] on div "Updates & News × Electronic Filing Available! Cases in the Eastern District of …" at bounding box center [977, 265] width 1159 height 987
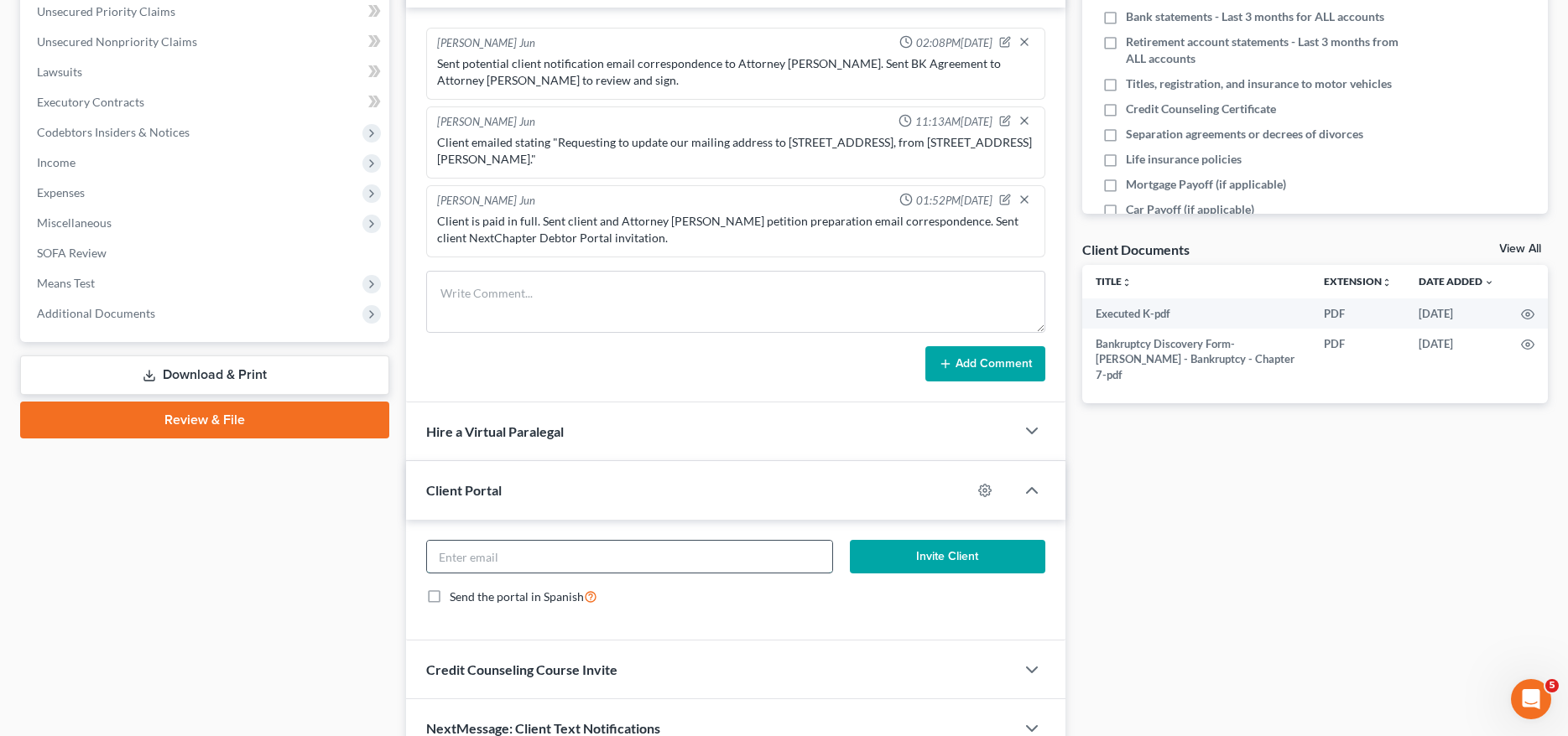
click at [545, 541] on input "email" at bounding box center [629, 556] width 405 height 32
paste input "[PERSON_NAME][EMAIL_ADDRESS][DOMAIN_NAME]"
type input "[PERSON_NAME][EMAIL_ADDRESS][DOMAIN_NAME]"
drag, startPoint x: 939, startPoint y: 556, endPoint x: 986, endPoint y: 491, distance: 80.2
click at [986, 491] on div "Client Portal [PERSON_NAME][EMAIL_ADDRESS][DOMAIN_NAME] Invite Client Send the …" at bounding box center [736, 551] width 659 height 180
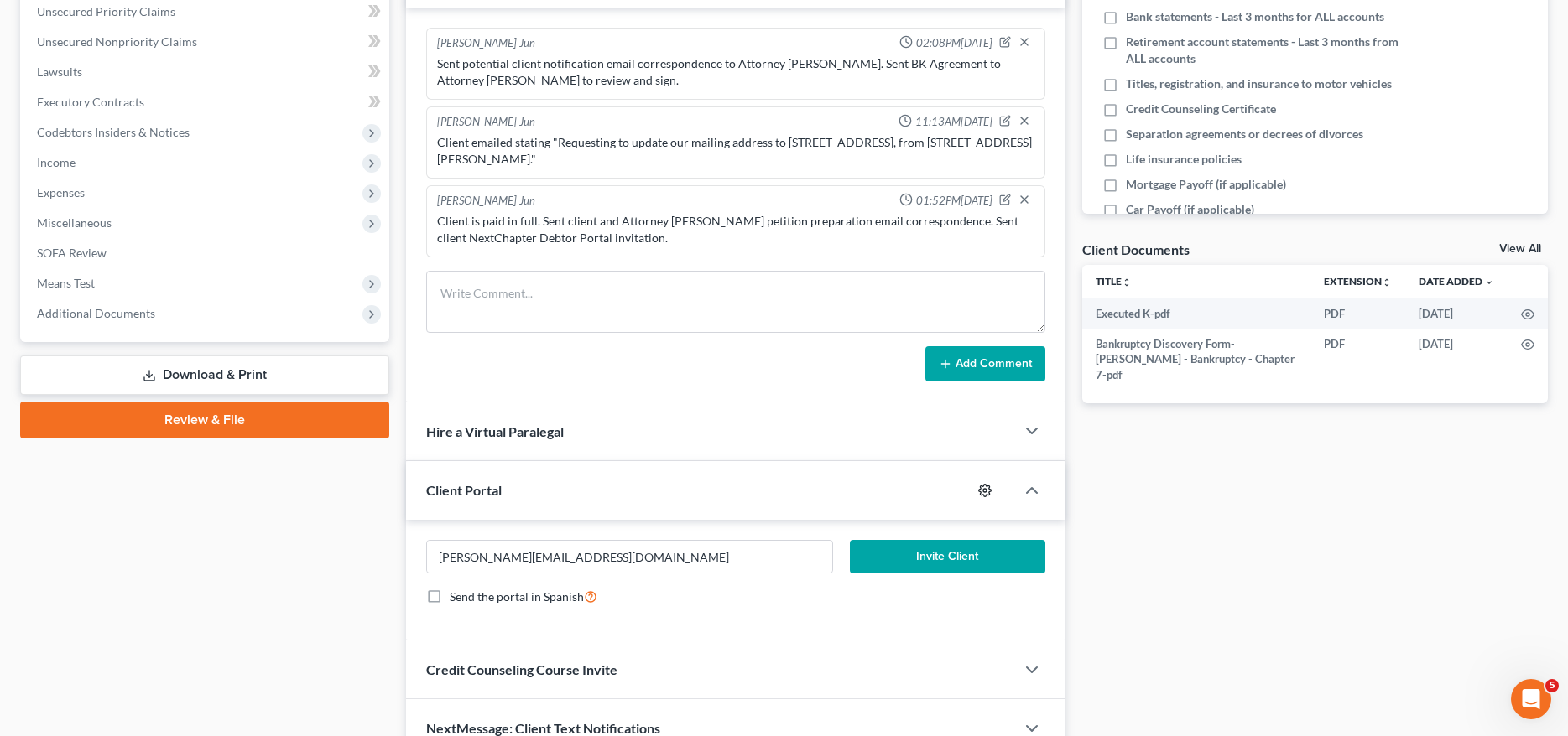
click at [986, 489] on icon "button" at bounding box center [985, 491] width 14 height 14
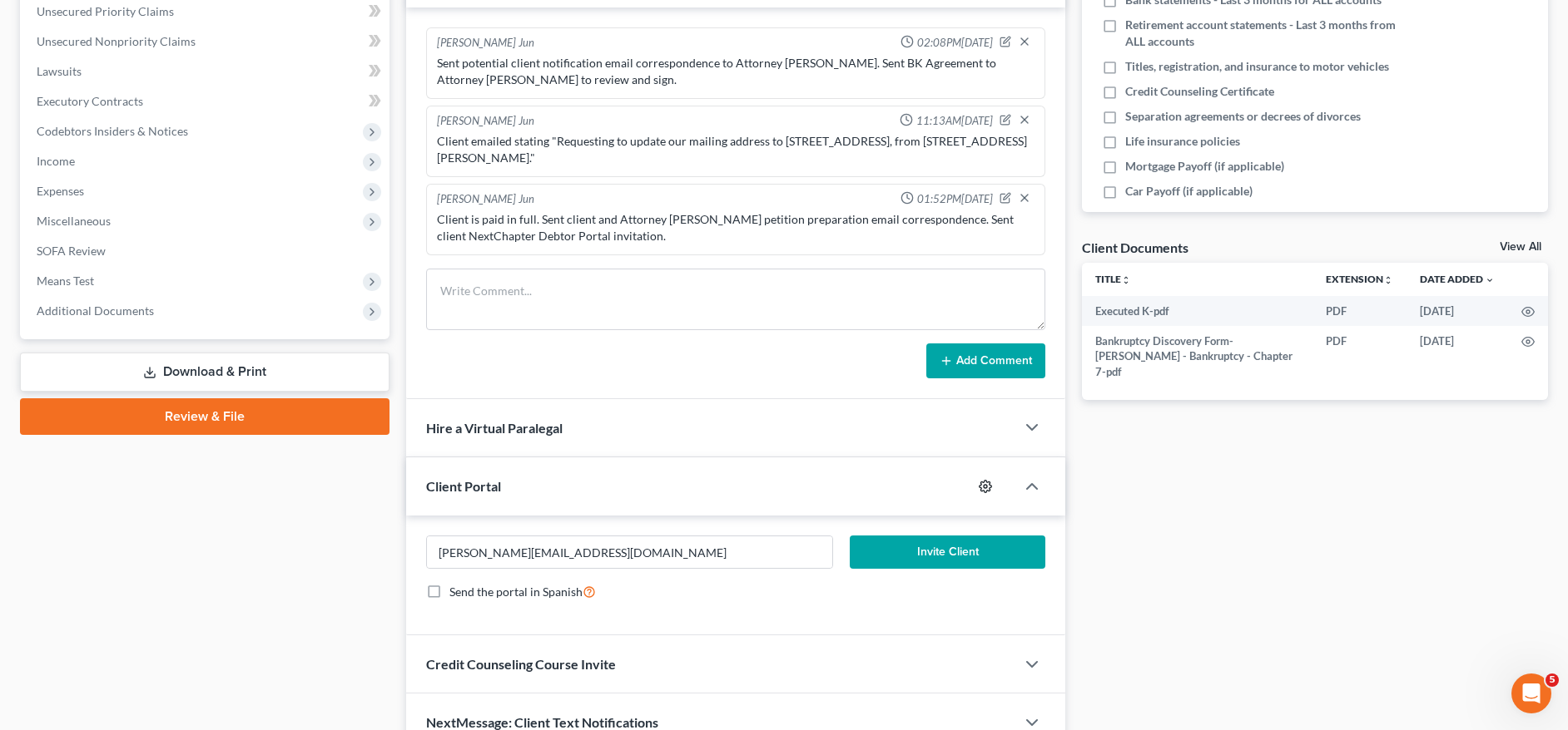
select select "7"
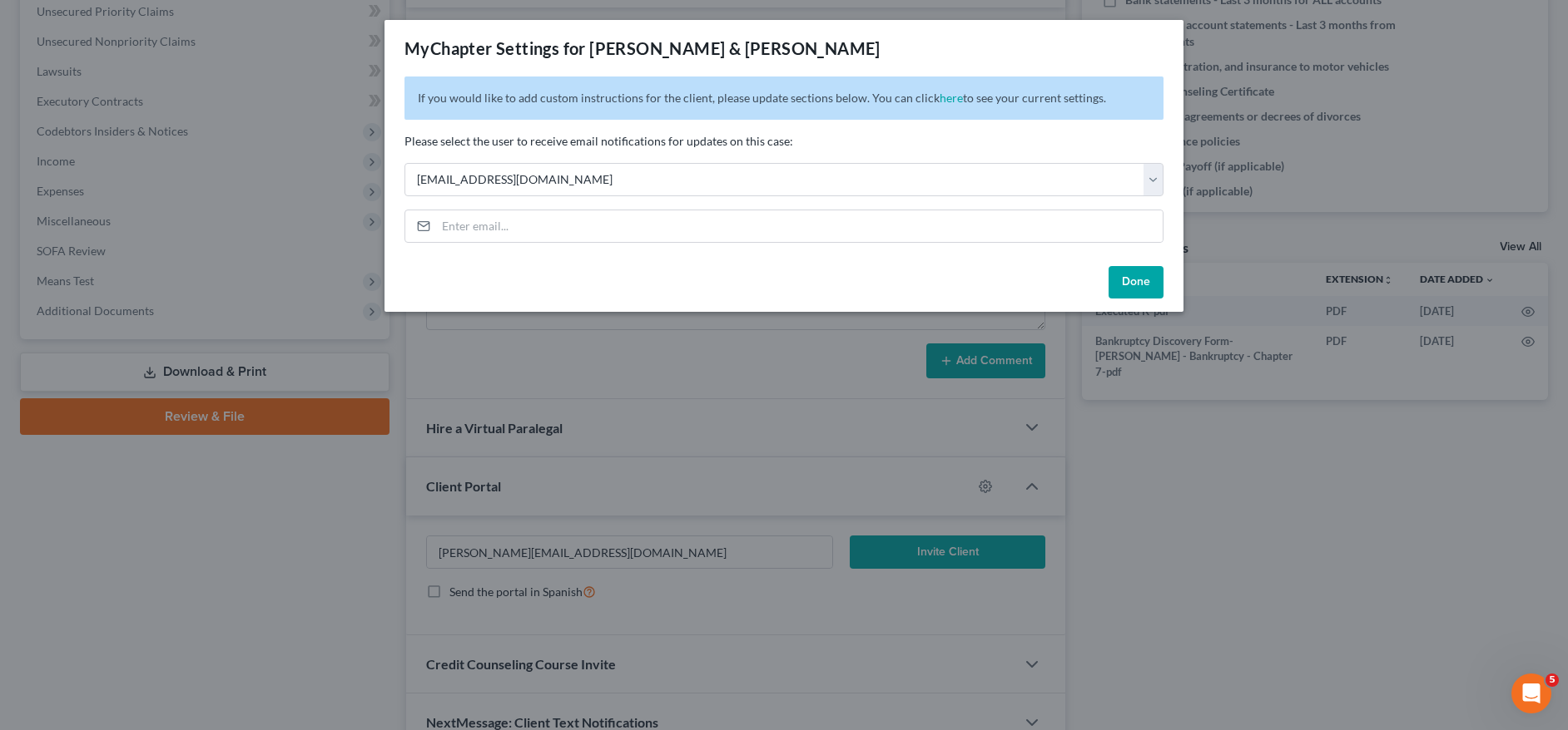
click at [1131, 281] on button "Done" at bounding box center [1136, 283] width 55 height 33
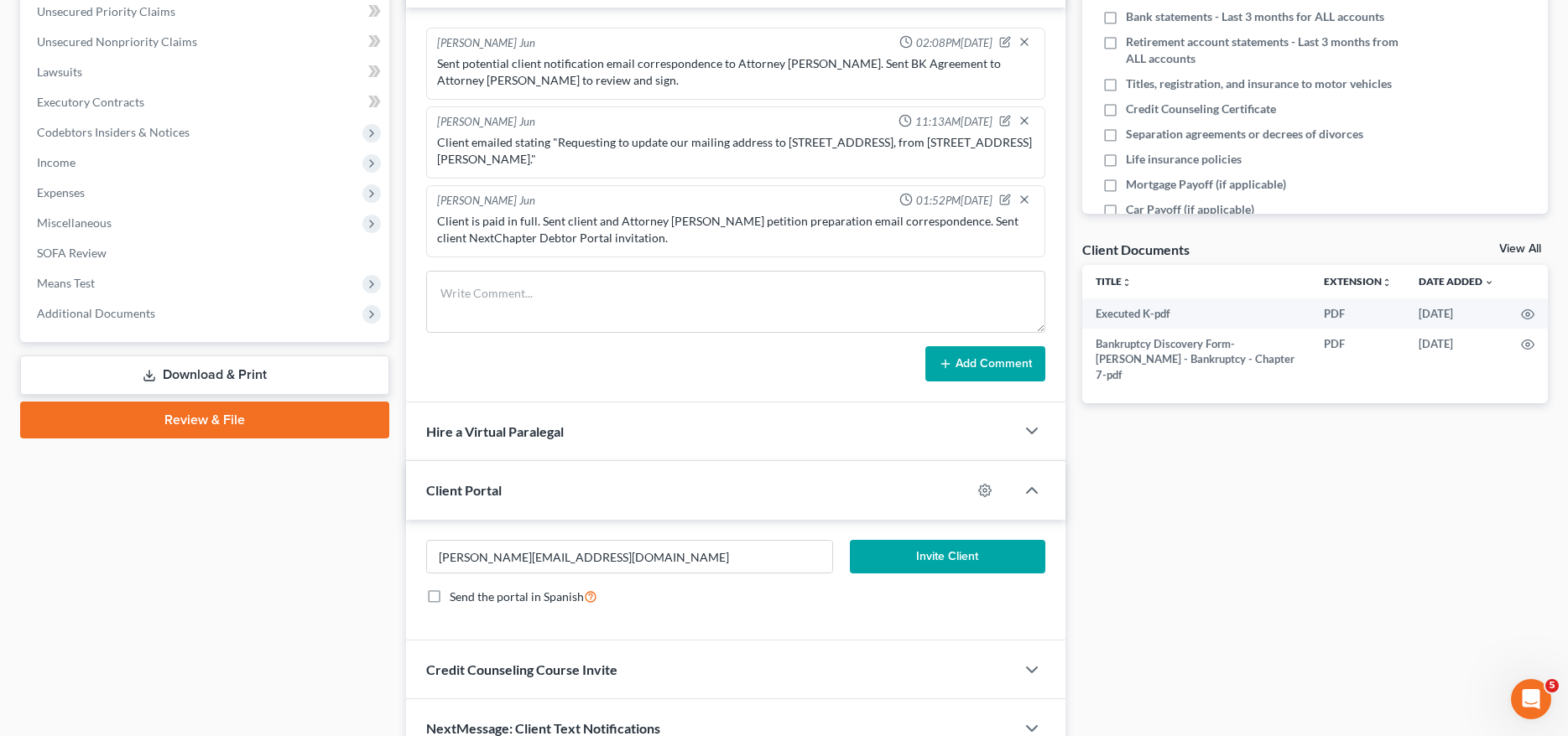
click at [921, 558] on button "Invite Client" at bounding box center [947, 556] width 194 height 34
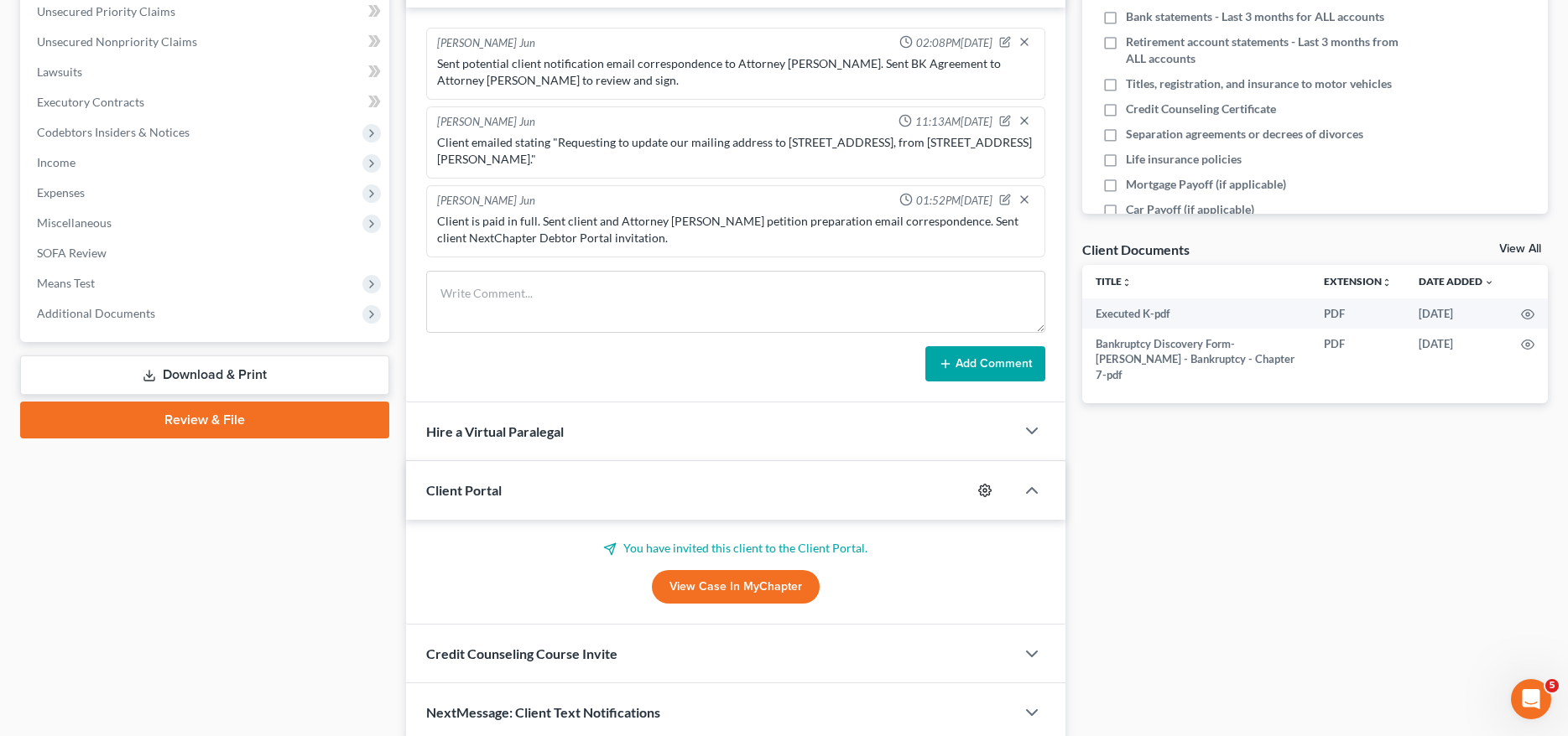
click at [985, 489] on icon "button" at bounding box center [985, 491] width 14 height 14
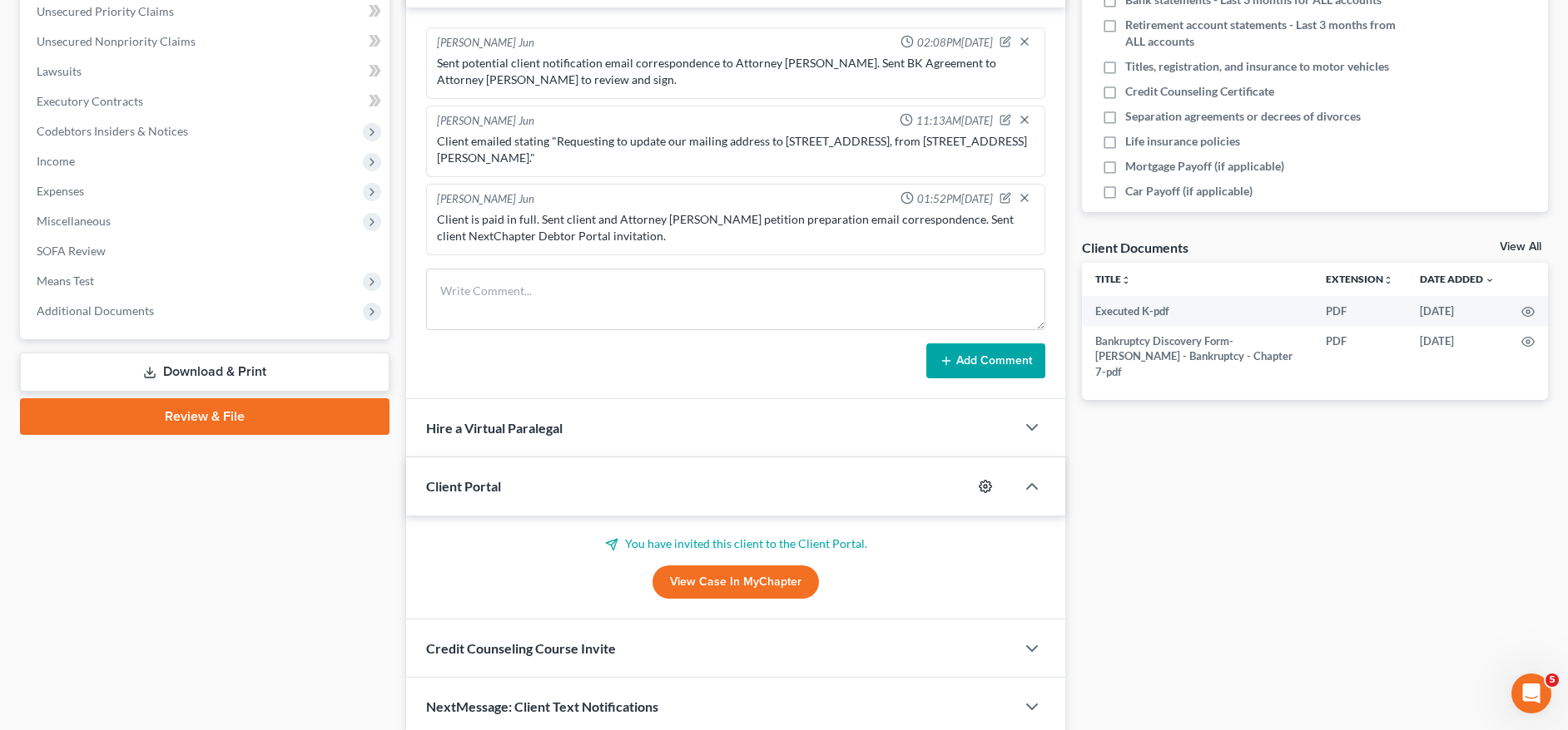
select select "7"
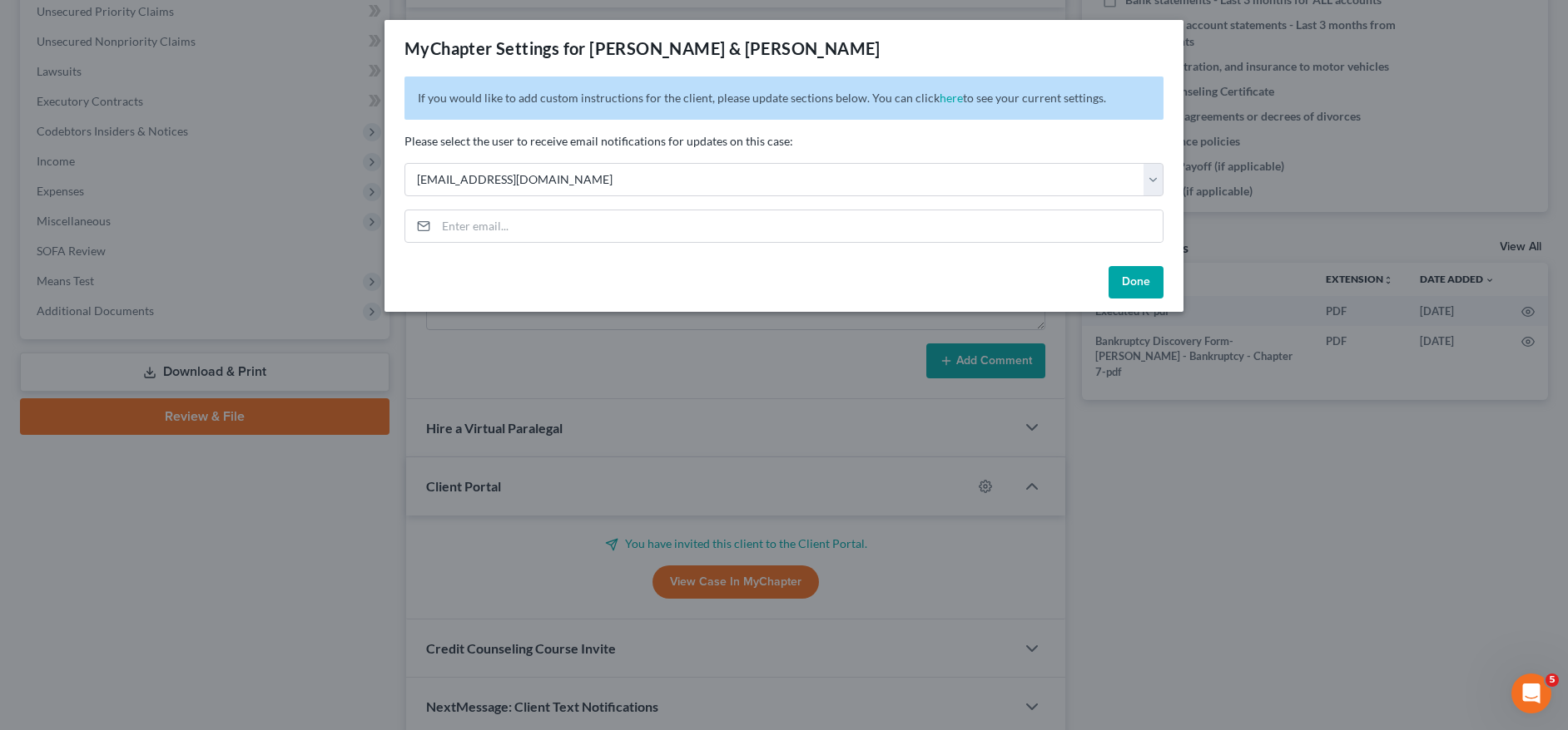
drag, startPoint x: 1131, startPoint y: 283, endPoint x: 1120, endPoint y: 280, distance: 11.4
click at [1131, 283] on button "Done" at bounding box center [1136, 283] width 55 height 33
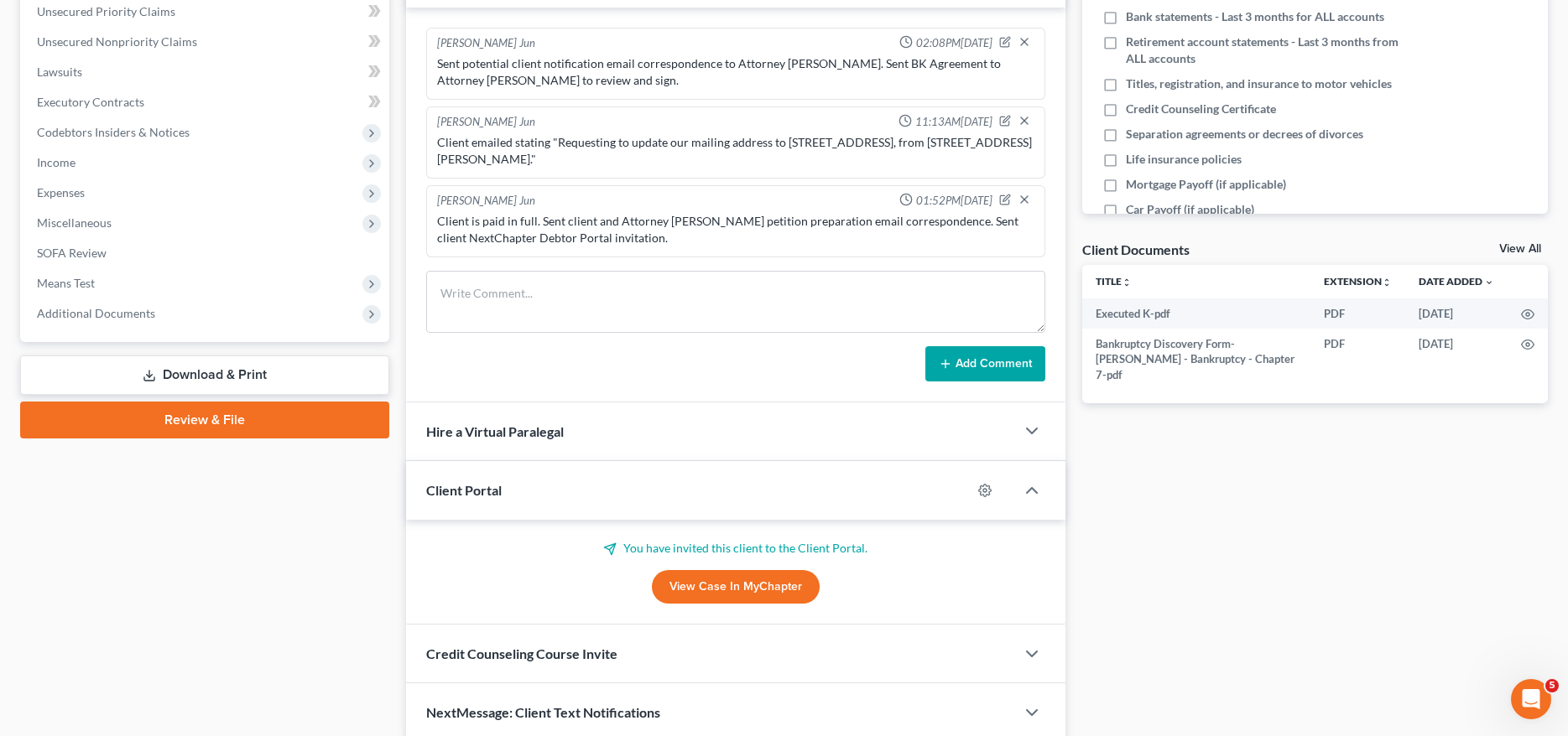
scroll to position [0, 0]
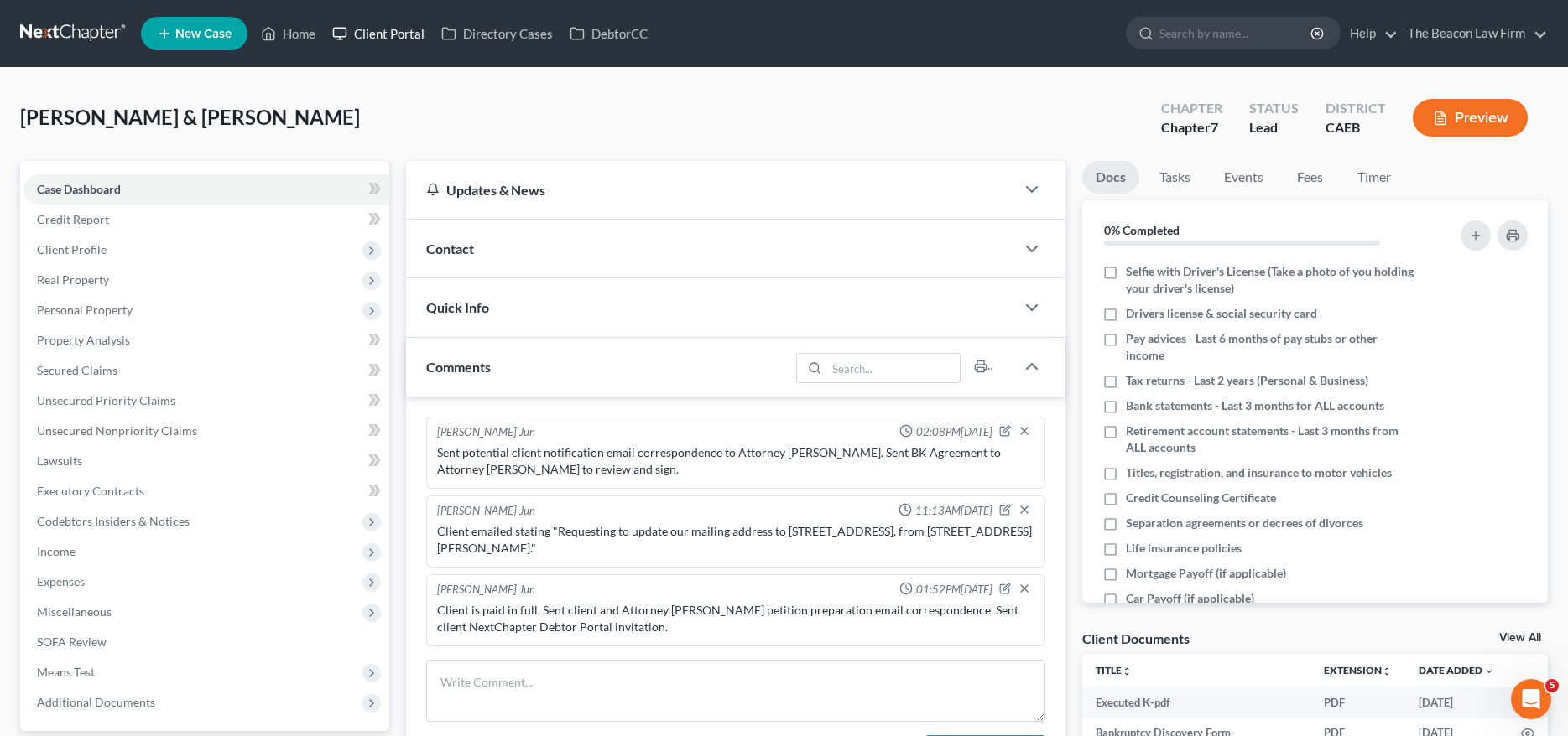
click at [373, 36] on link "Client Portal" at bounding box center [379, 33] width 109 height 30
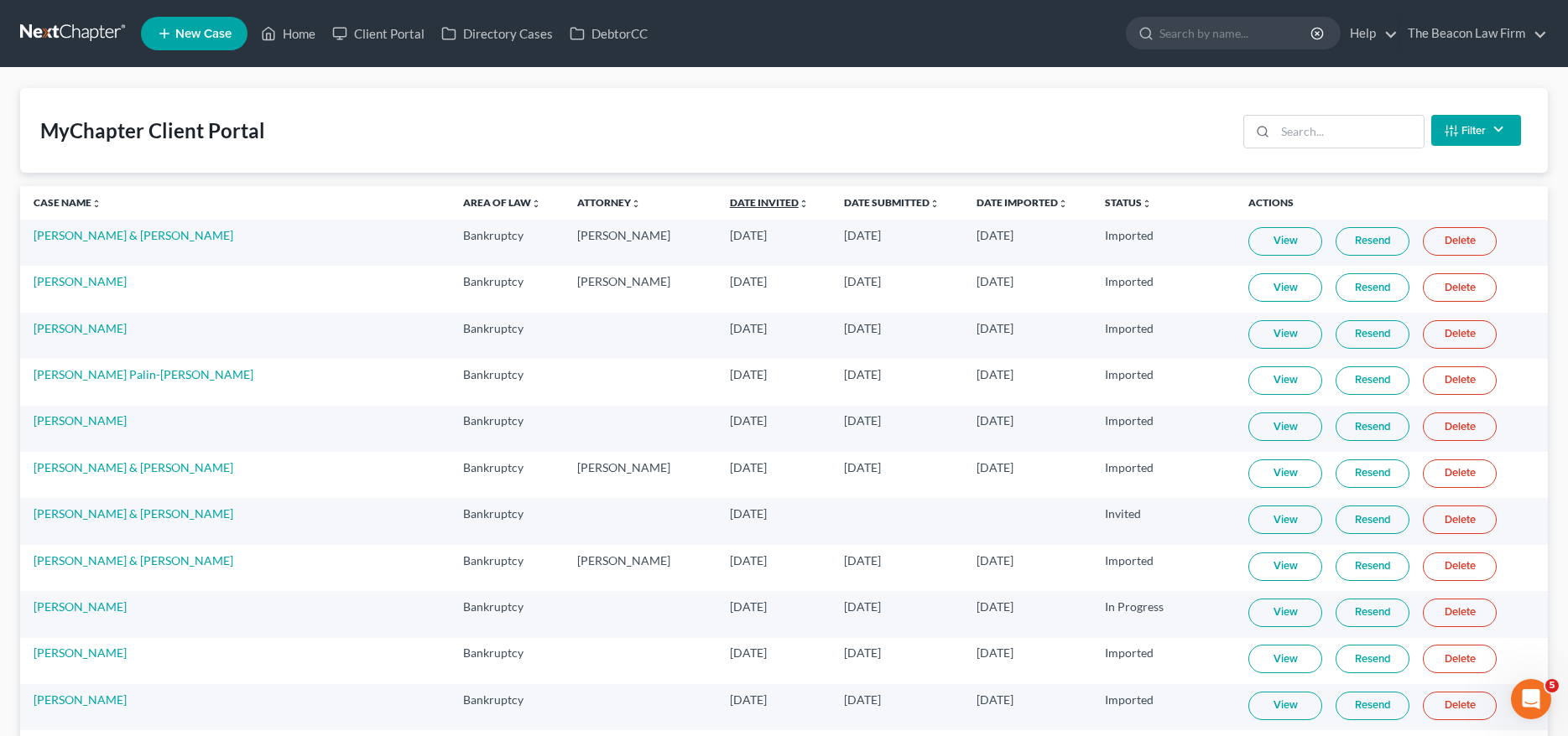
click at [730, 203] on link "Date Invited unfold_more expand_more expand_less" at bounding box center [769, 202] width 79 height 13
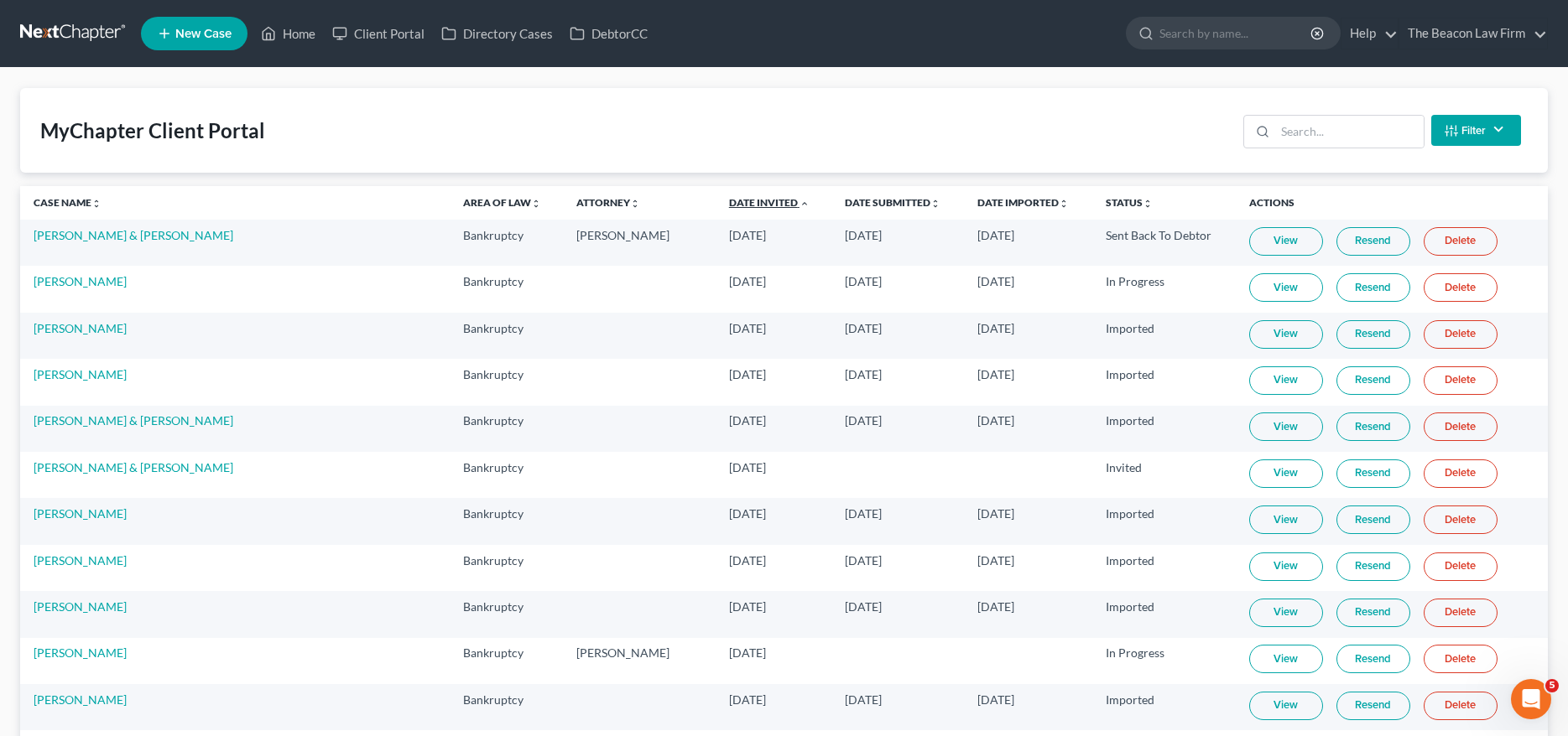
click at [730, 203] on link "Date Invited unfold_more expand_more expand_less" at bounding box center [769, 202] width 80 height 13
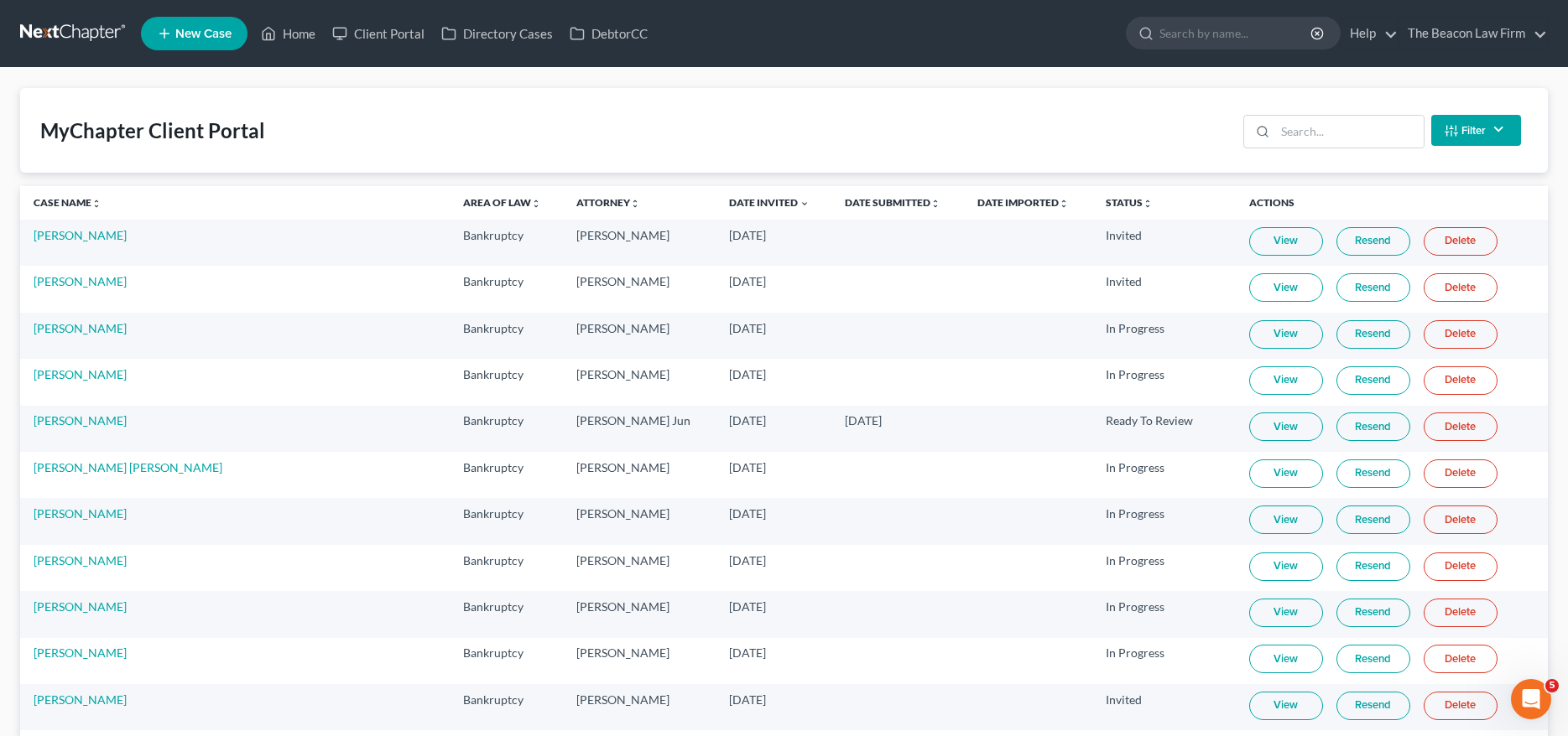
click at [1336, 244] on link "Resend" at bounding box center [1373, 241] width 73 height 29
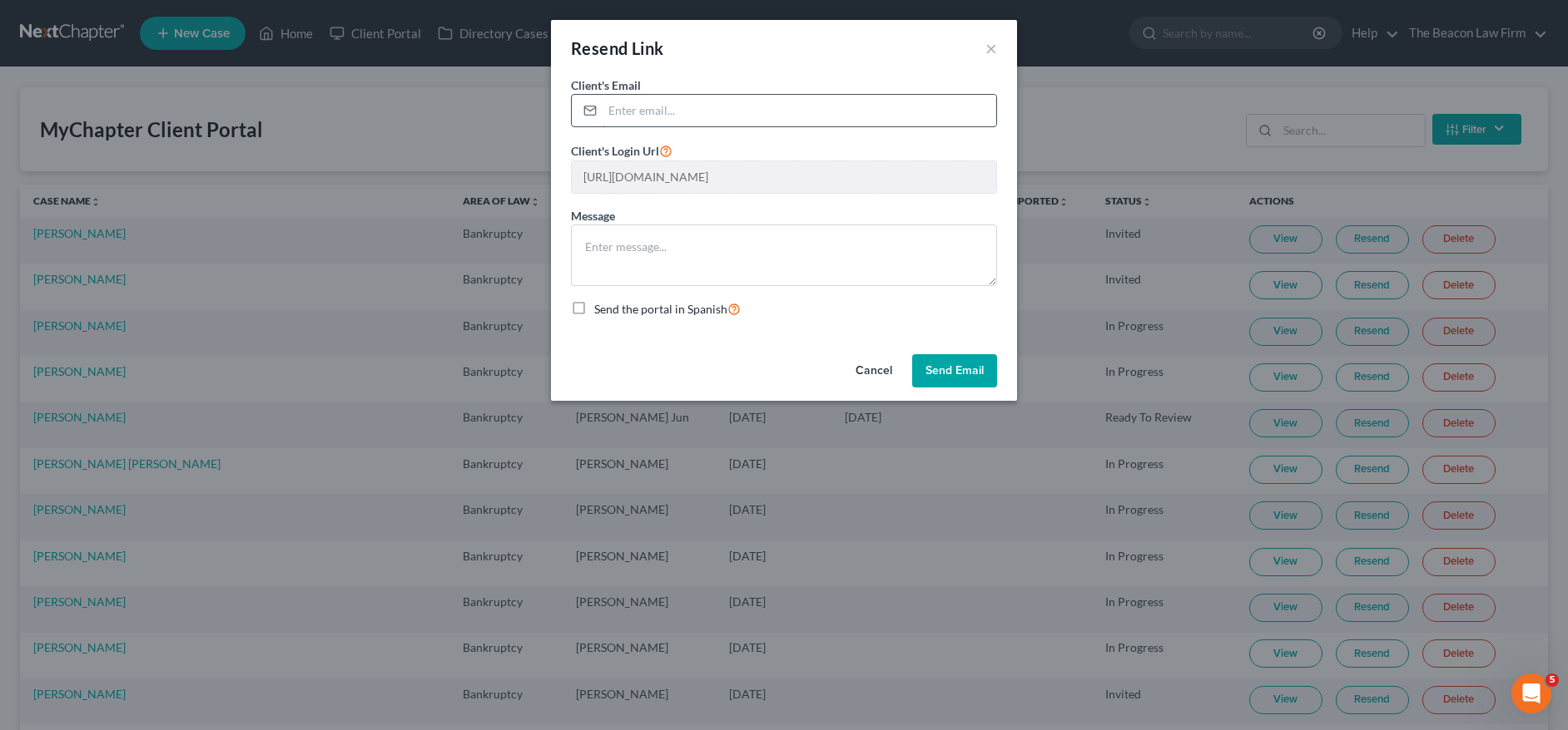
click at [717, 118] on input "email" at bounding box center [799, 111] width 394 height 32
click at [839, 117] on input "email" at bounding box center [799, 111] width 394 height 32
paste input "[PERSON_NAME][EMAIL_ADDRESS][DOMAIN_NAME]"
type input "[PERSON_NAME][EMAIL_ADDRESS][DOMAIN_NAME]"
click at [934, 365] on button "Send Email" at bounding box center [954, 371] width 85 height 33
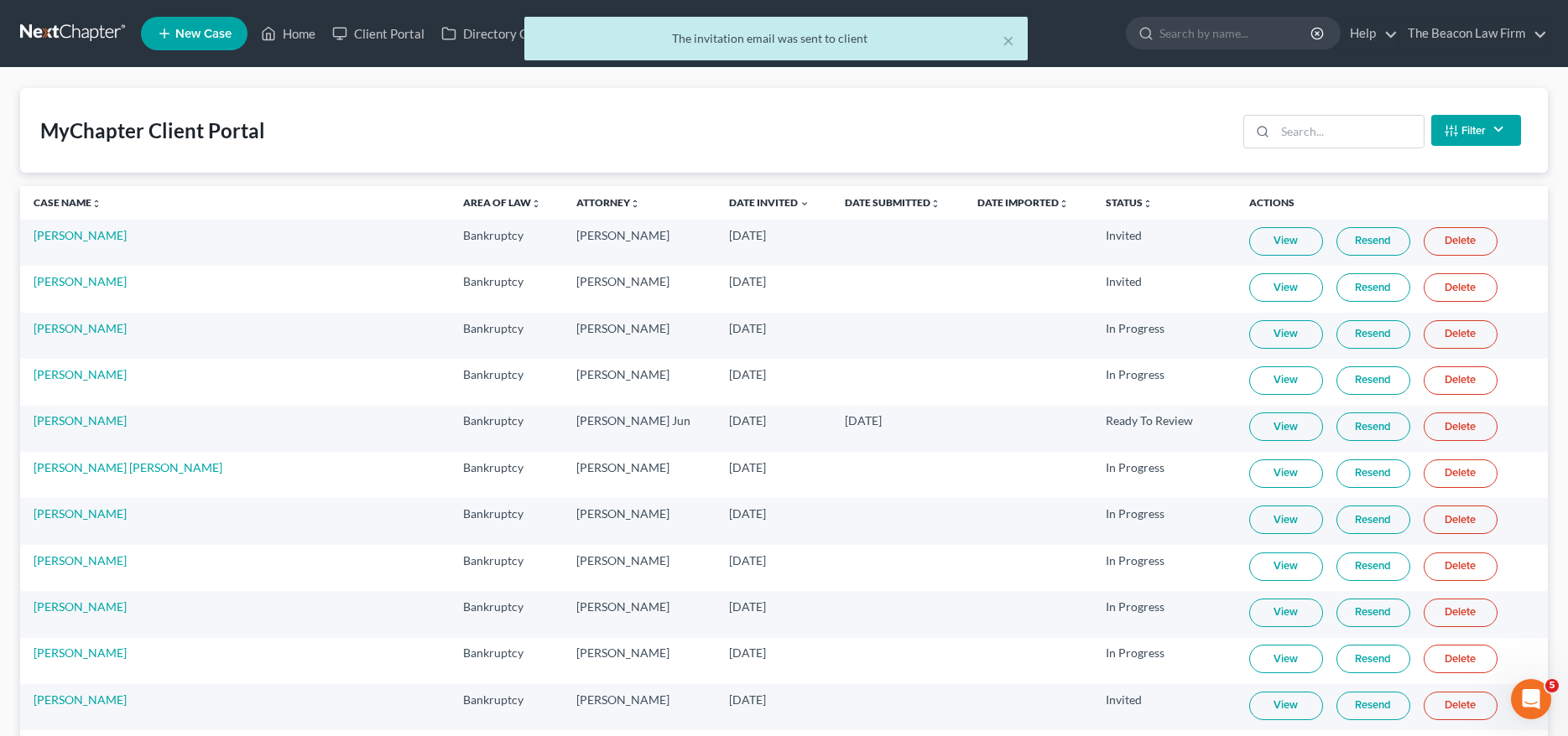
click at [1346, 244] on link "Resend" at bounding box center [1373, 241] width 73 height 29
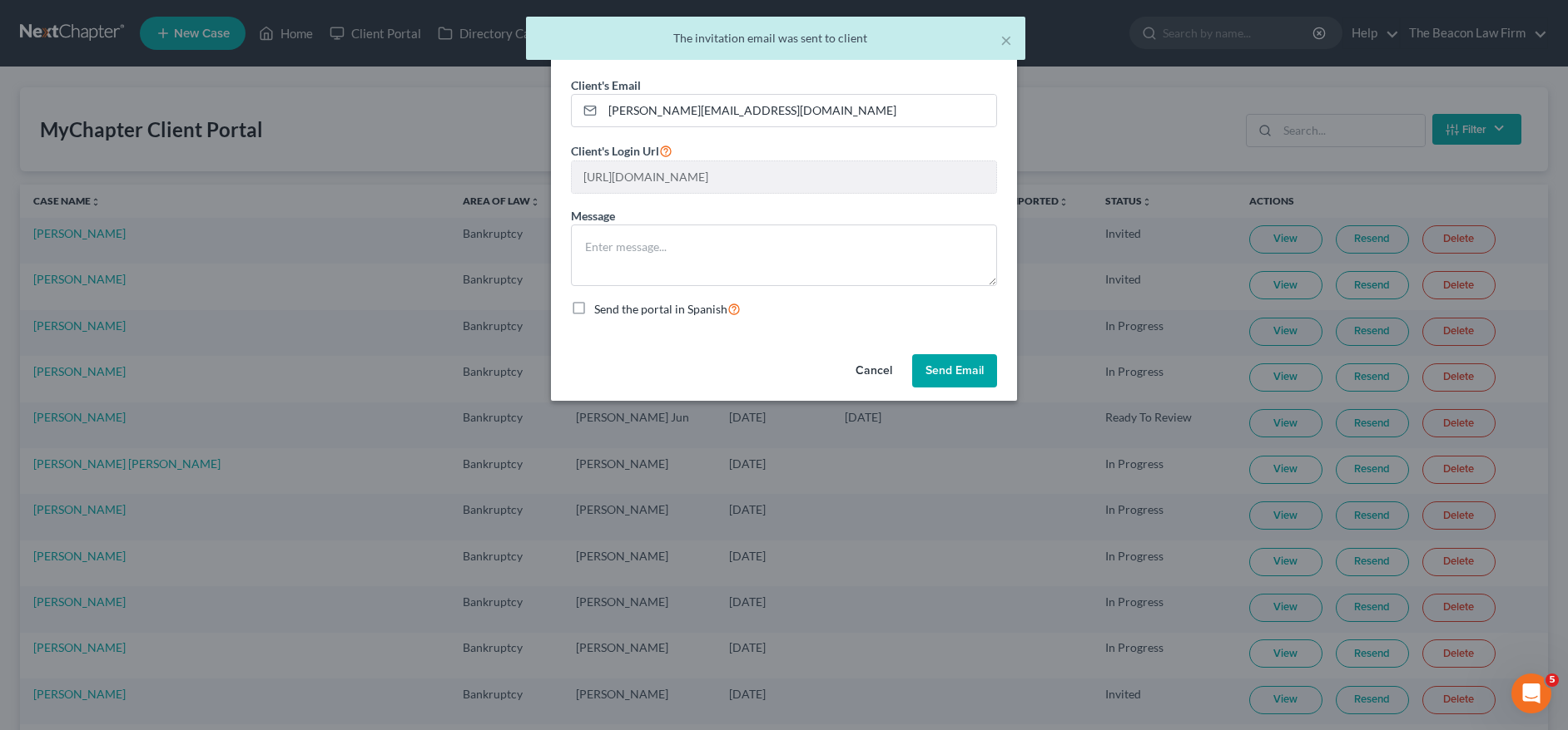
click at [940, 363] on button "Send Email" at bounding box center [954, 371] width 85 height 33
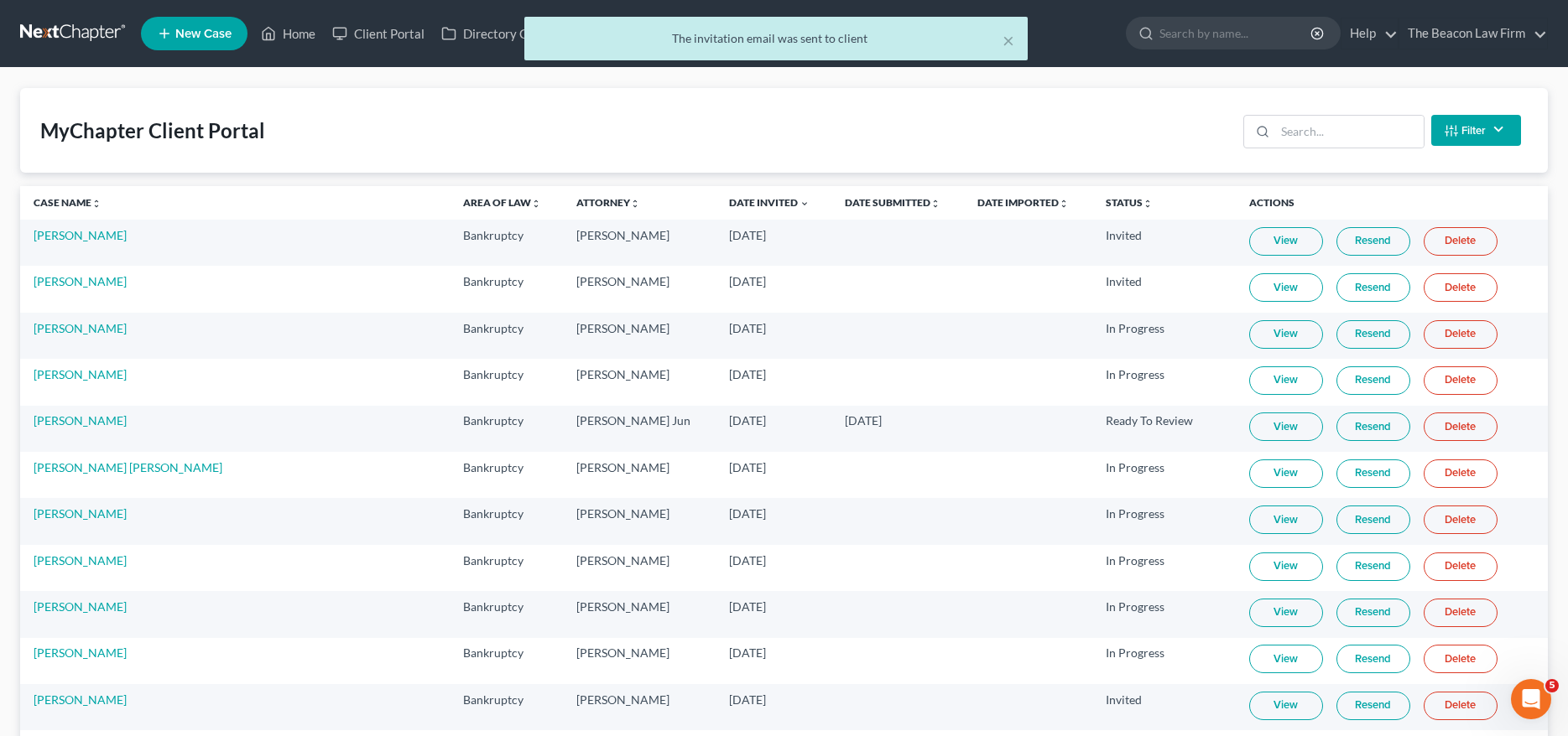
click at [312, 31] on div "× The invitation email was sent to client" at bounding box center [775, 42] width 1568 height 52
click at [311, 35] on div "× The invitation email was sent to client" at bounding box center [775, 42] width 1568 height 52
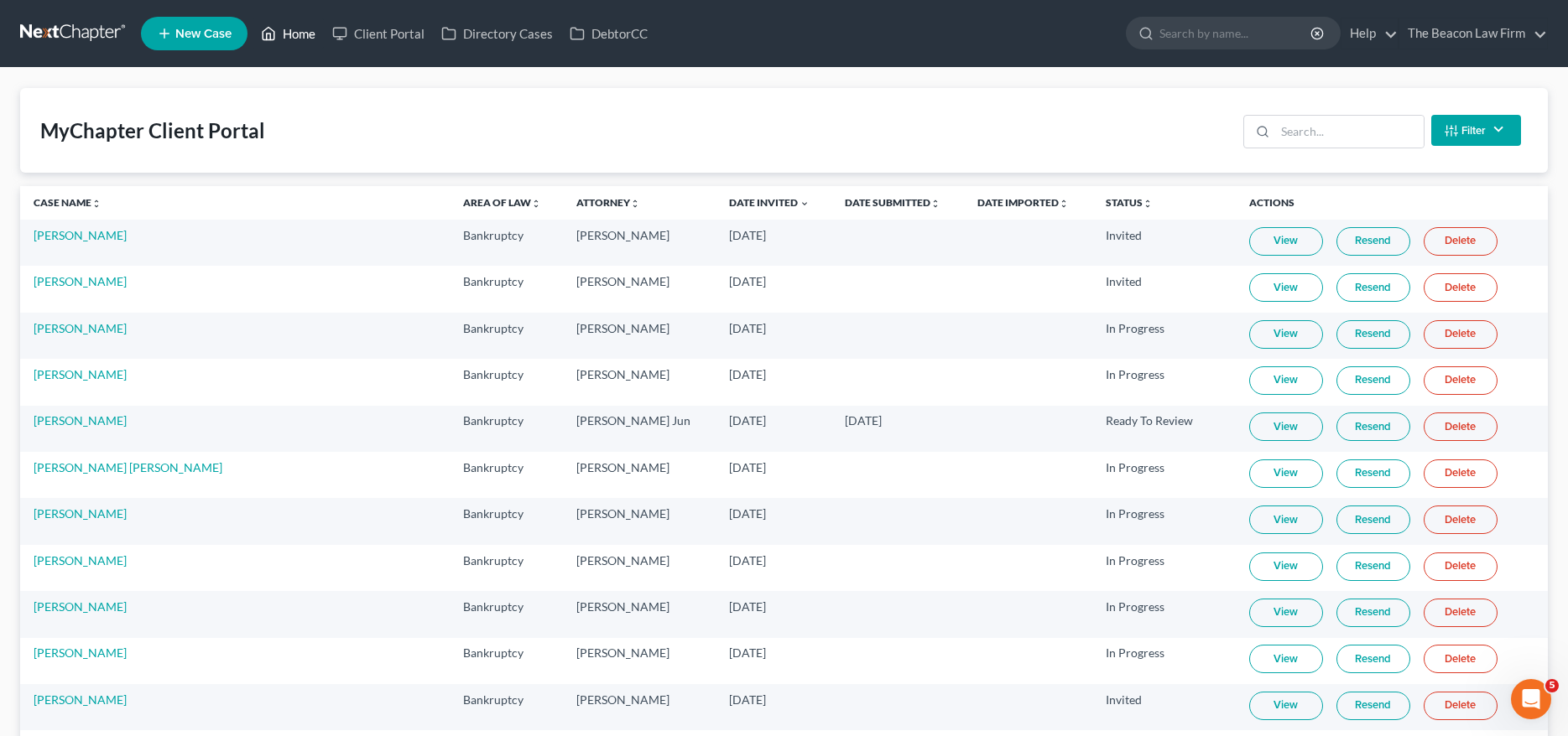
click at [303, 34] on link "Home" at bounding box center [288, 33] width 72 height 30
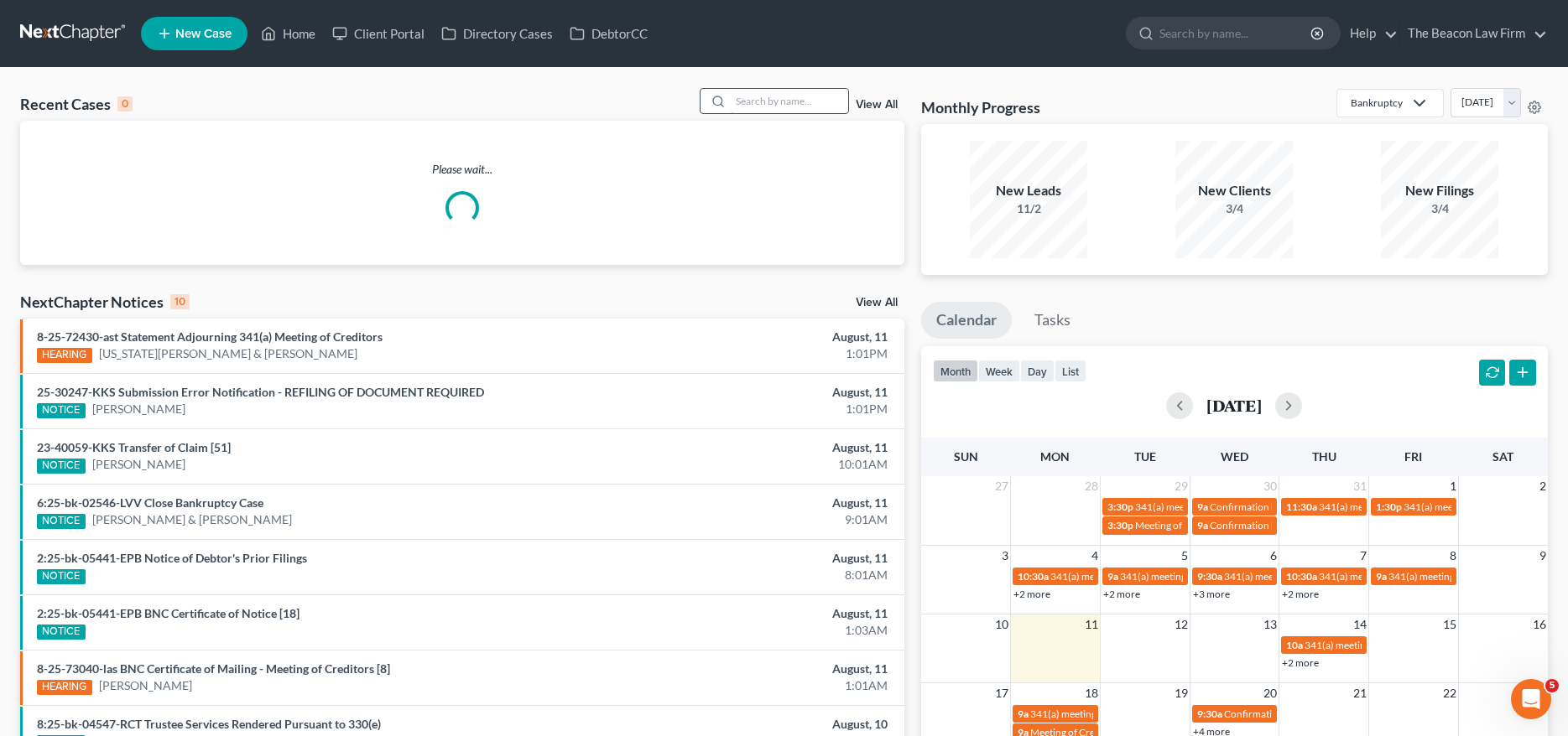
click at [761, 103] on input "search" at bounding box center [790, 101] width 118 height 24
paste input "[PERSON_NAME]"
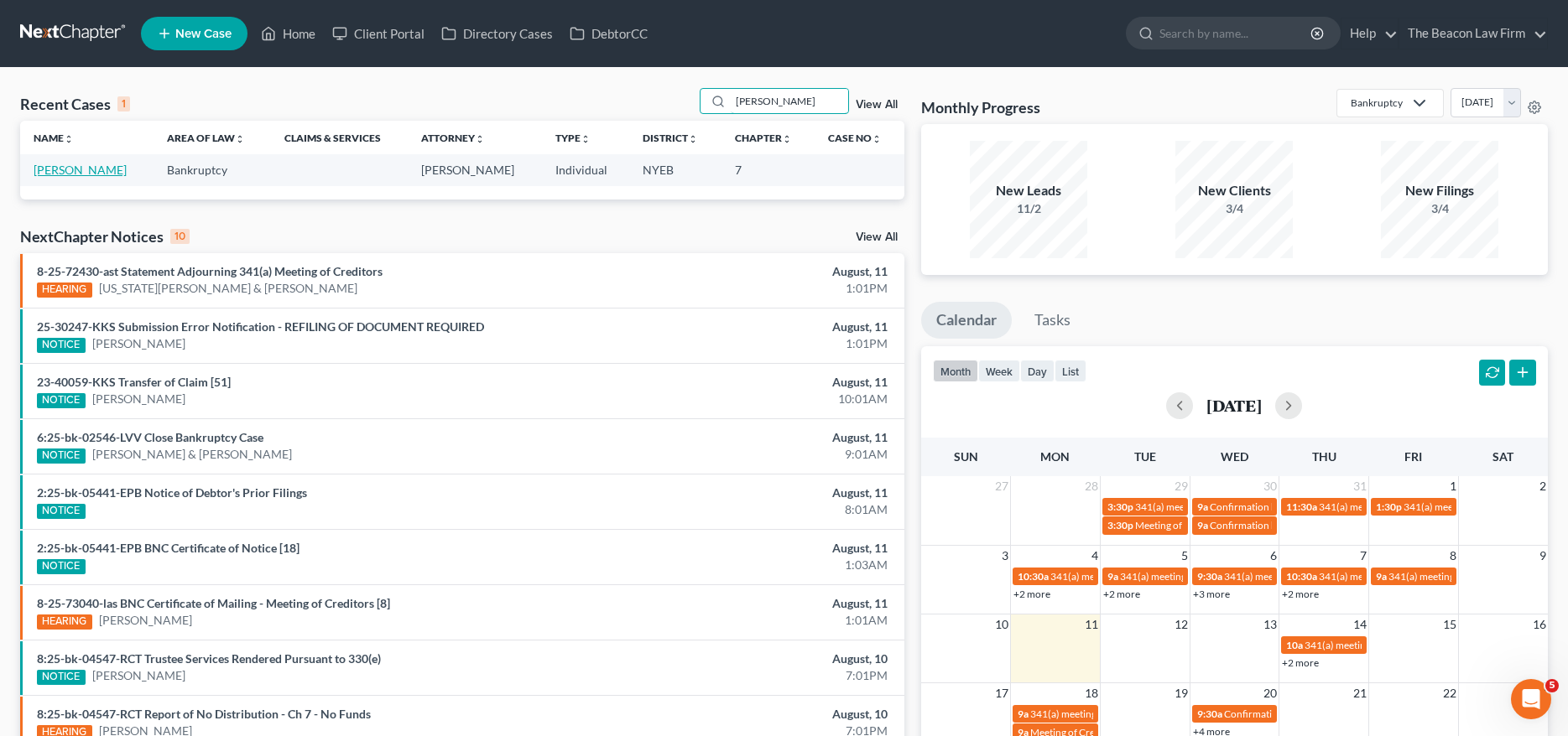
type input "[PERSON_NAME]"
click at [106, 171] on link "[PERSON_NAME]" at bounding box center [80, 169] width 93 height 15
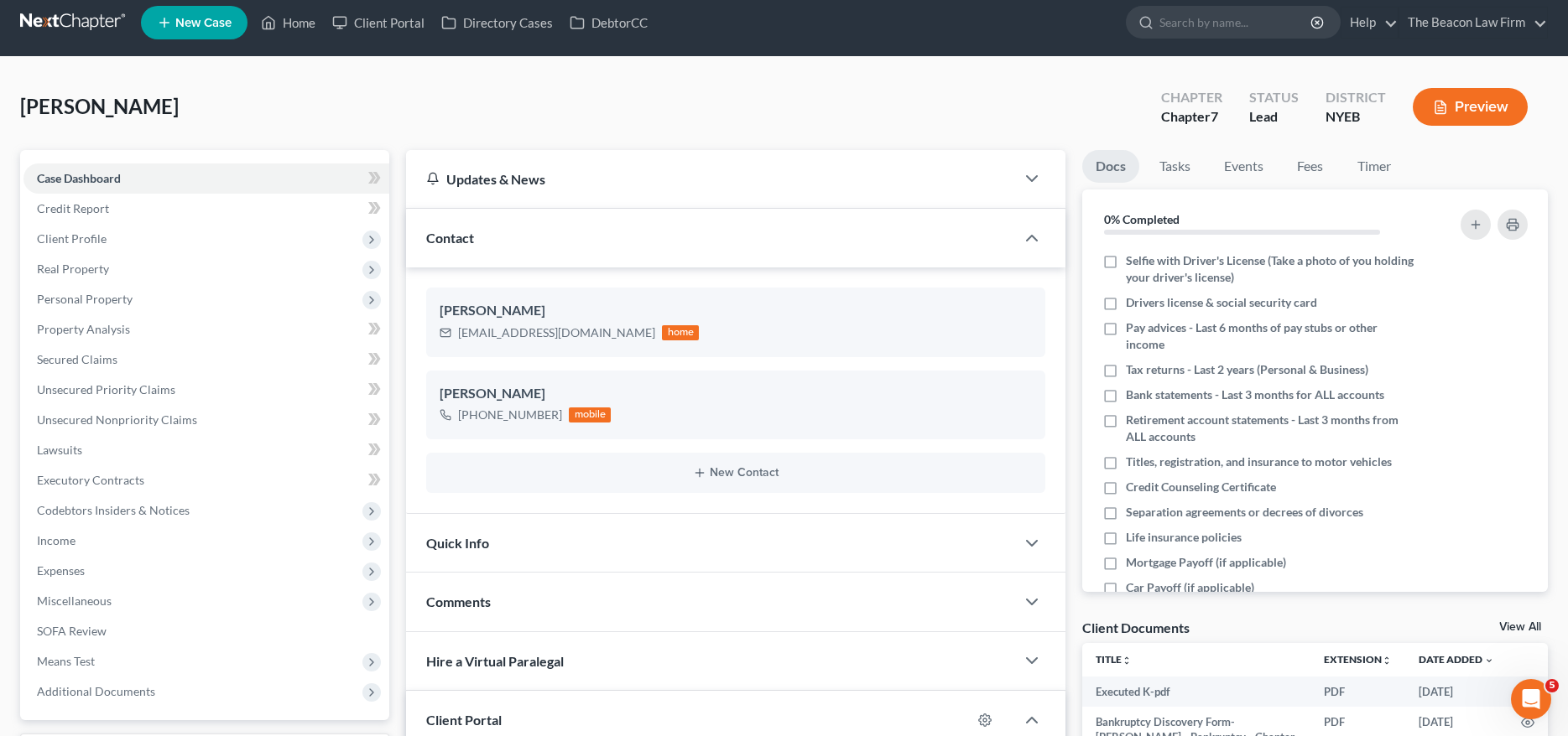
scroll to position [288, 0]
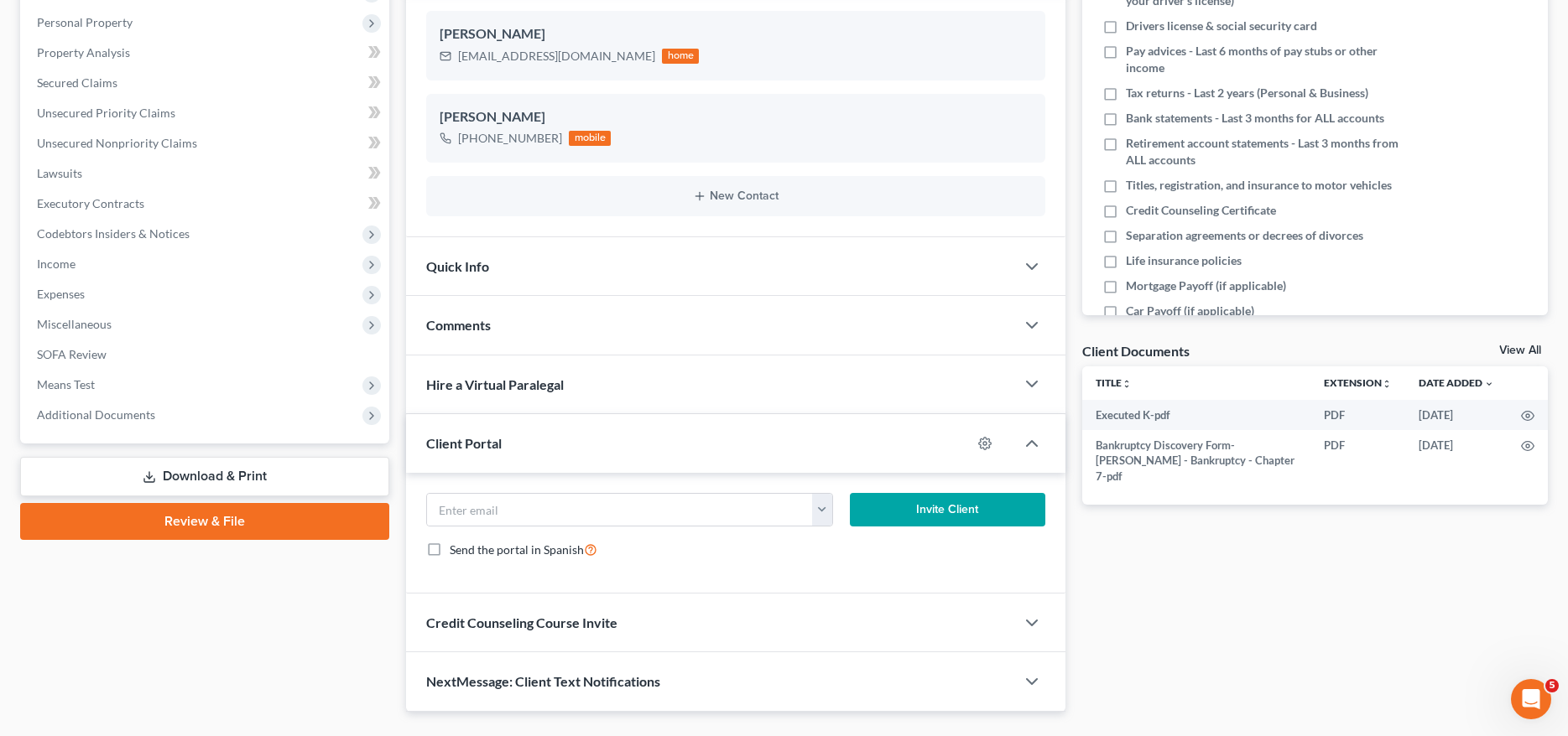
click at [510, 536] on form "[EMAIL_ADDRESS][DOMAIN_NAME] Invite Client Send the portal in Spanish" at bounding box center [735, 533] width 635 height 79
click at [526, 520] on input "email" at bounding box center [620, 510] width 386 height 32
paste input "[EMAIL_ADDRESS][DOMAIN_NAME]"
type input "[EMAIL_ADDRESS][DOMAIN_NAME]"
click at [983, 444] on icon "button" at bounding box center [985, 444] width 14 height 14
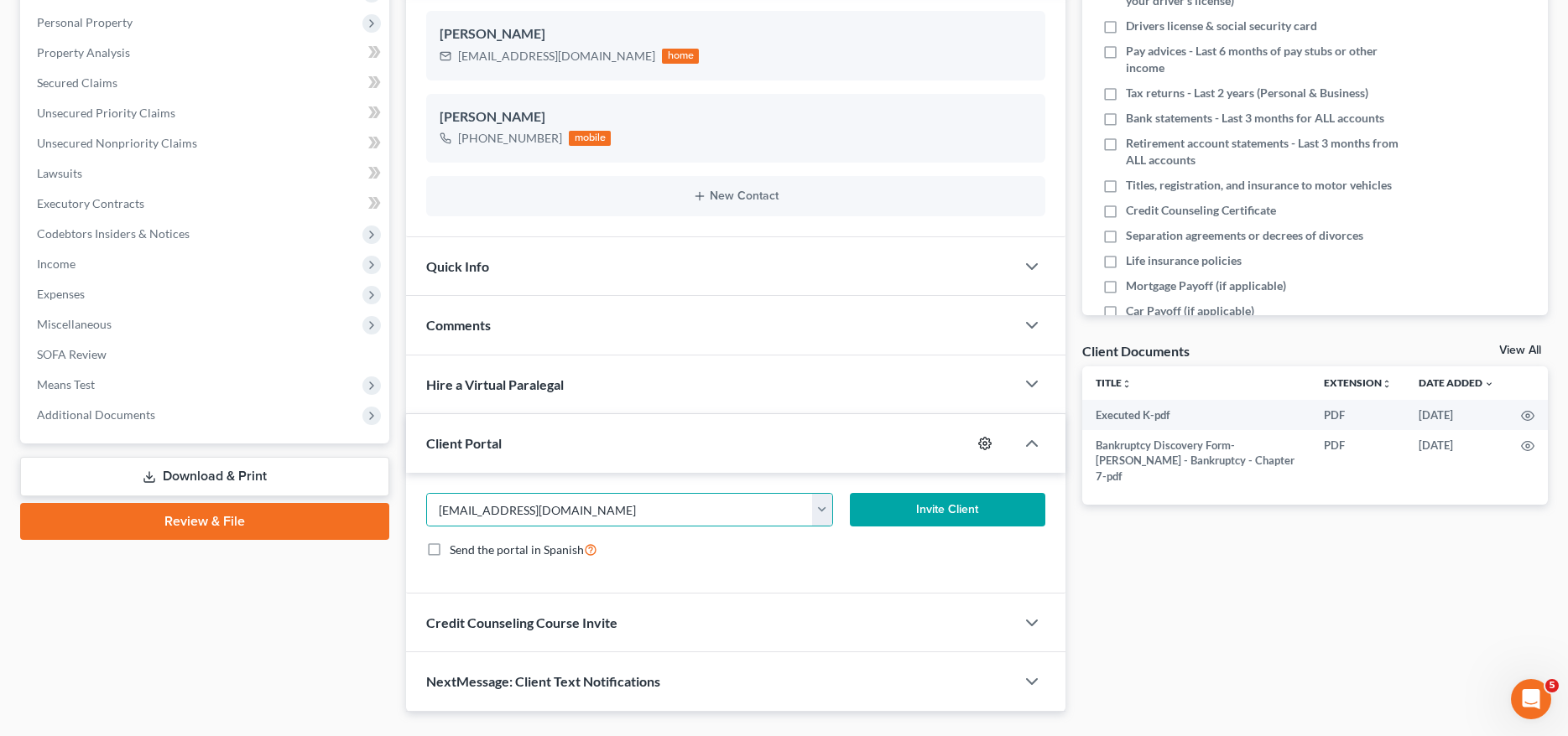
select select "2"
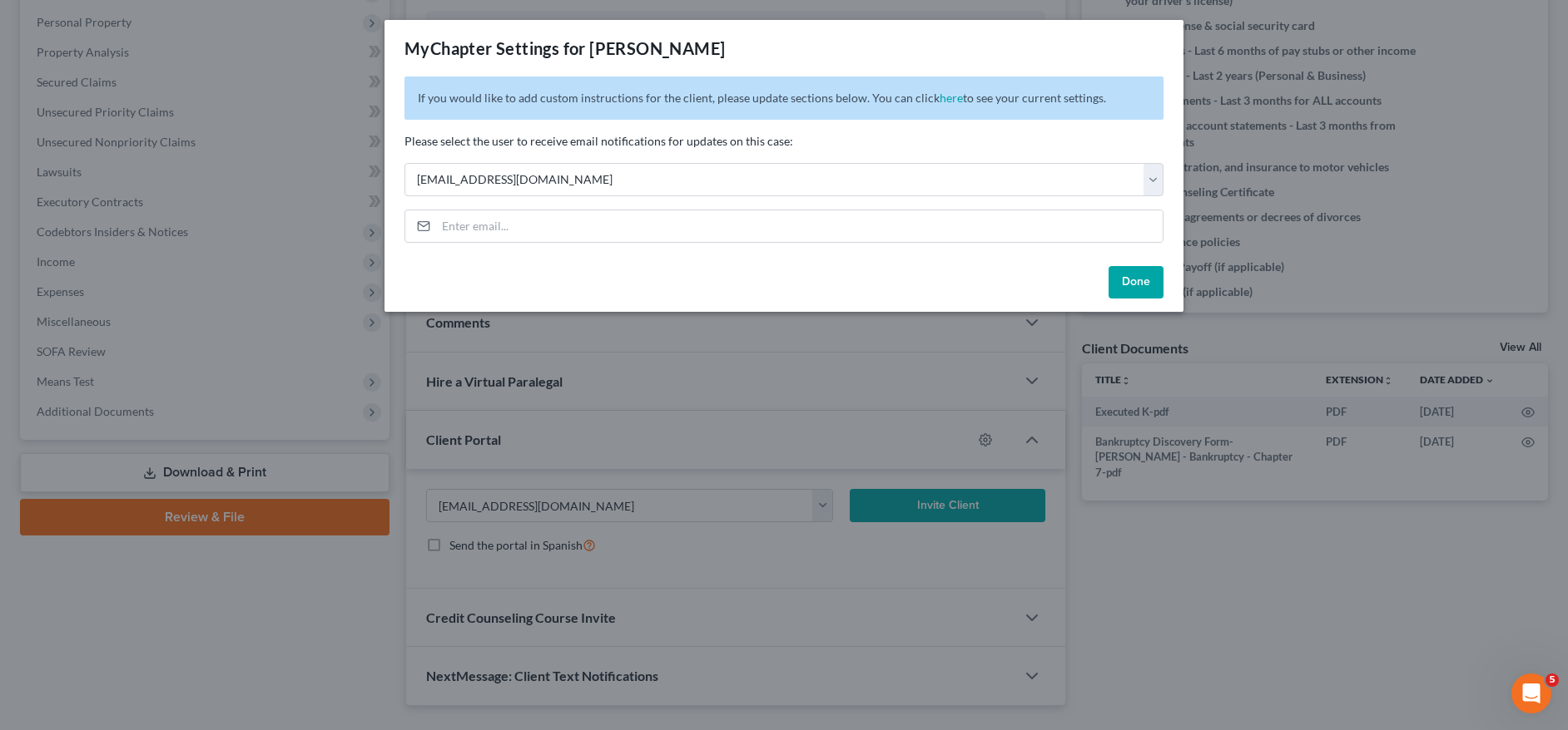
click at [1150, 276] on button "Done" at bounding box center [1136, 283] width 55 height 33
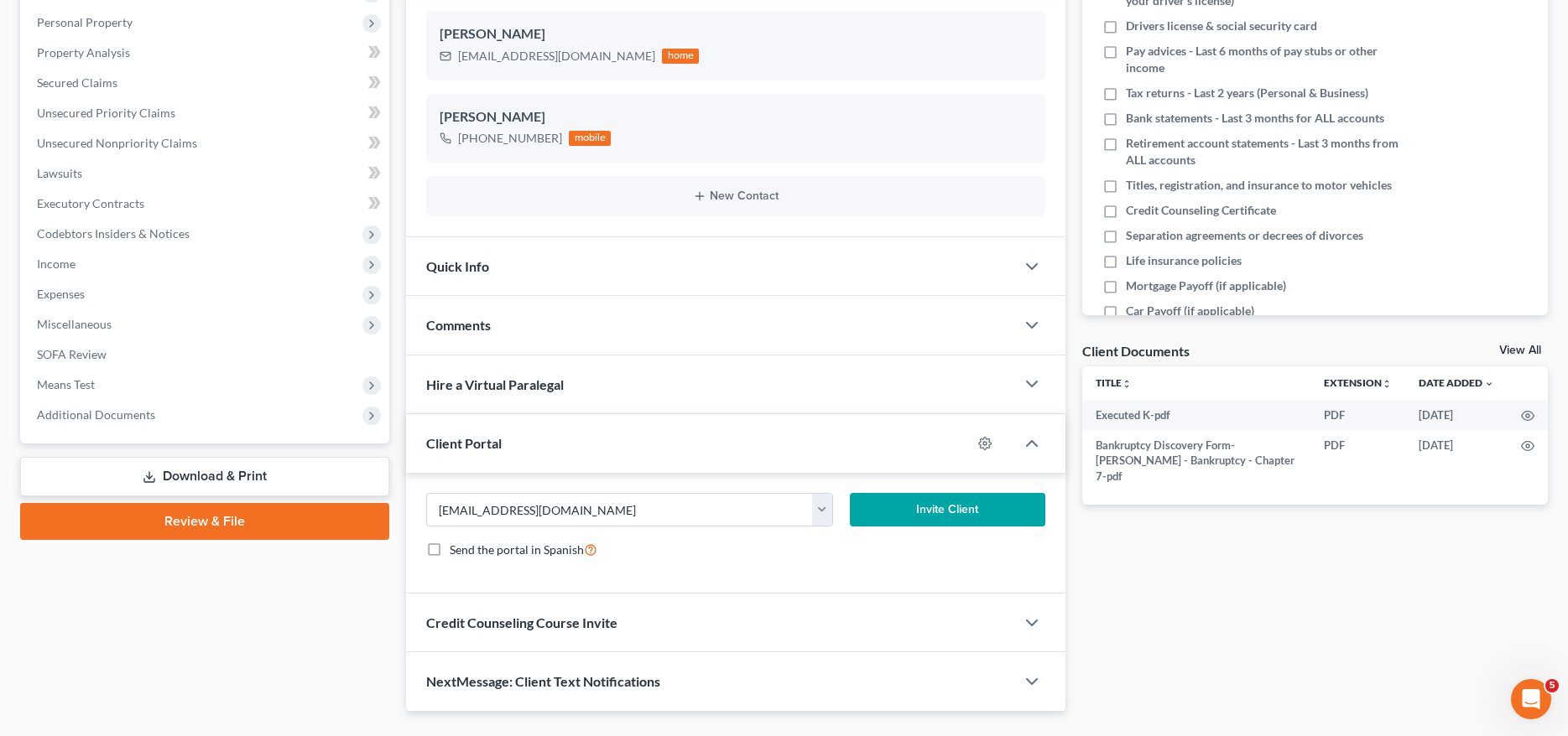
click at [938, 505] on button "Invite Client" at bounding box center [947, 510] width 194 height 34
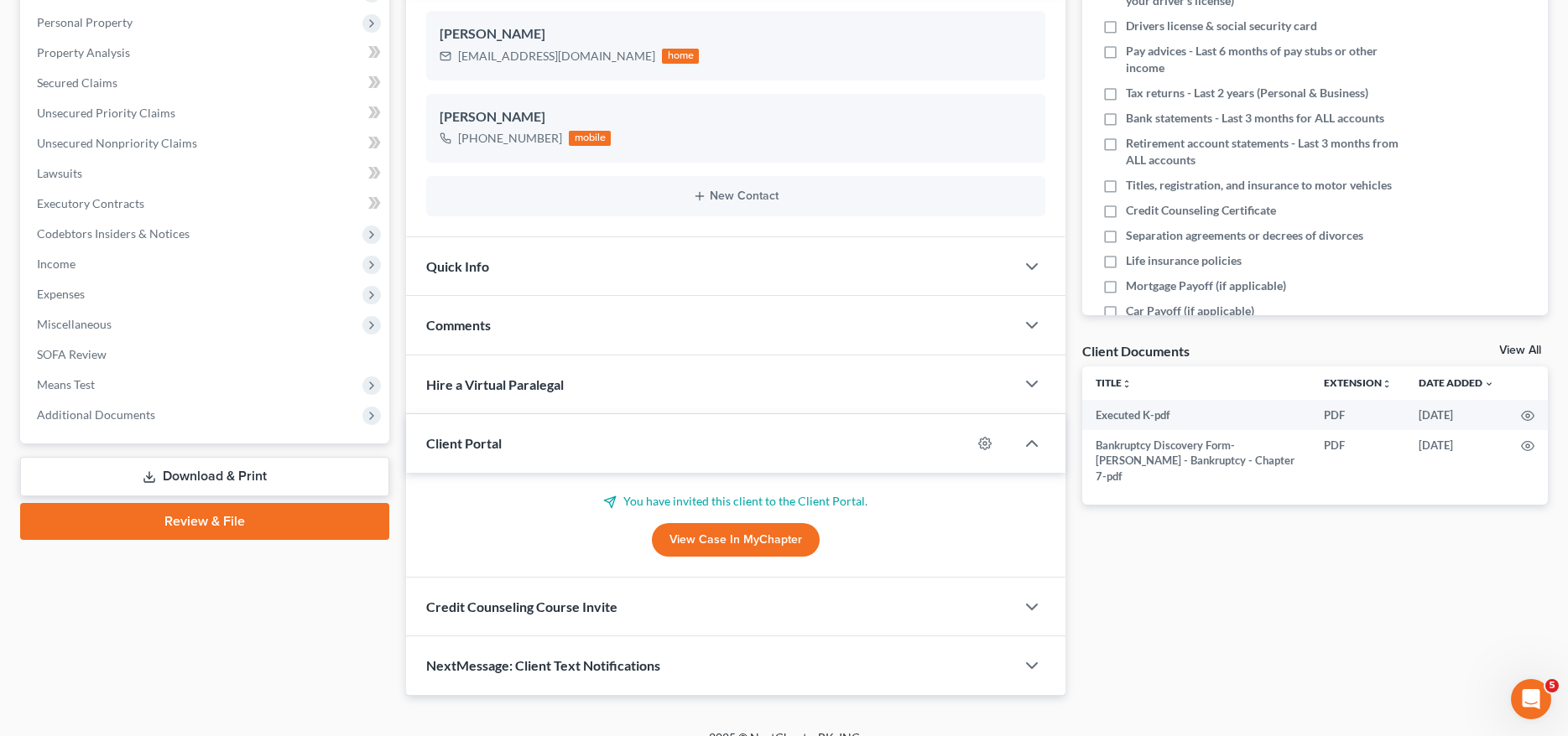
click at [490, 336] on div "Comments" at bounding box center [711, 325] width 609 height 58
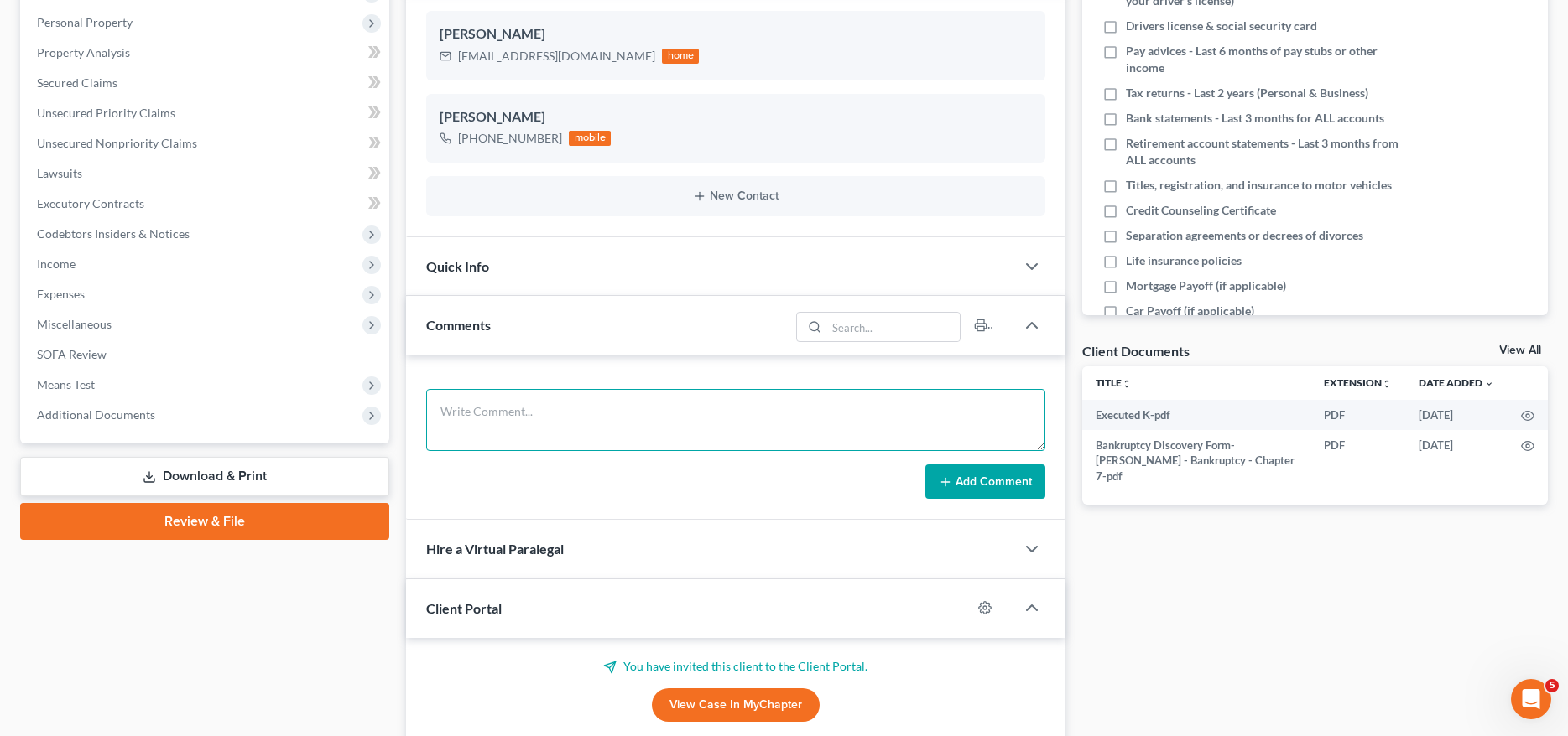
click at [609, 428] on textarea at bounding box center [735, 420] width 618 height 62
paste textarea "Client is paid in full. Sent client petition preparation email correspondence a…"
type textarea "Client is paid in full. Sent client petition preparation email correspondence a…"
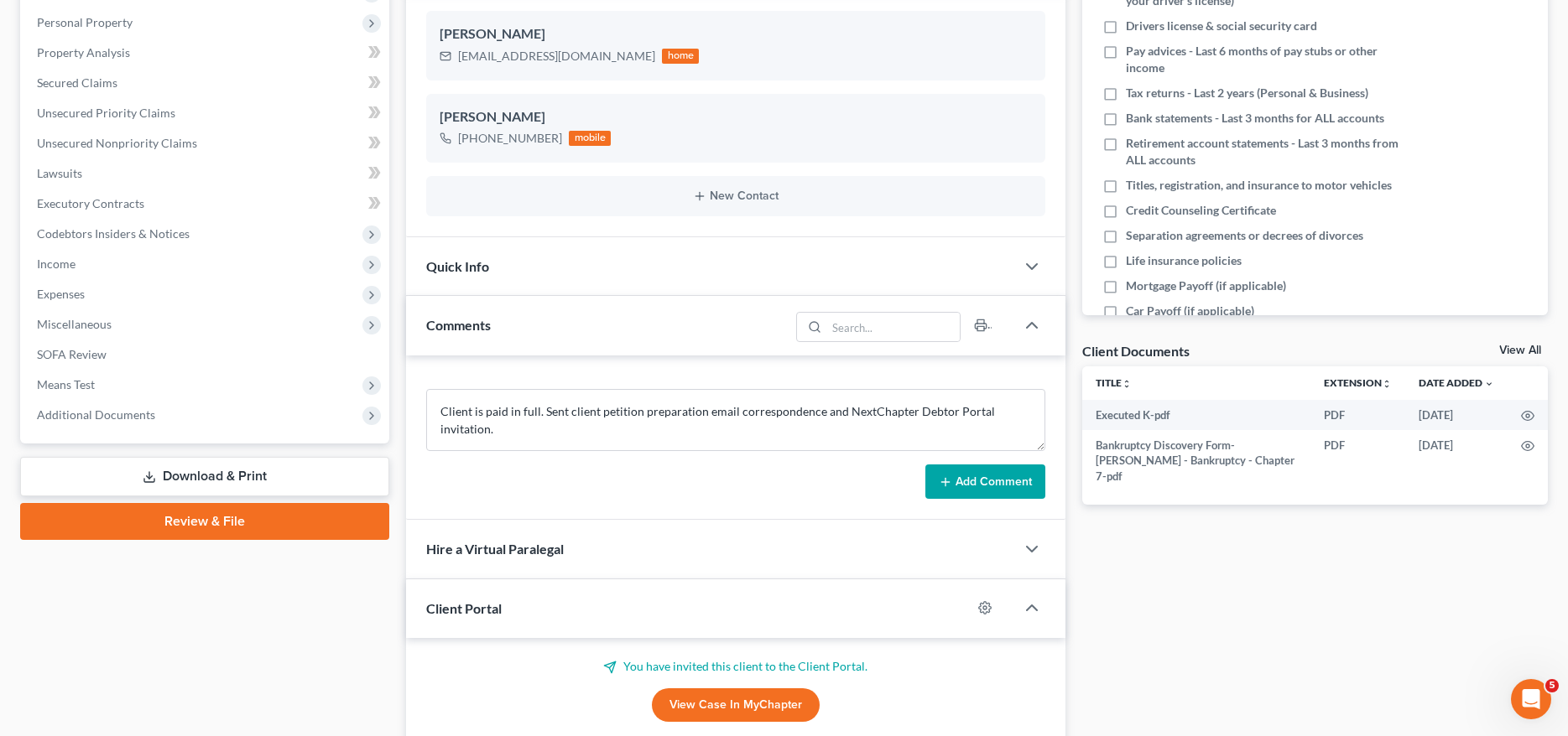
click at [1011, 473] on button "Add Comment" at bounding box center [985, 482] width 120 height 35
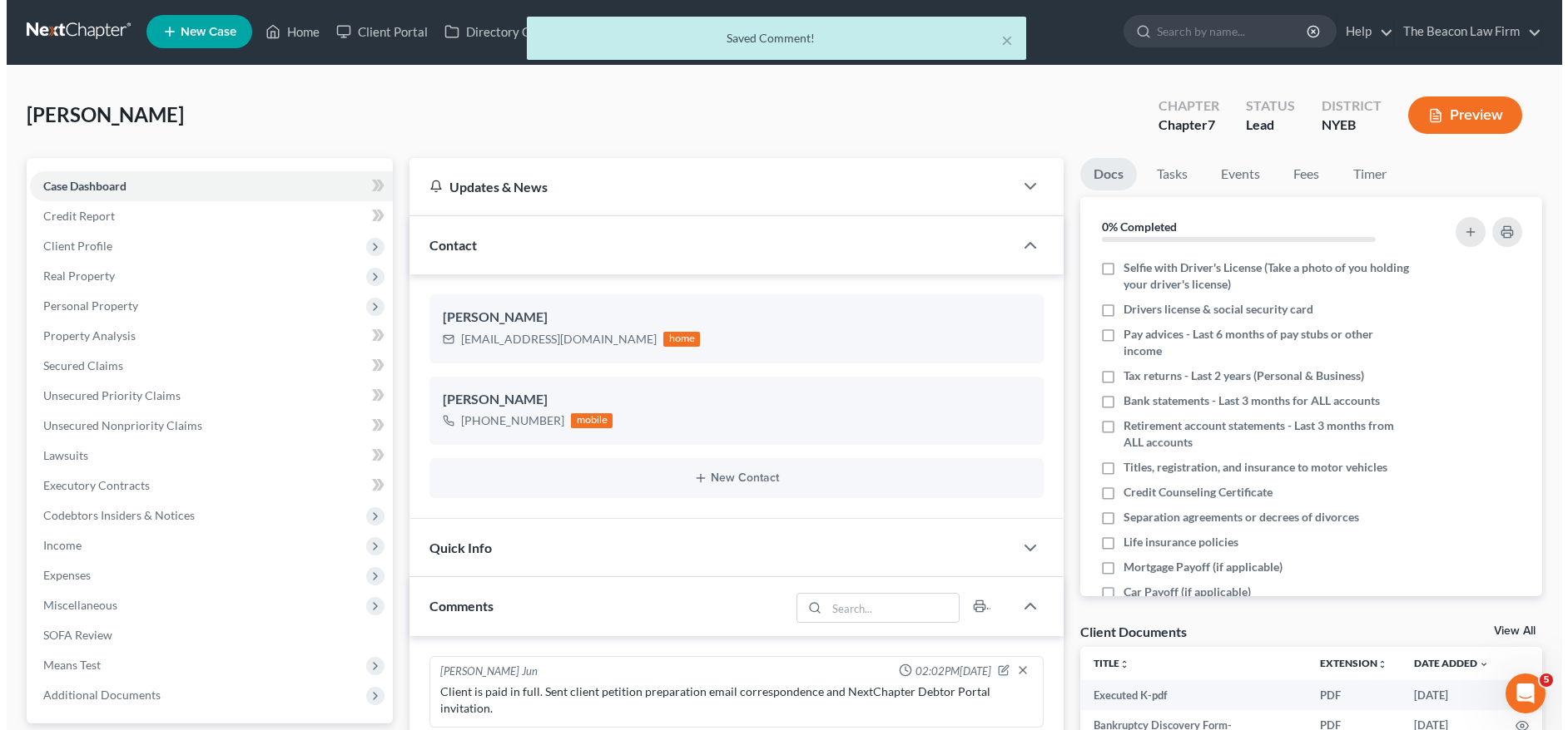
scroll to position [0, 0]
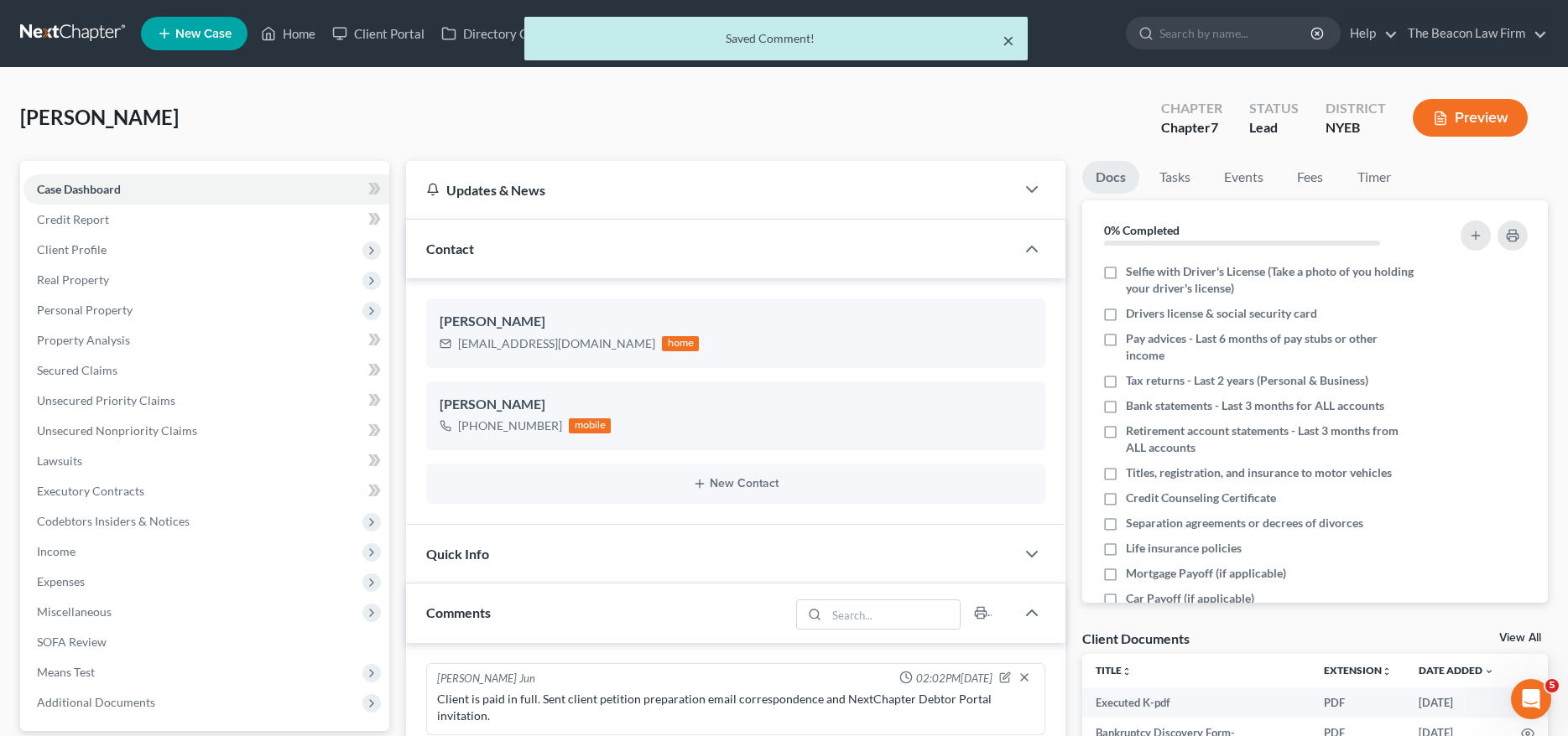
click at [1012, 36] on button "×" at bounding box center [1009, 40] width 12 height 20
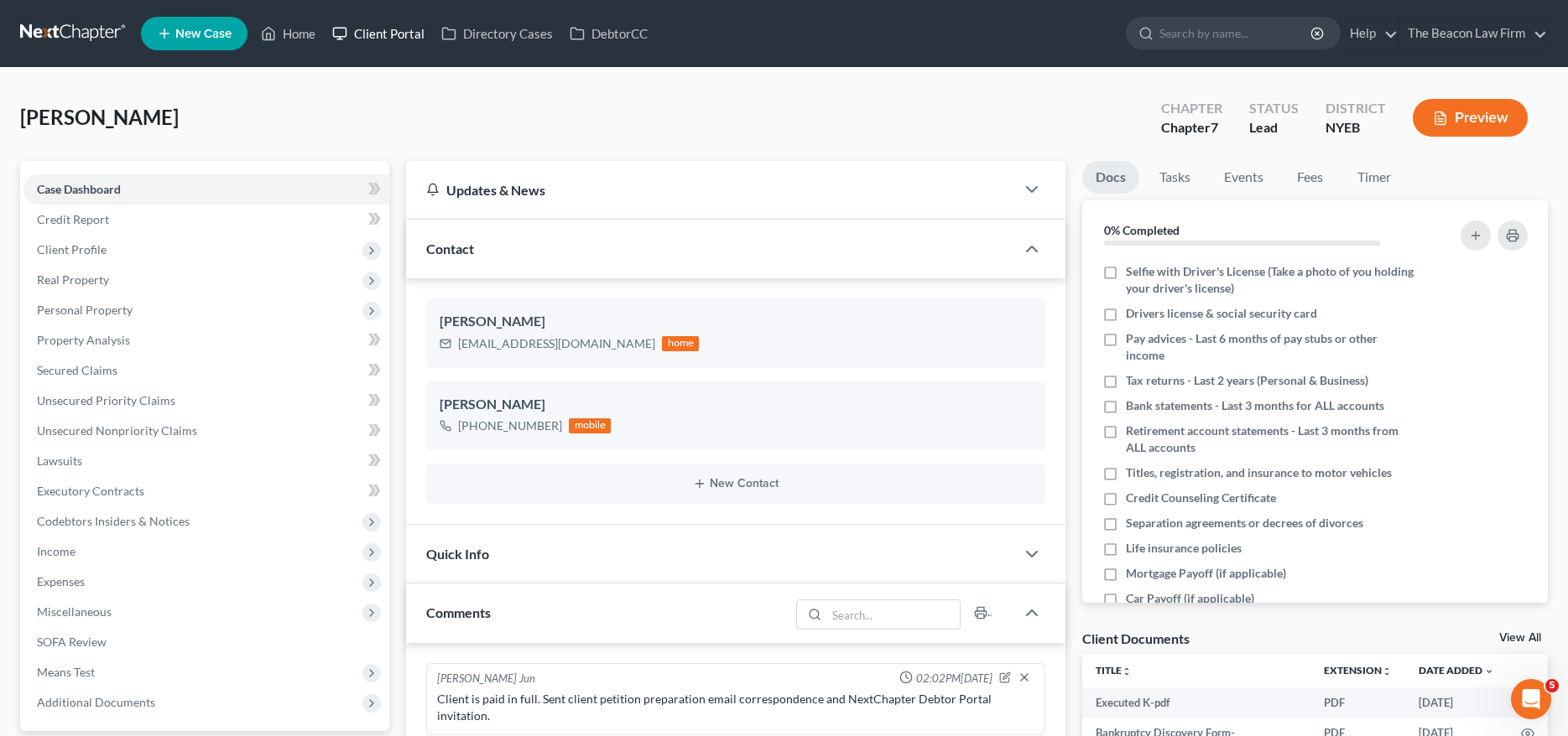
click at [362, 36] on link "Client Portal" at bounding box center [379, 33] width 109 height 30
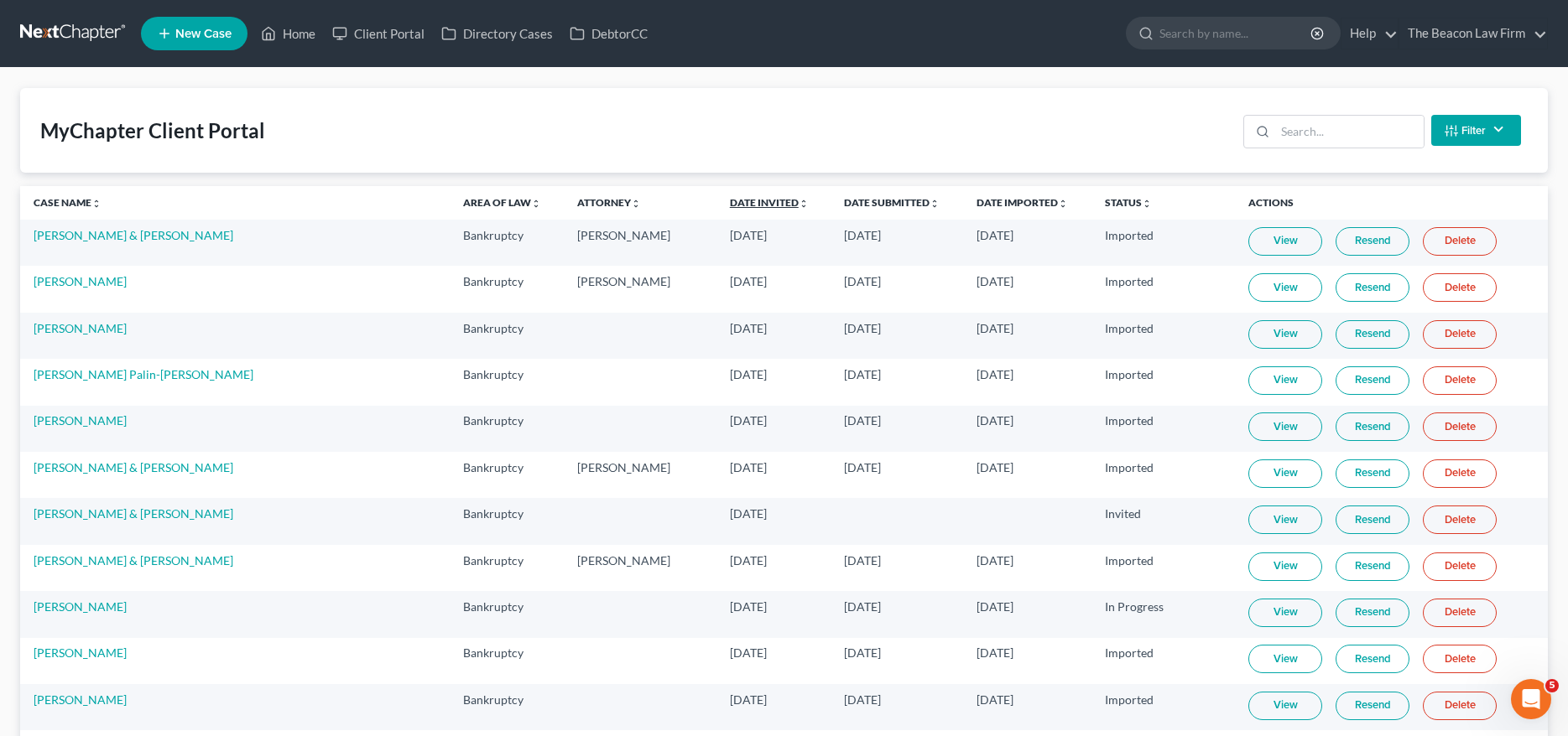
click at [730, 205] on link "Date Invited unfold_more expand_more expand_less" at bounding box center [769, 202] width 79 height 13
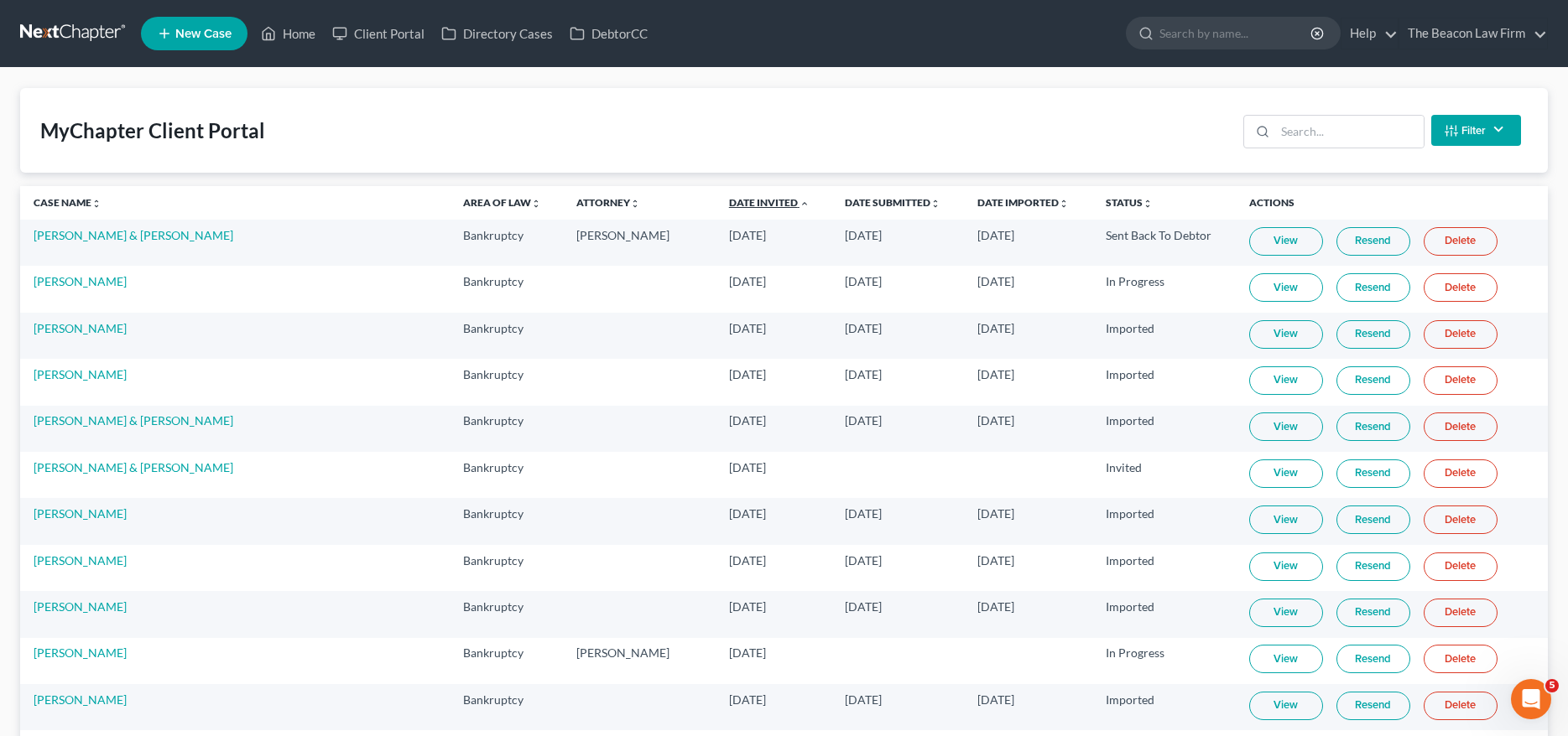
click at [730, 201] on link "Date Invited unfold_more expand_more expand_less" at bounding box center [769, 202] width 80 height 13
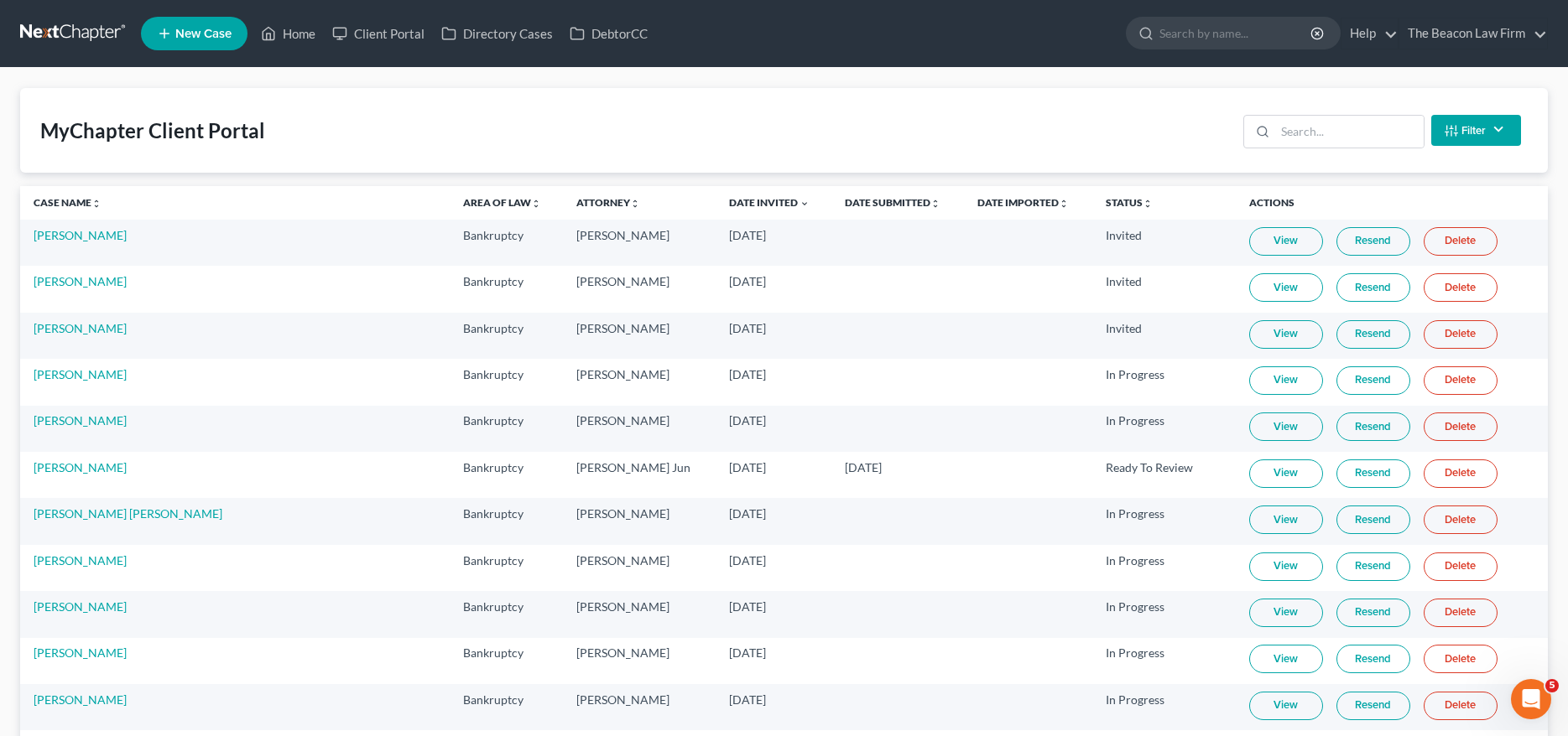
click at [1344, 235] on link "Resend" at bounding box center [1373, 241] width 73 height 29
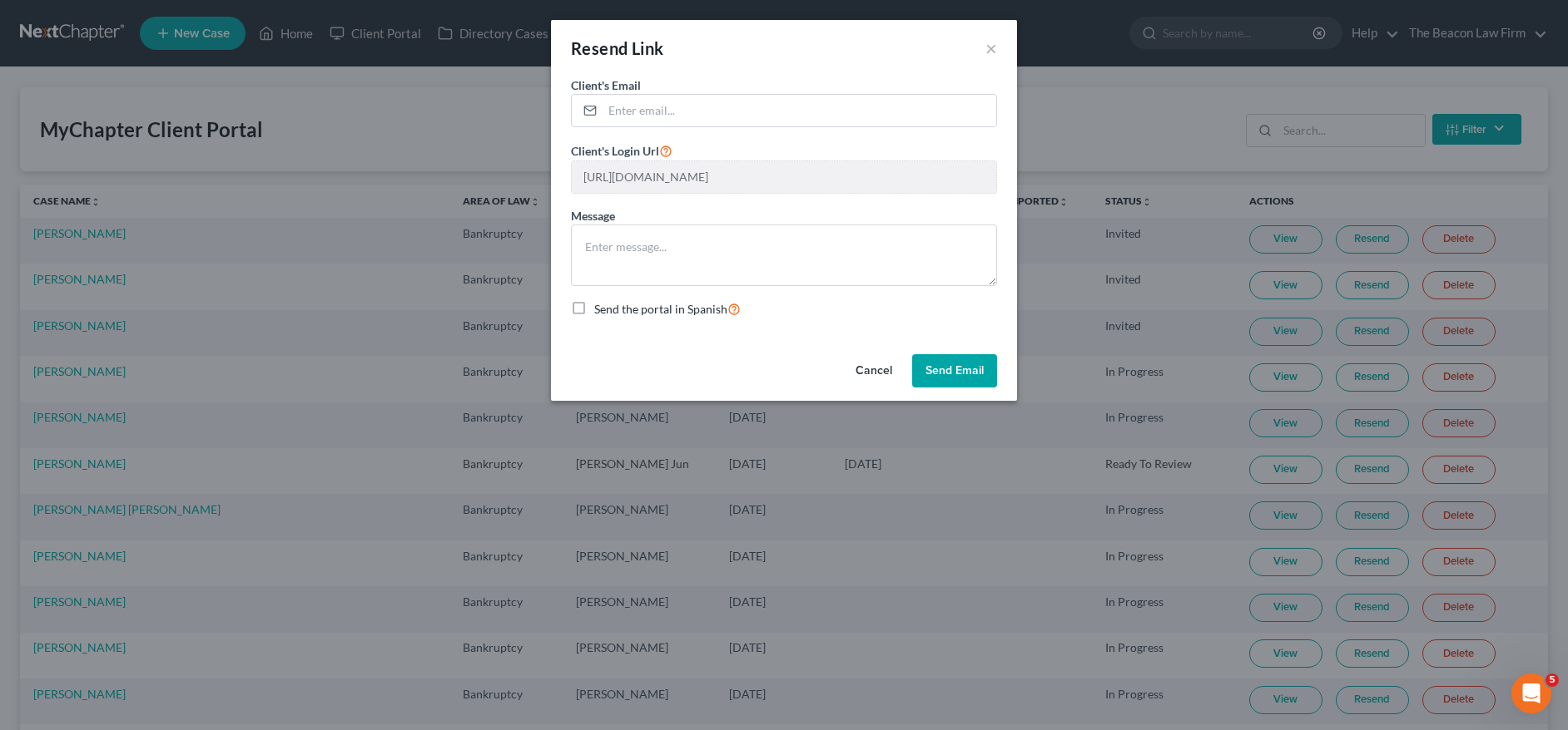
click at [951, 368] on button "Send Email" at bounding box center [954, 371] width 85 height 33
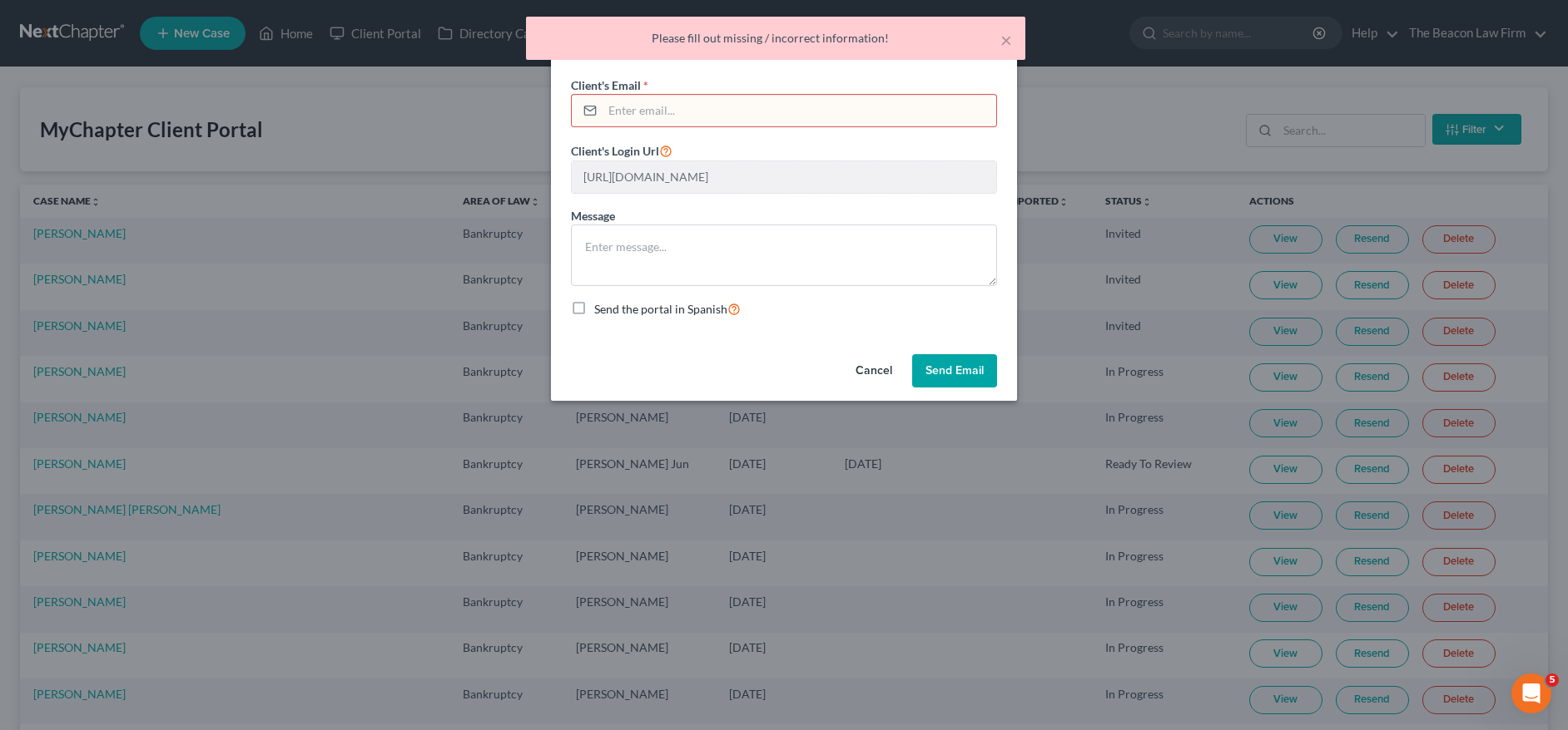
click at [725, 114] on input "email" at bounding box center [799, 111] width 394 height 32
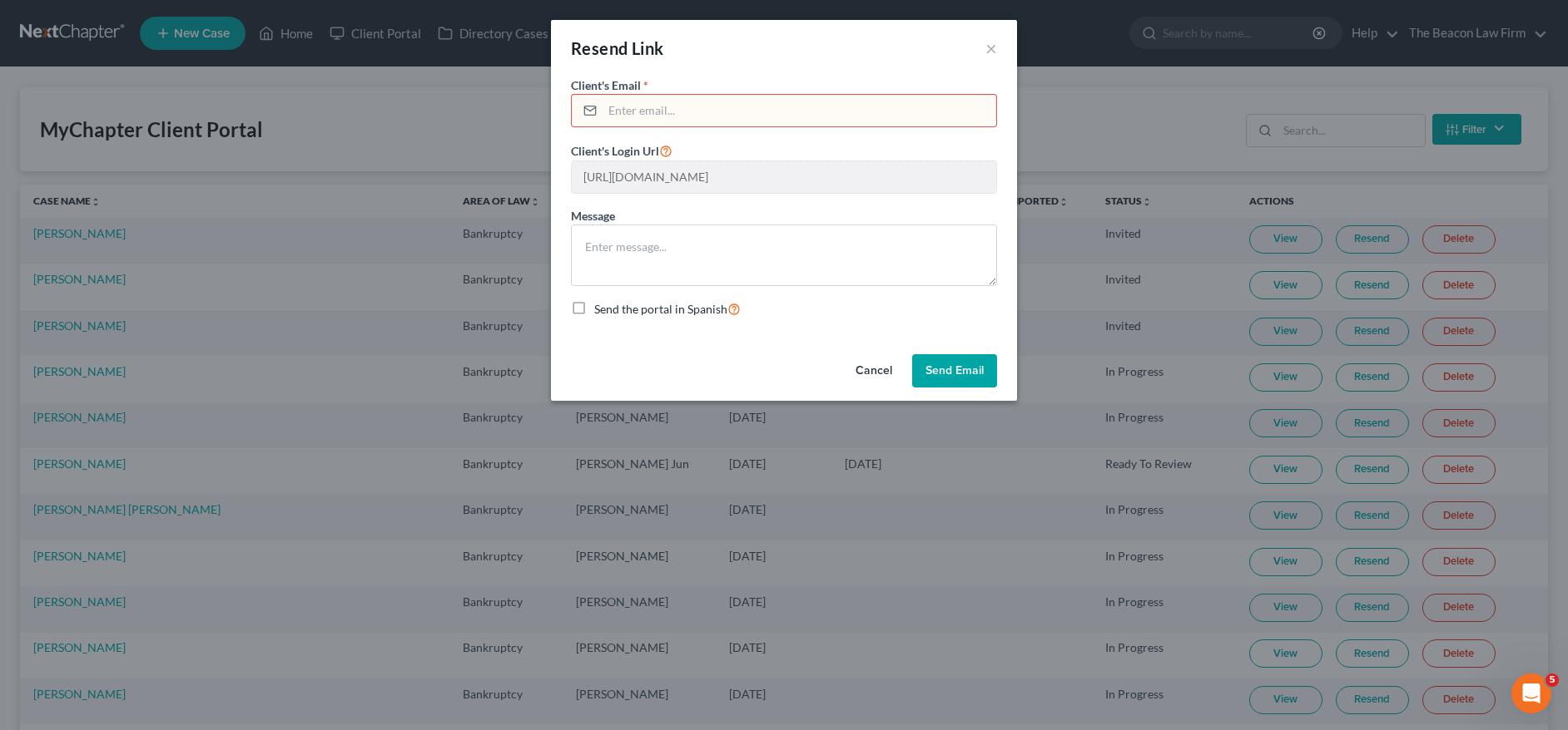
click at [676, 117] on input "email" at bounding box center [799, 111] width 394 height 32
paste input "[EMAIL_ADDRESS][DOMAIN_NAME]"
type input "[EMAIL_ADDRESS][DOMAIN_NAME]"
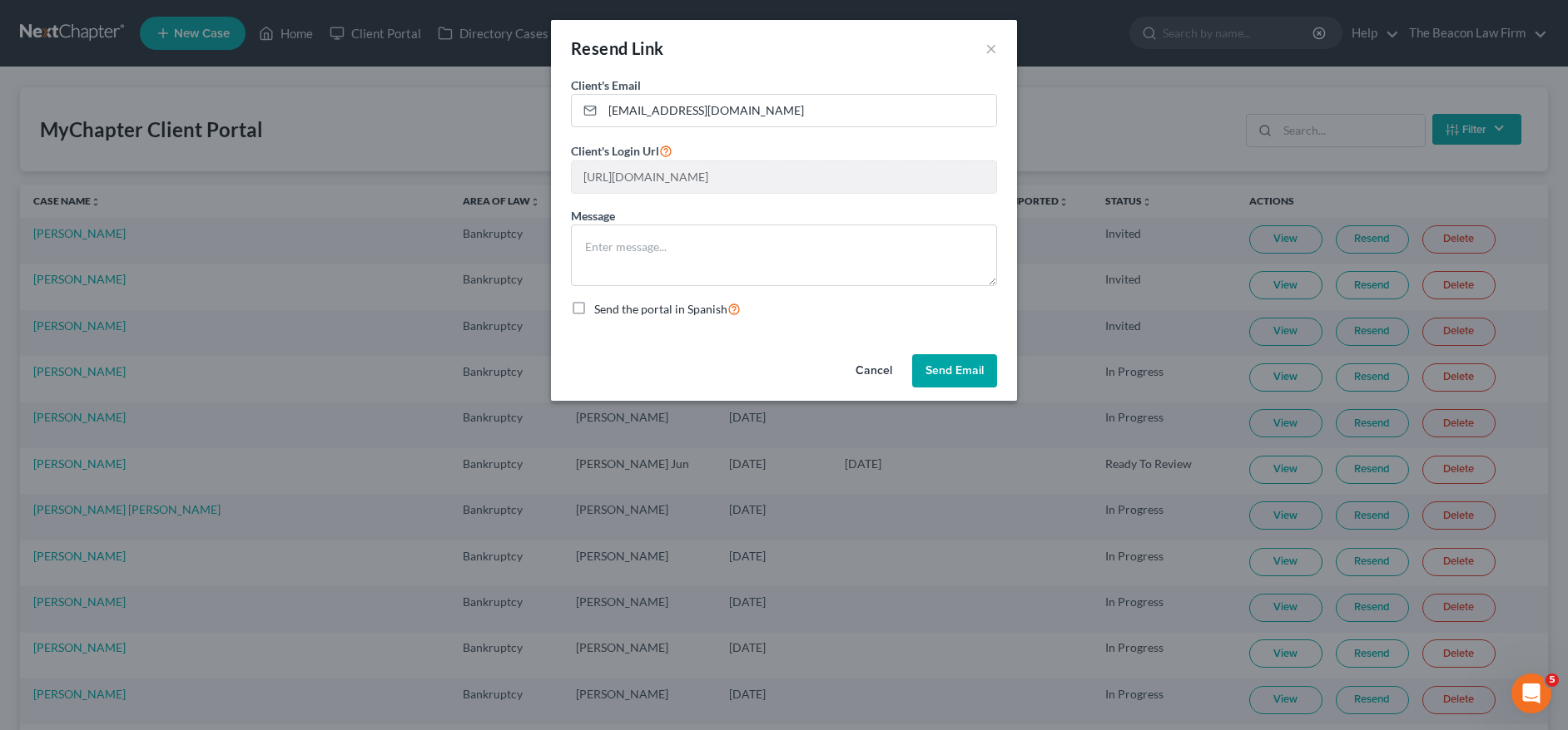
click at [932, 366] on button "Send Email" at bounding box center [954, 371] width 85 height 33
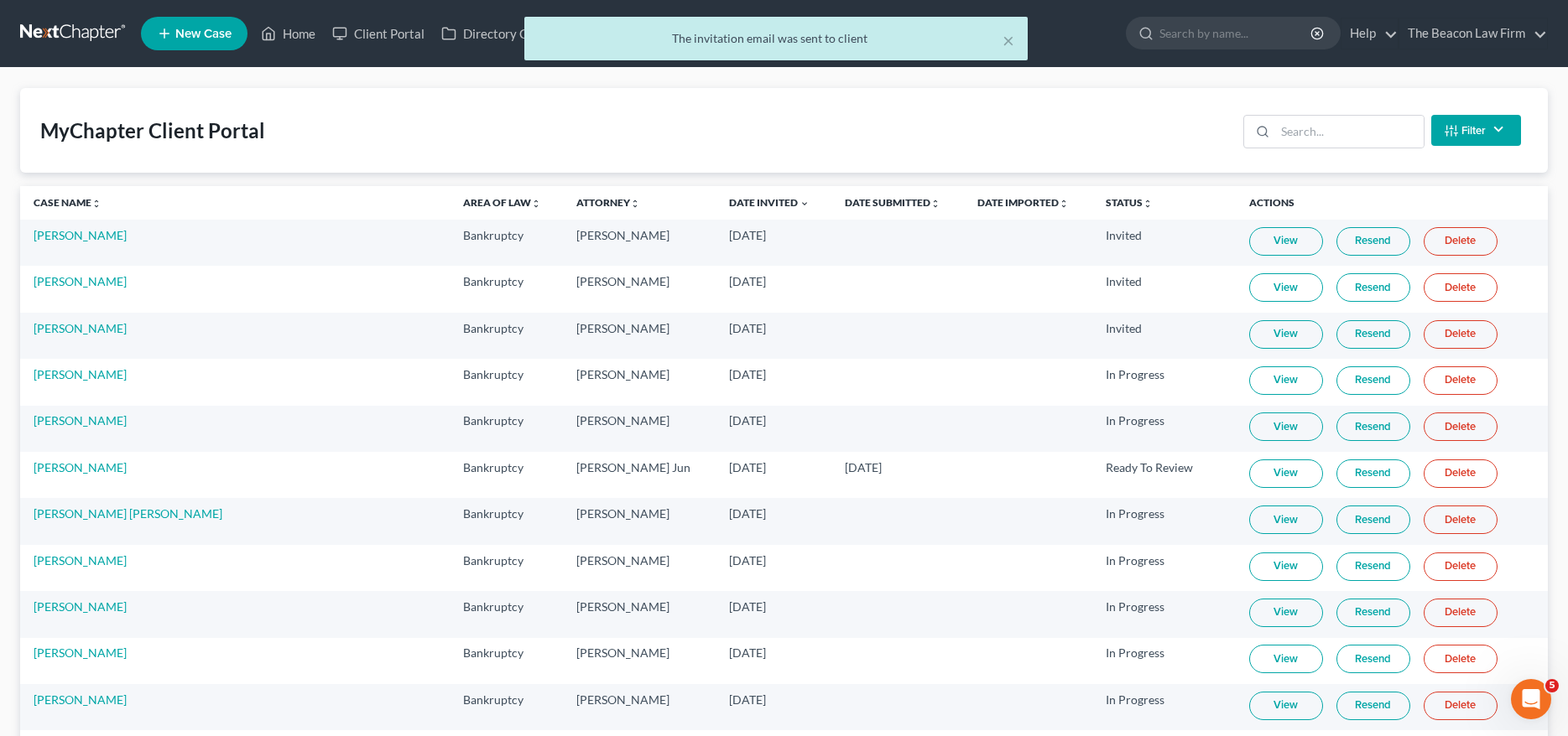
click at [1362, 238] on link "Resend" at bounding box center [1373, 241] width 73 height 29
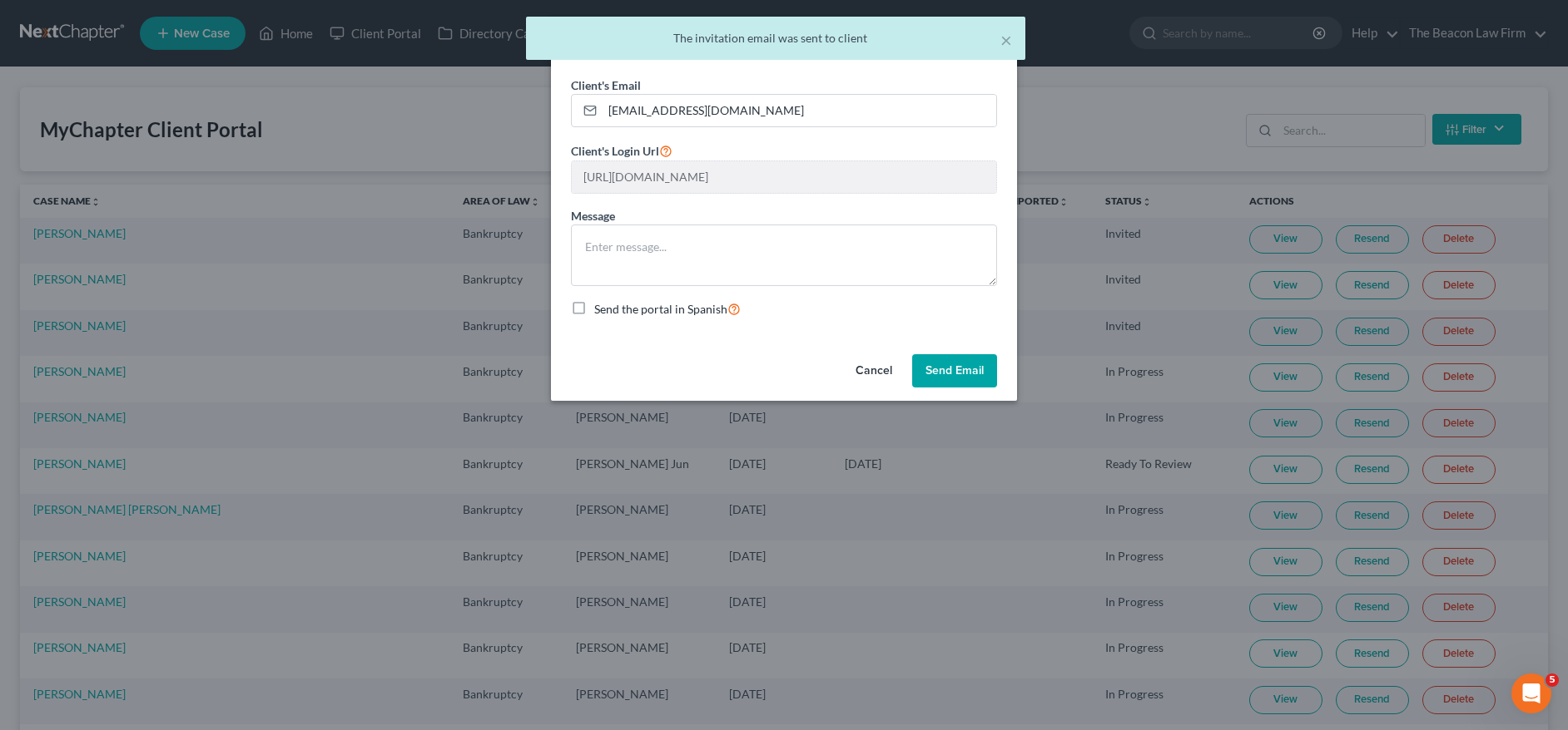
click at [934, 360] on button "Send Email" at bounding box center [954, 371] width 85 height 33
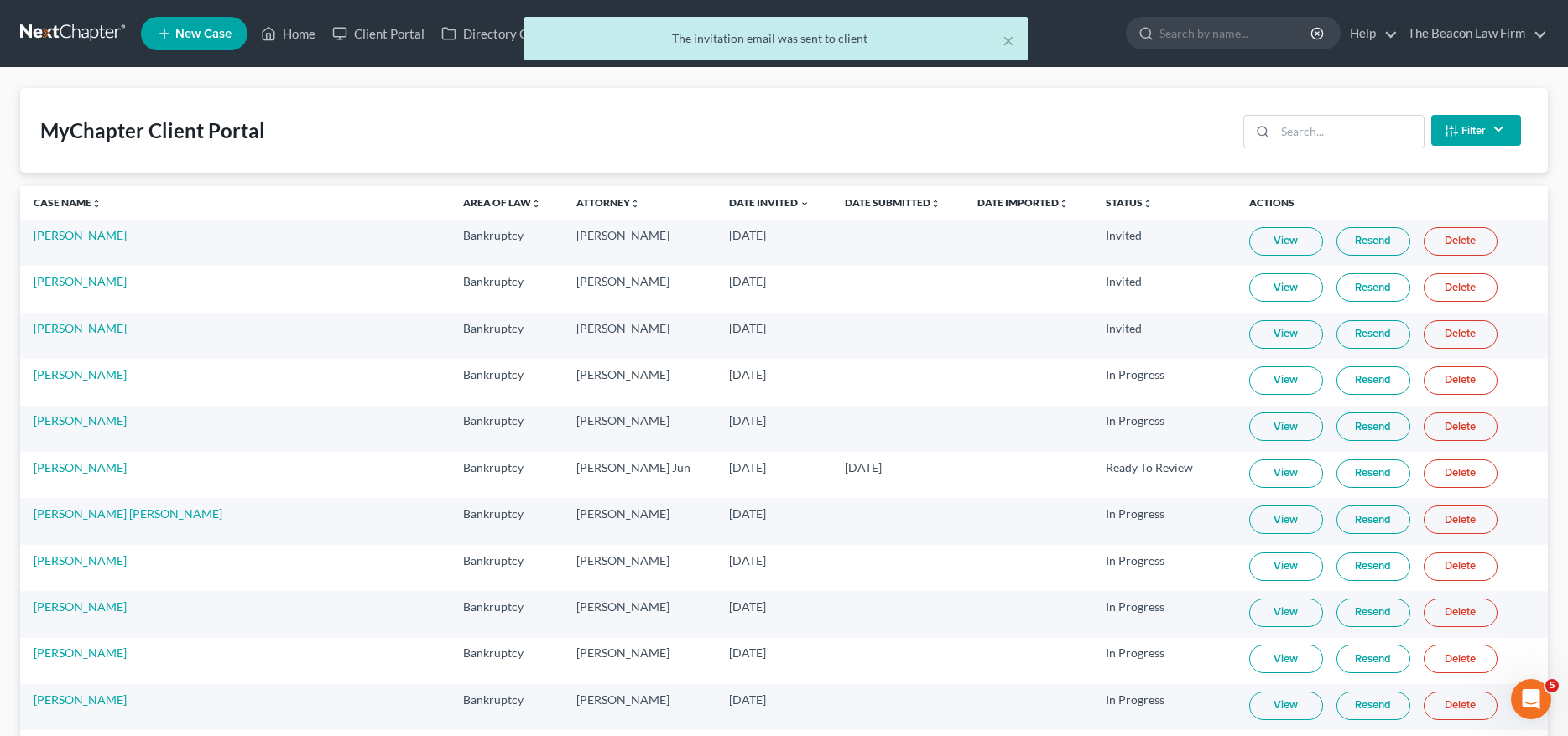
click at [275, 45] on div "× The invitation email was sent to client" at bounding box center [775, 42] width 1568 height 52
click at [299, 41] on div "× The invitation email was sent to client" at bounding box center [775, 42] width 1568 height 52
click at [304, 35] on div "× The invitation email was sent to client" at bounding box center [775, 42] width 1568 height 52
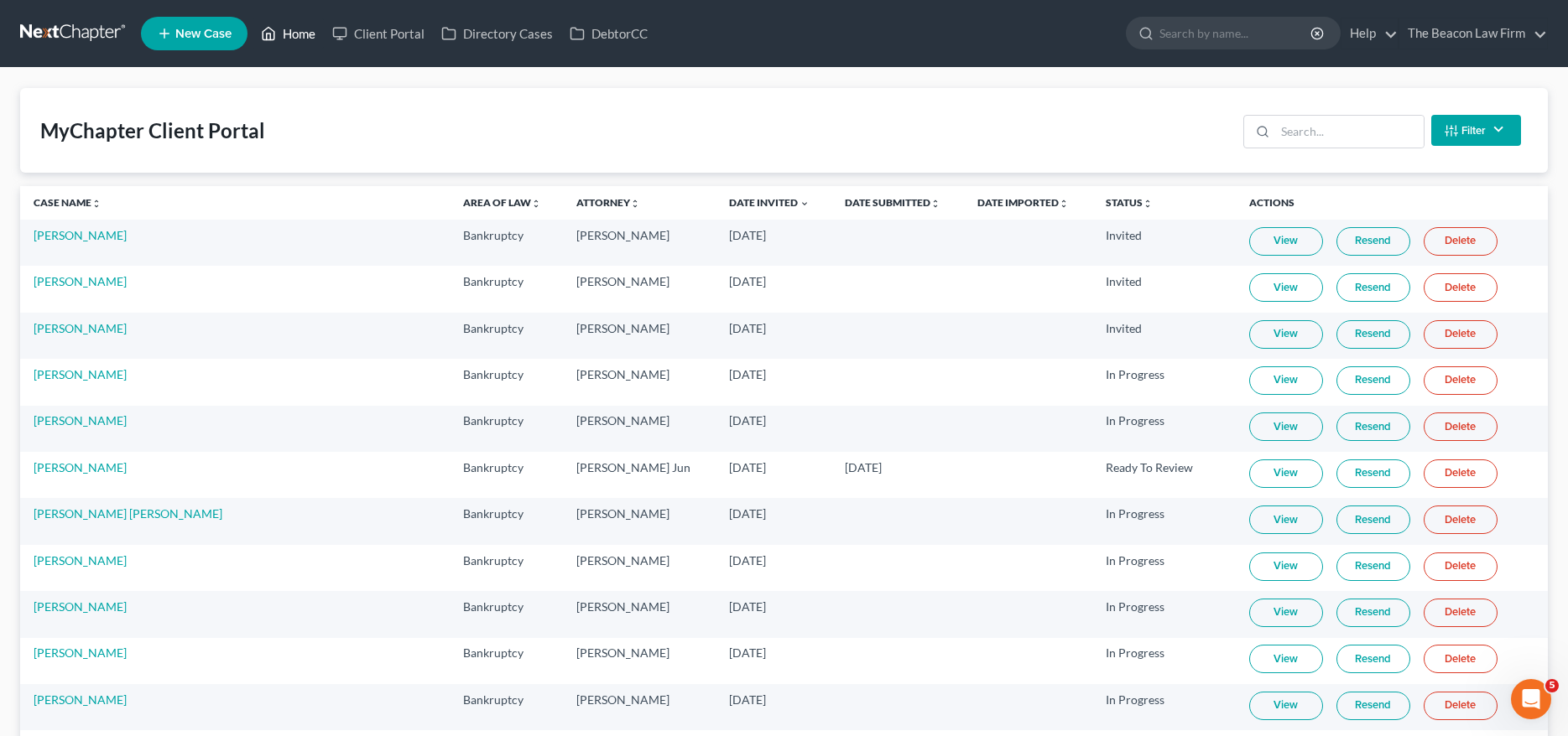
click at [298, 35] on link "Home" at bounding box center [288, 33] width 72 height 30
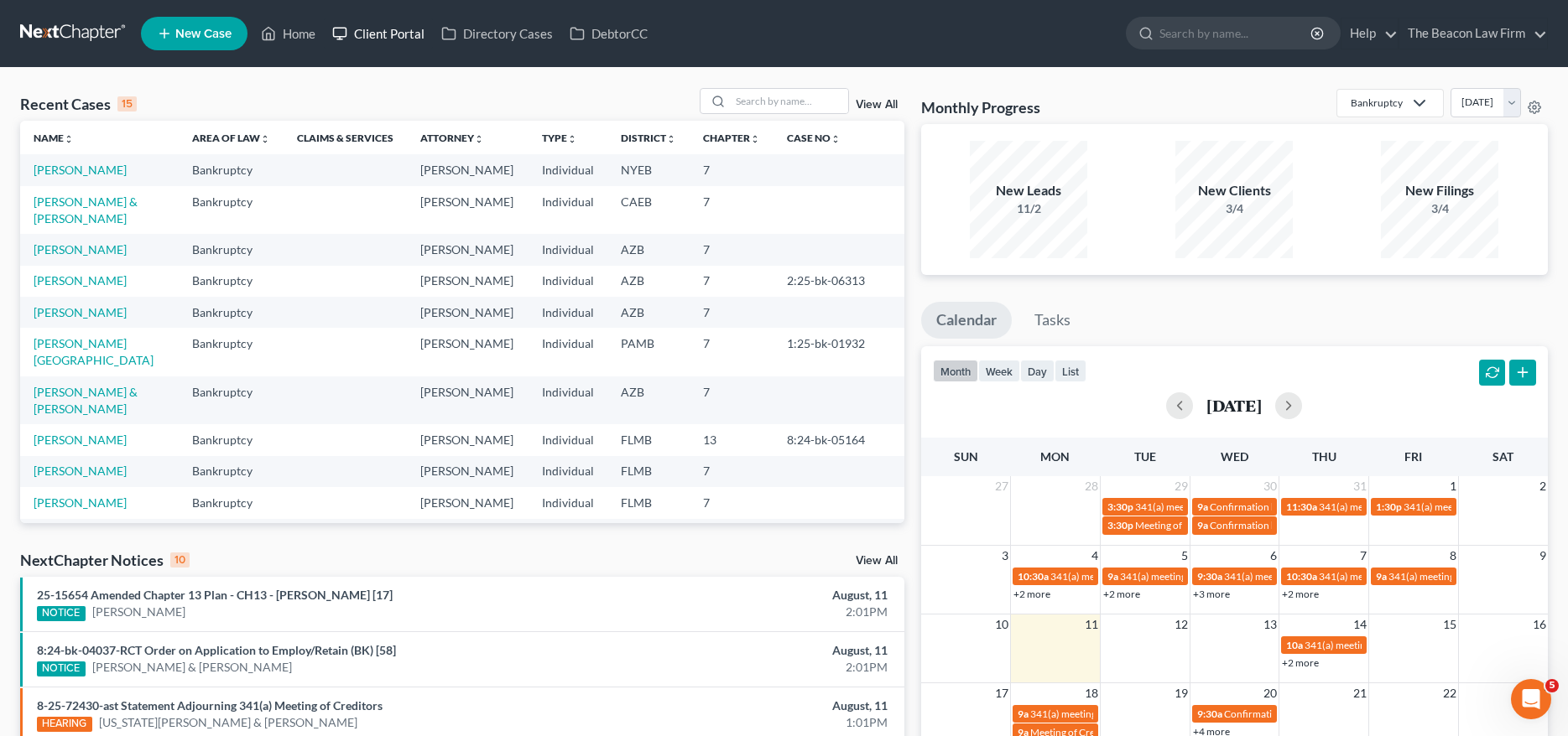
click at [375, 38] on link "Client Portal" at bounding box center [379, 33] width 109 height 30
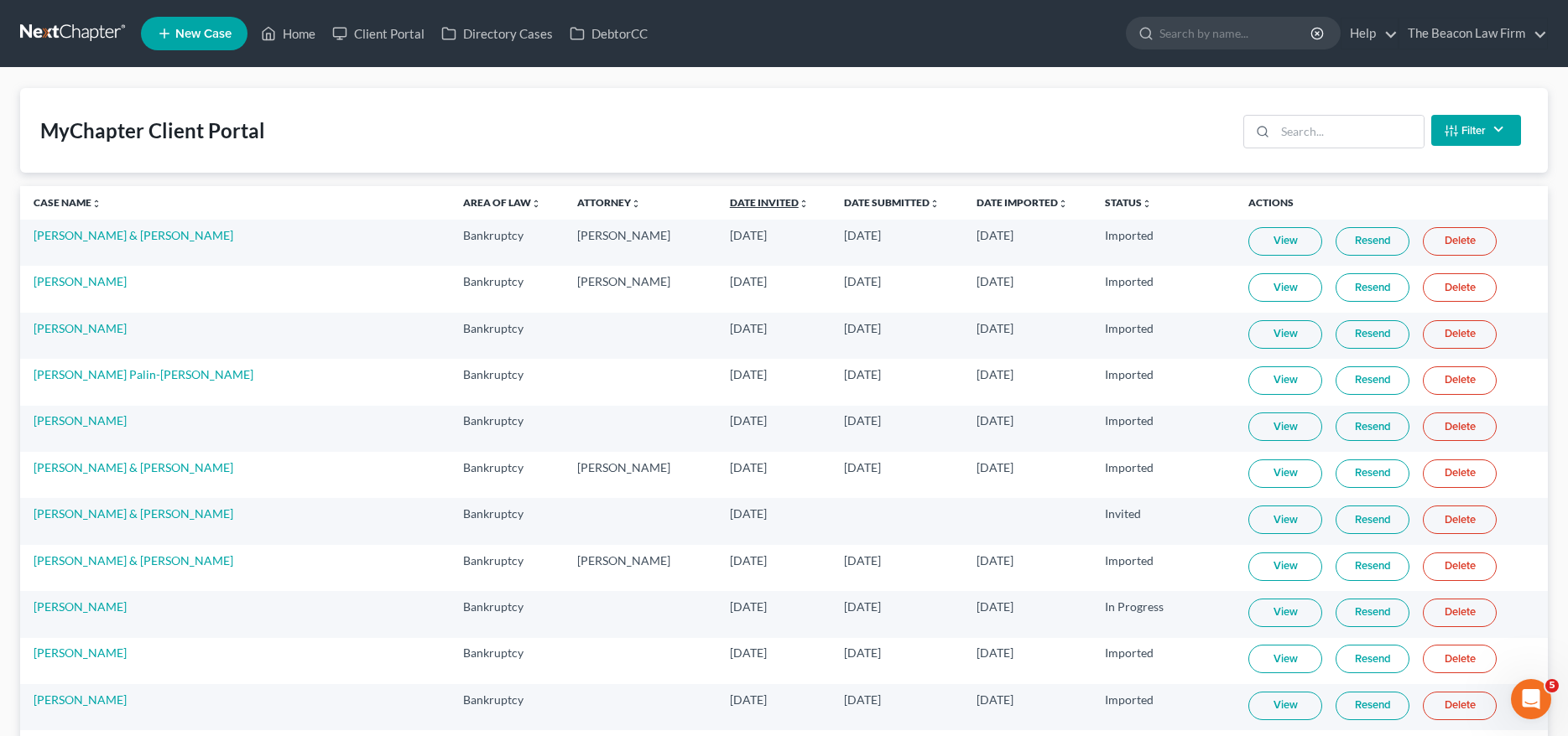
click at [730, 201] on link "Date Invited unfold_more expand_more expand_less" at bounding box center [769, 202] width 79 height 13
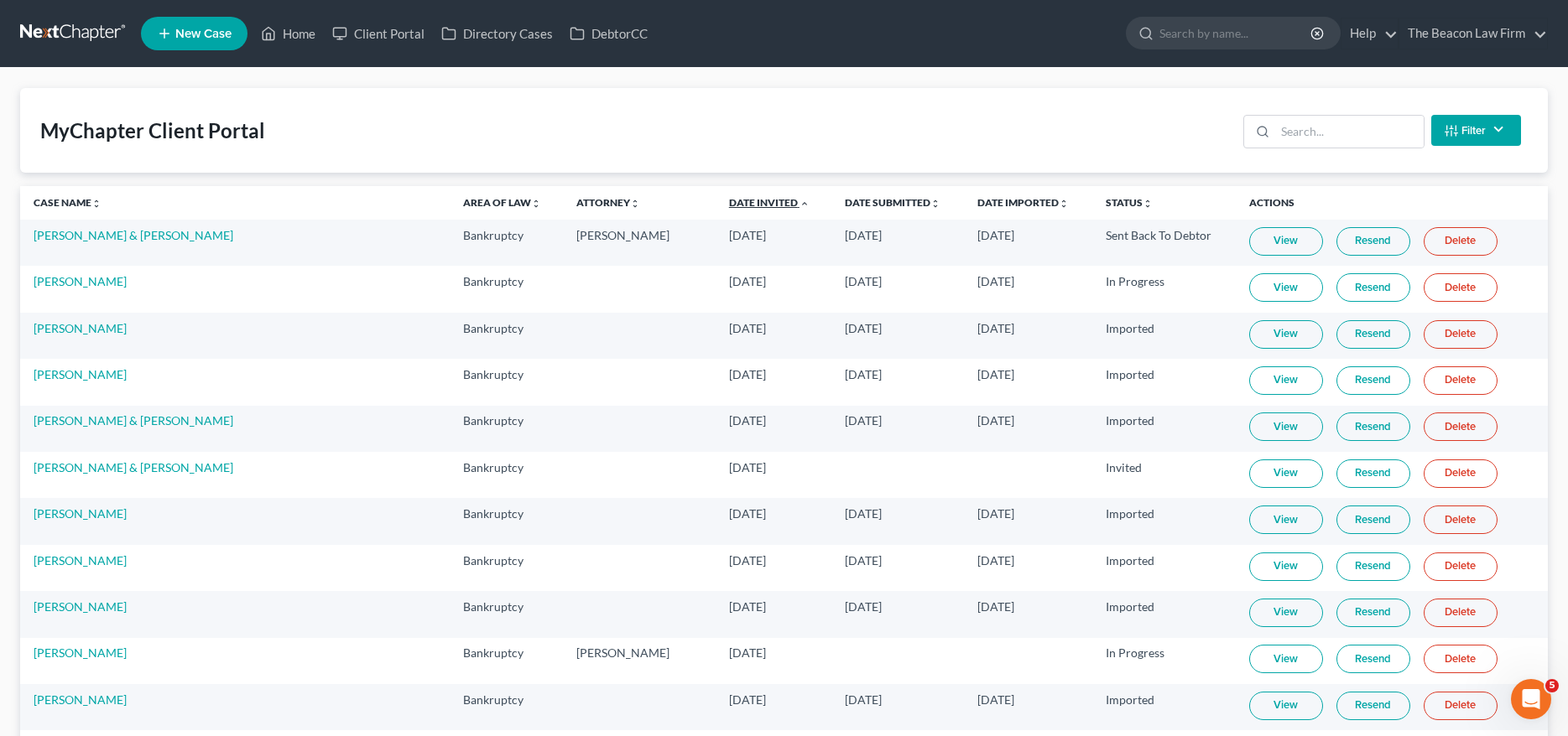
click at [730, 202] on link "Date Invited unfold_more expand_more expand_less" at bounding box center [769, 202] width 80 height 13
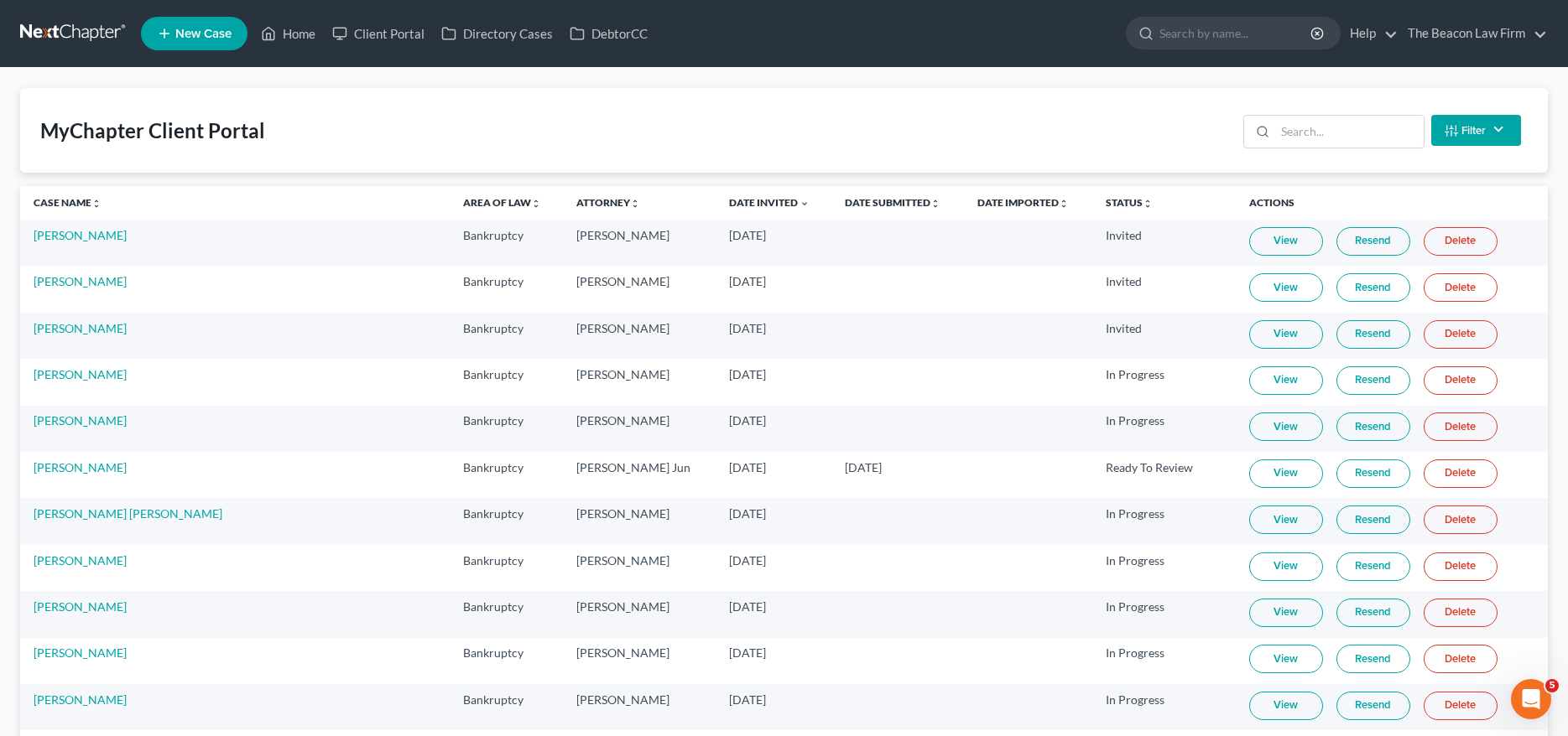
click at [296, 41] on link "Home" at bounding box center [288, 33] width 72 height 30
drag, startPoint x: 1540, startPoint y: 353, endPoint x: 294, endPoint y: 41, distance: 1284.5
click at [294, 41] on link "Home" at bounding box center [288, 33] width 72 height 30
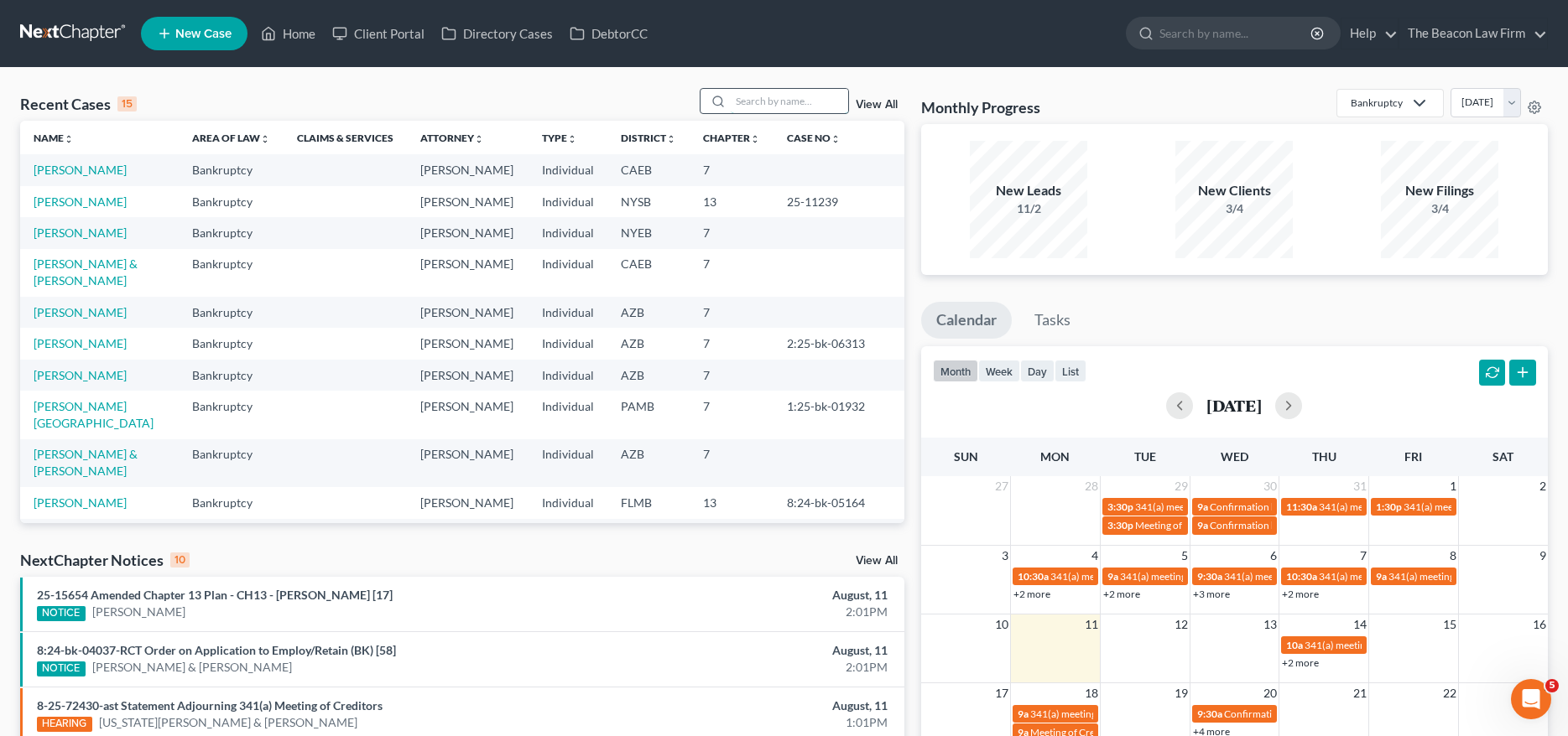
click at [772, 100] on input "search" at bounding box center [790, 101] width 118 height 24
paste input "Phyllis Punt"
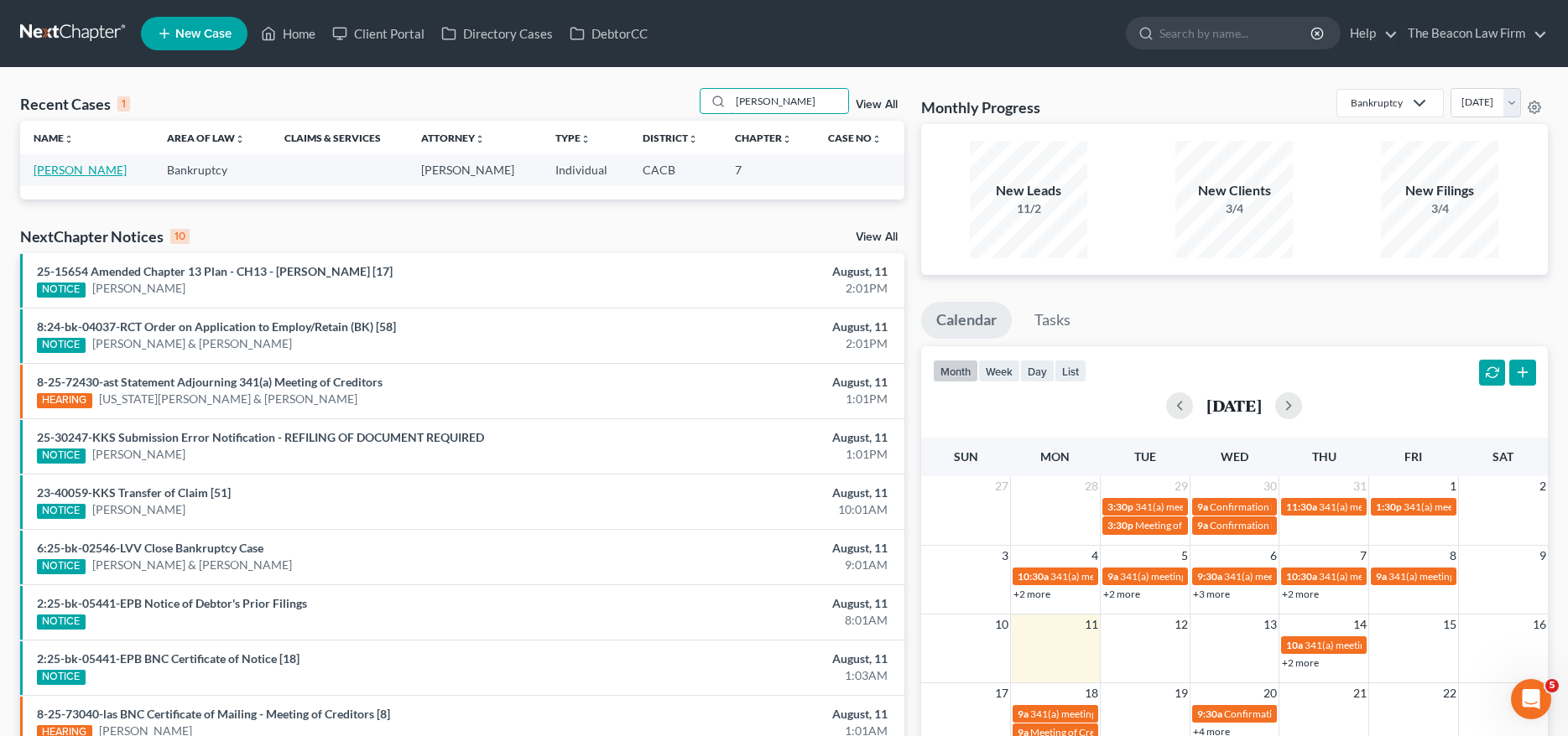
type input "Phyllis Punt"
click at [72, 168] on link "Punt, Phyllis" at bounding box center [80, 169] width 93 height 15
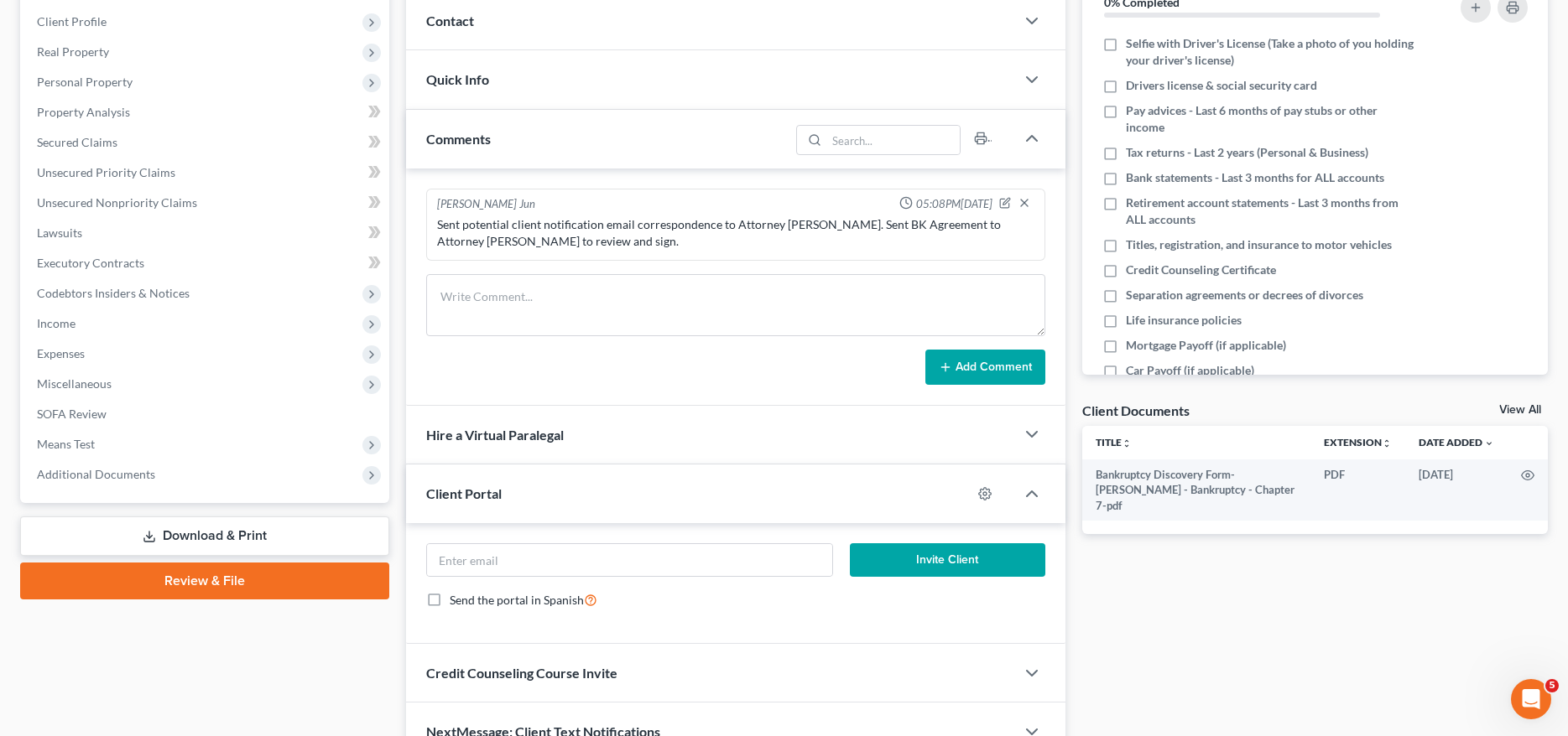
scroll to position [314, 0]
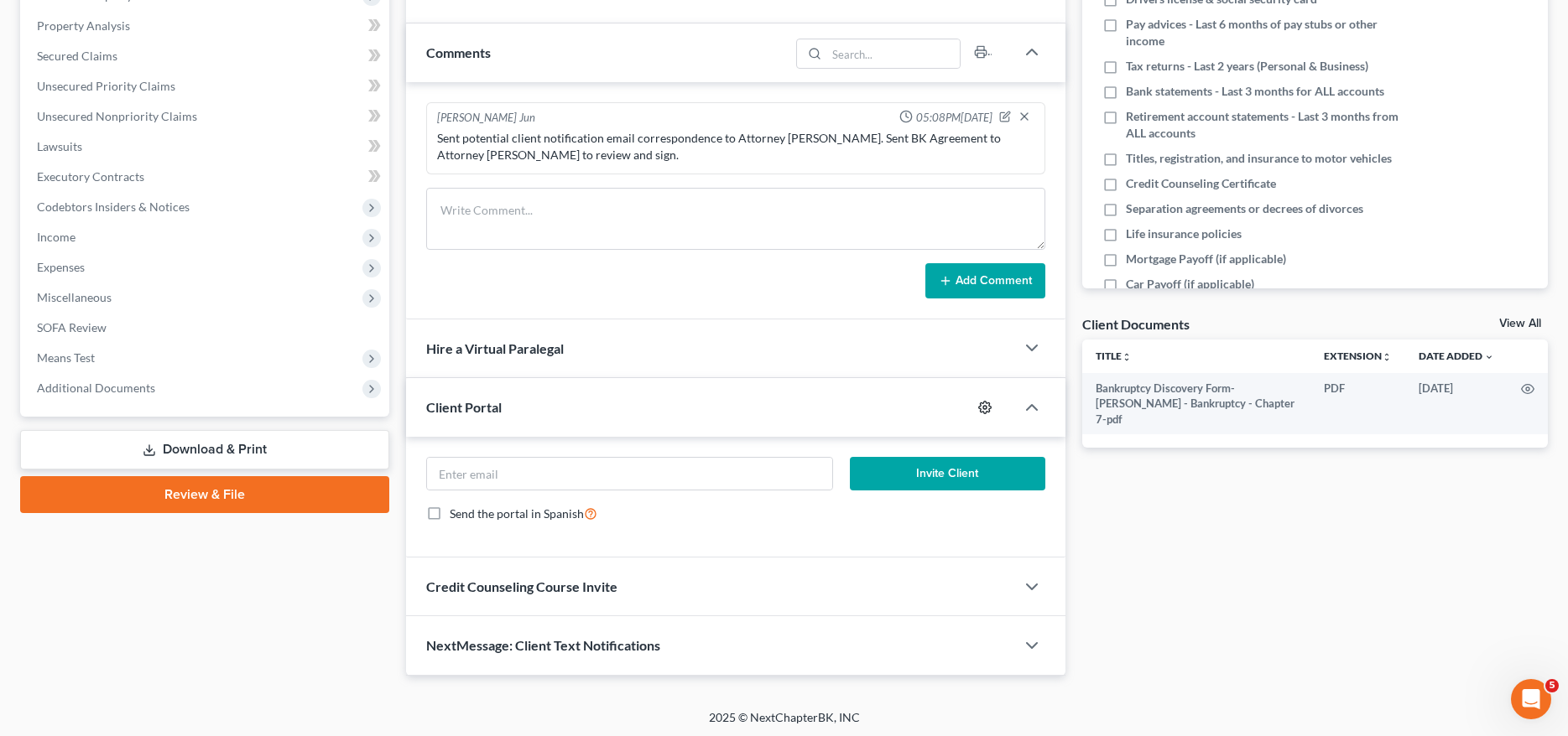
click at [981, 401] on icon "button" at bounding box center [985, 408] width 14 height 14
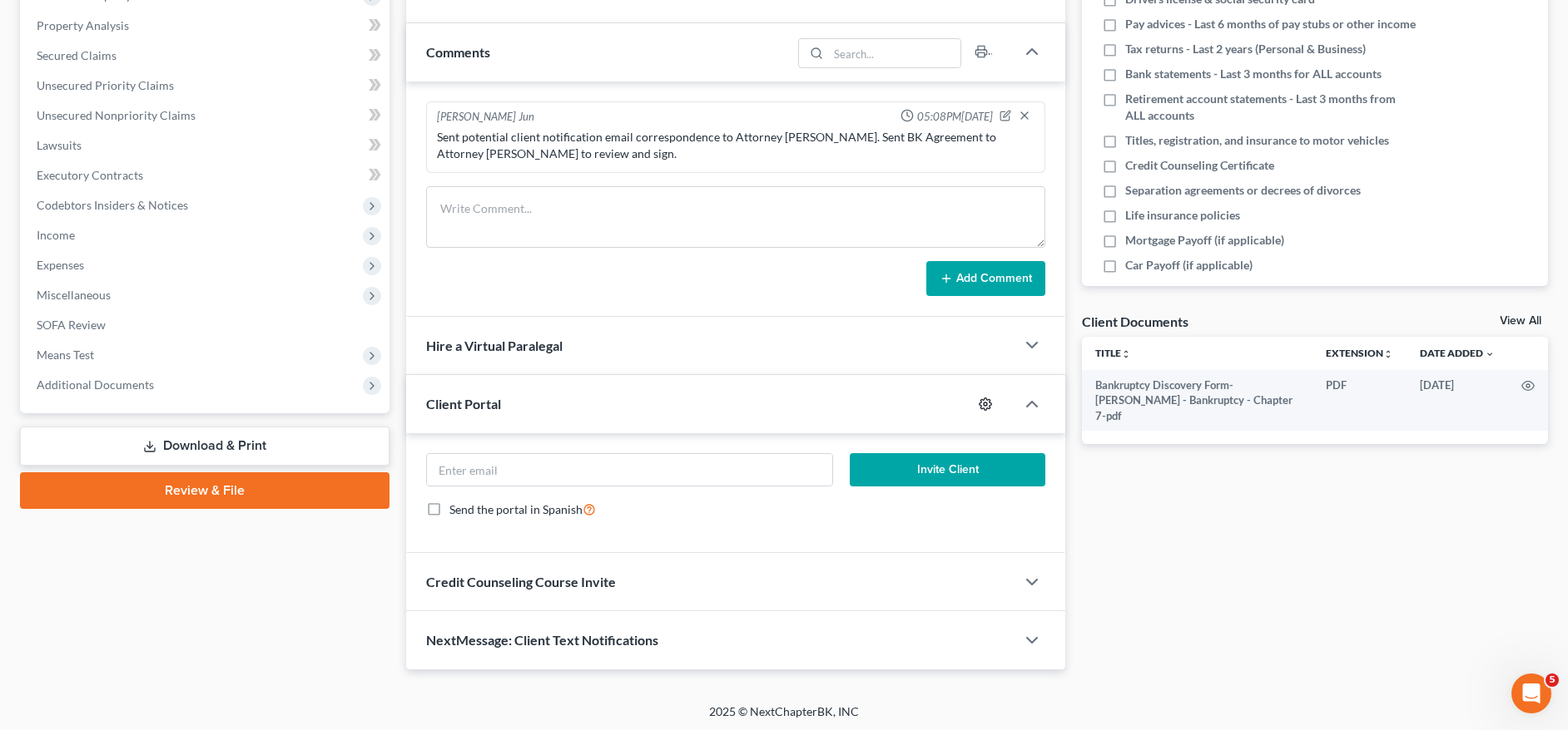
select select "4"
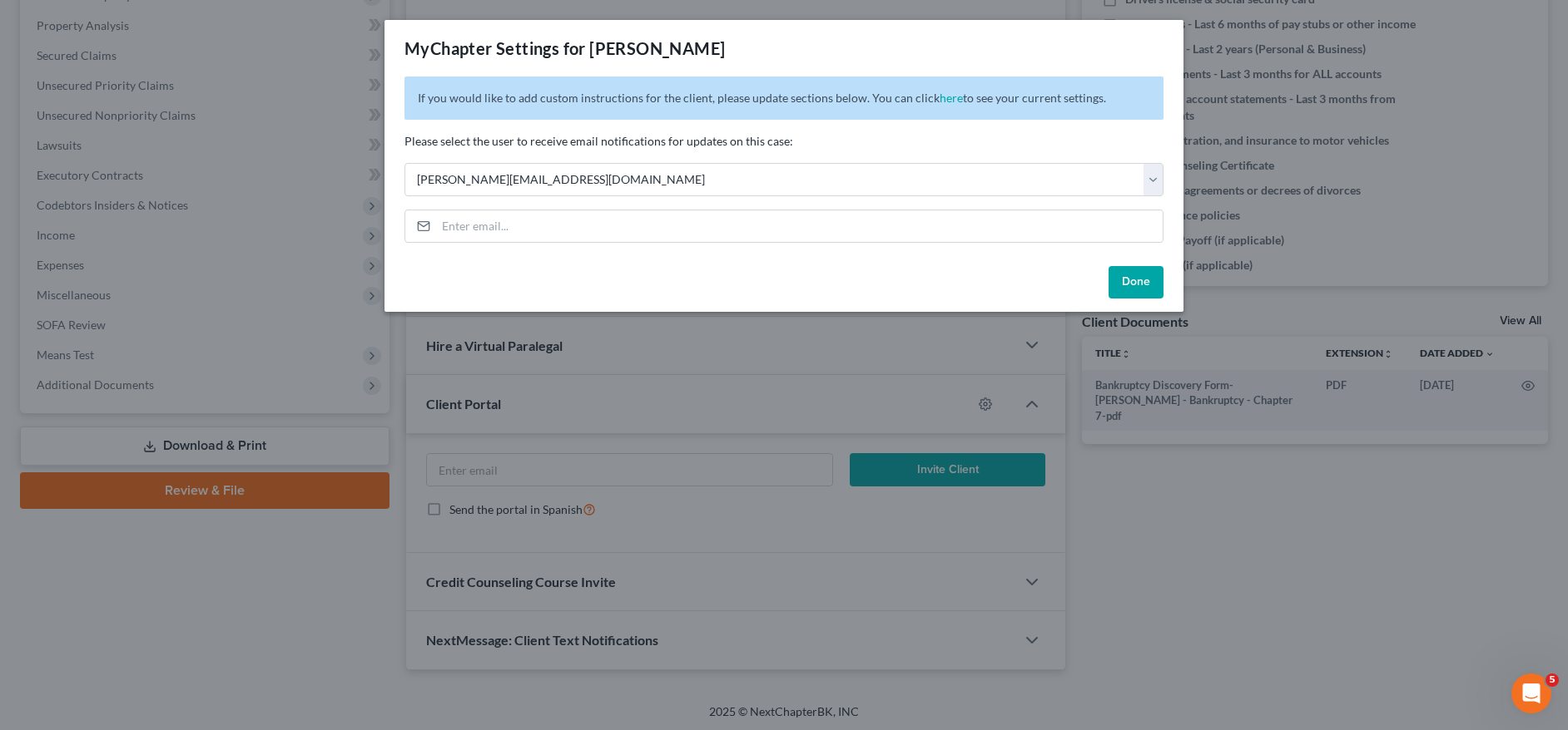
click at [1120, 273] on button "Done" at bounding box center [1136, 283] width 55 height 33
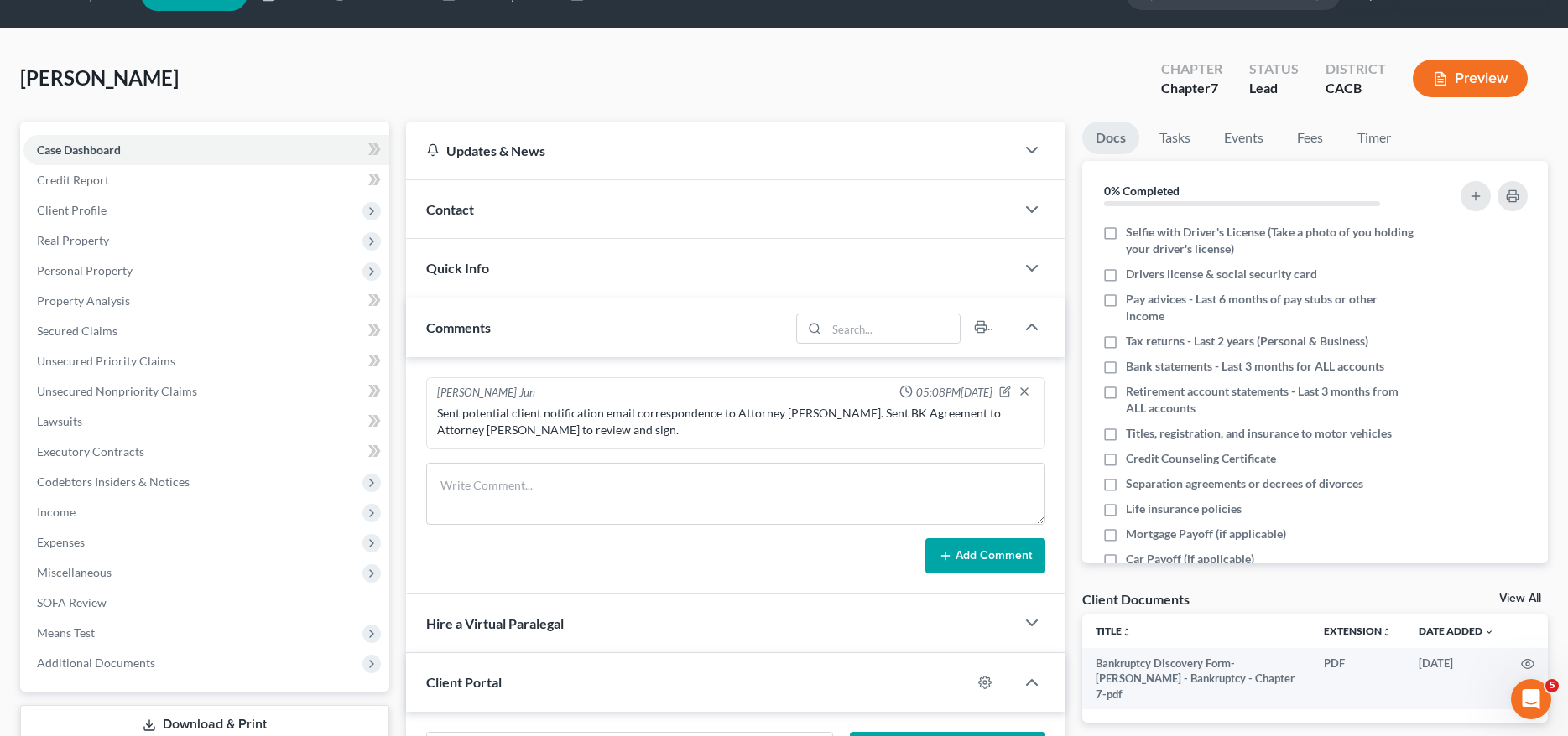
scroll to position [0, 0]
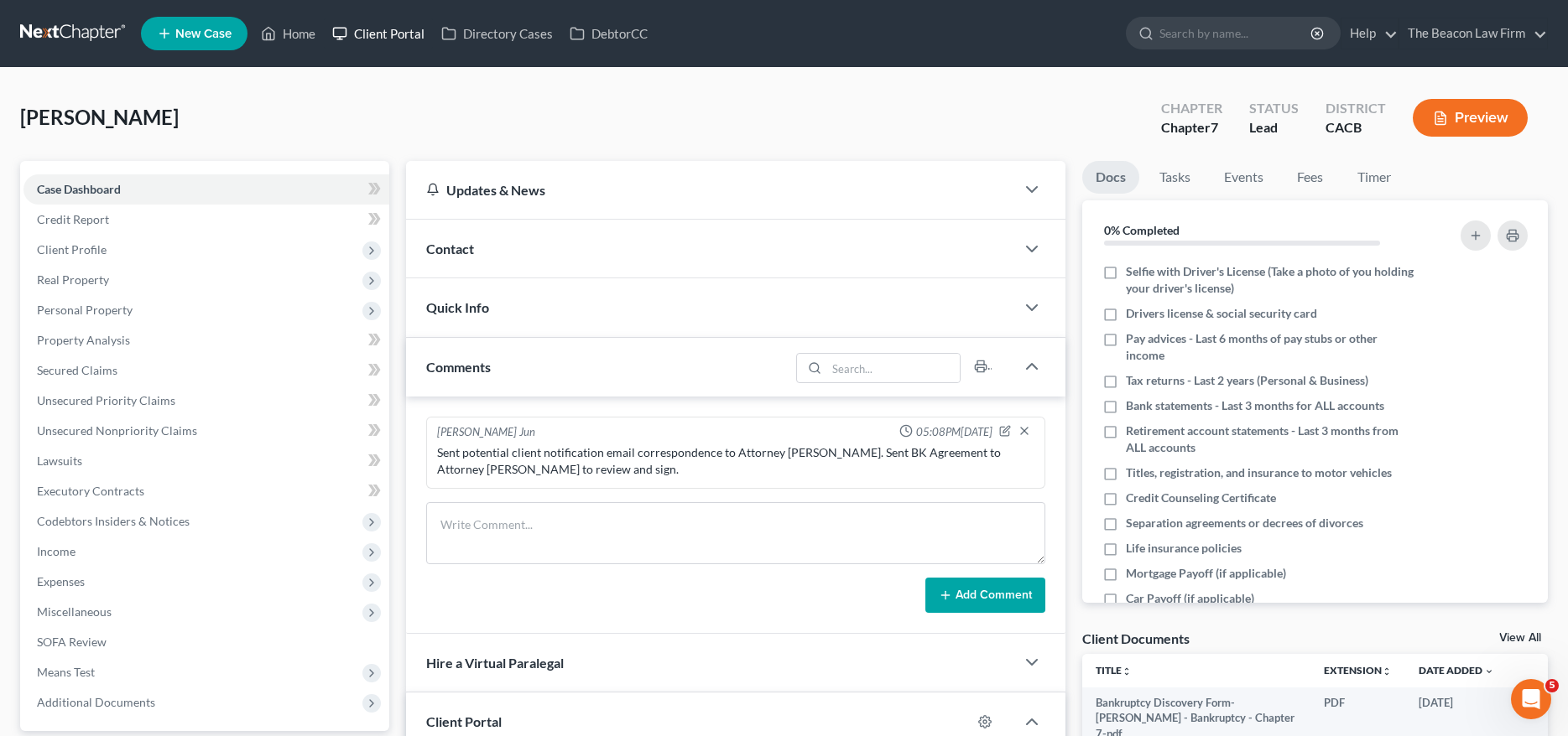
click at [369, 30] on link "Client Portal" at bounding box center [379, 33] width 109 height 30
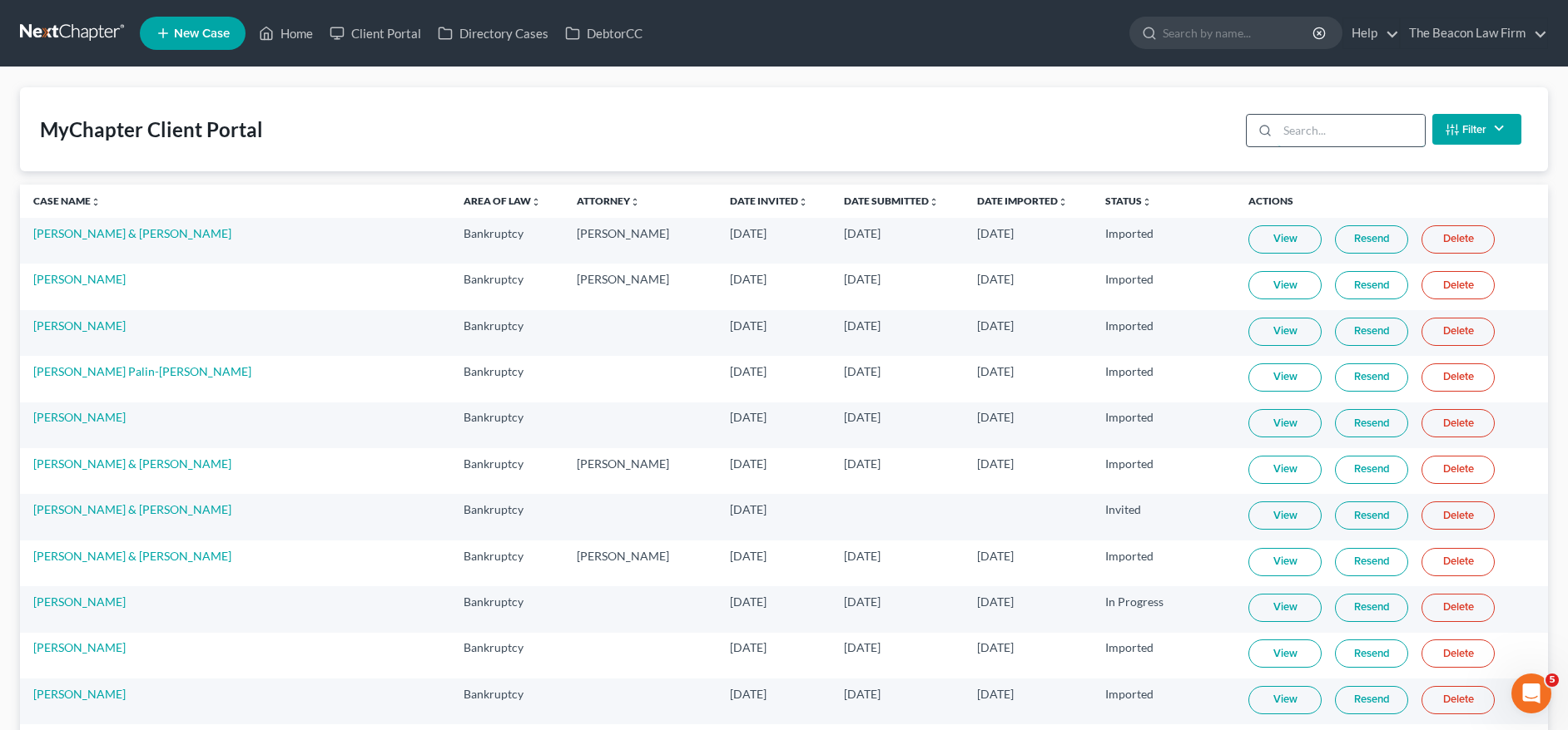
drag, startPoint x: 1326, startPoint y: 130, endPoint x: 1382, endPoint y: 118, distance: 57.3
click at [1325, 130] on input "search" at bounding box center [1351, 130] width 147 height 32
paste input "Jennifer hutchinson"
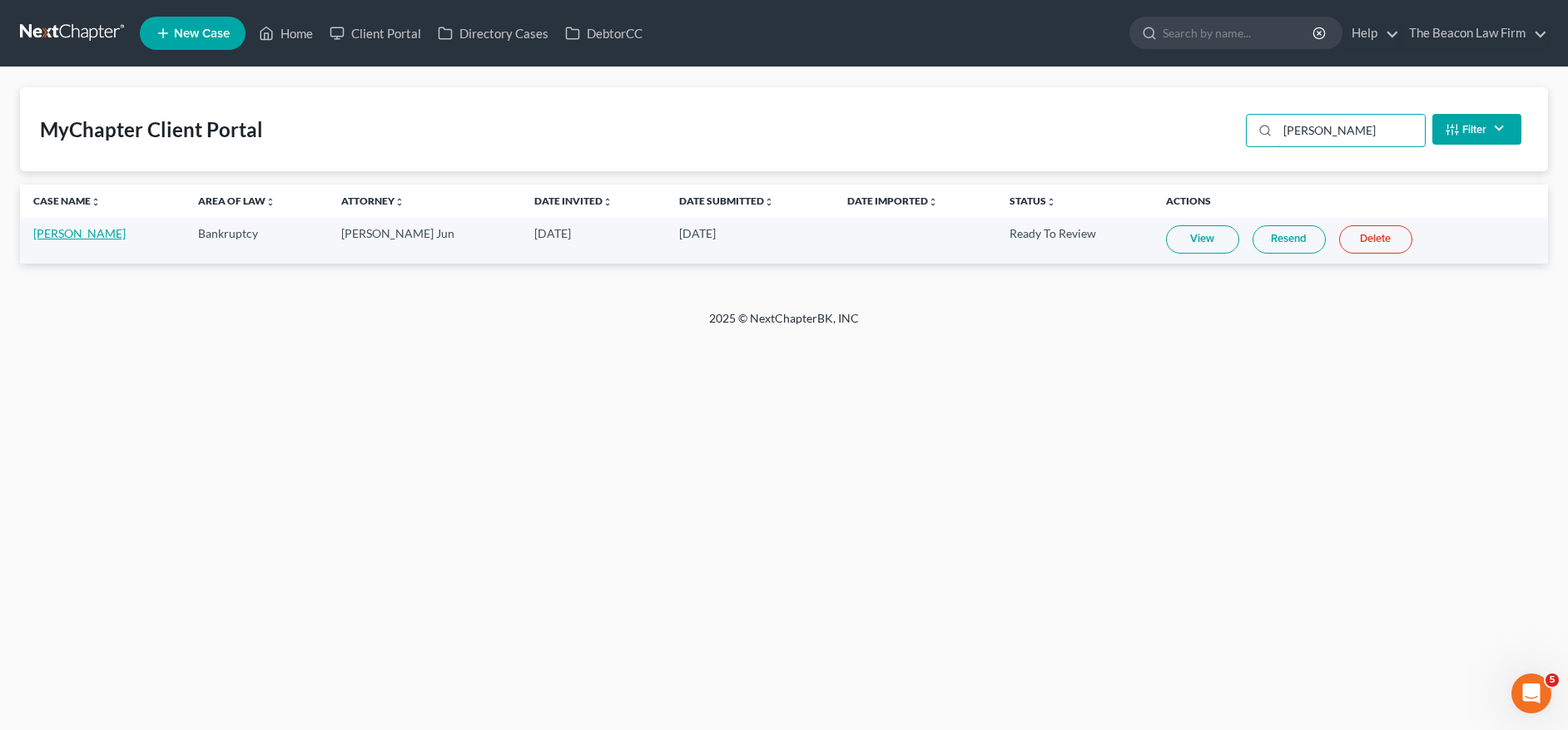
type input "Jennifer hutchinson"
click at [111, 233] on link "[PERSON_NAME]" at bounding box center [80, 233] width 93 height 15
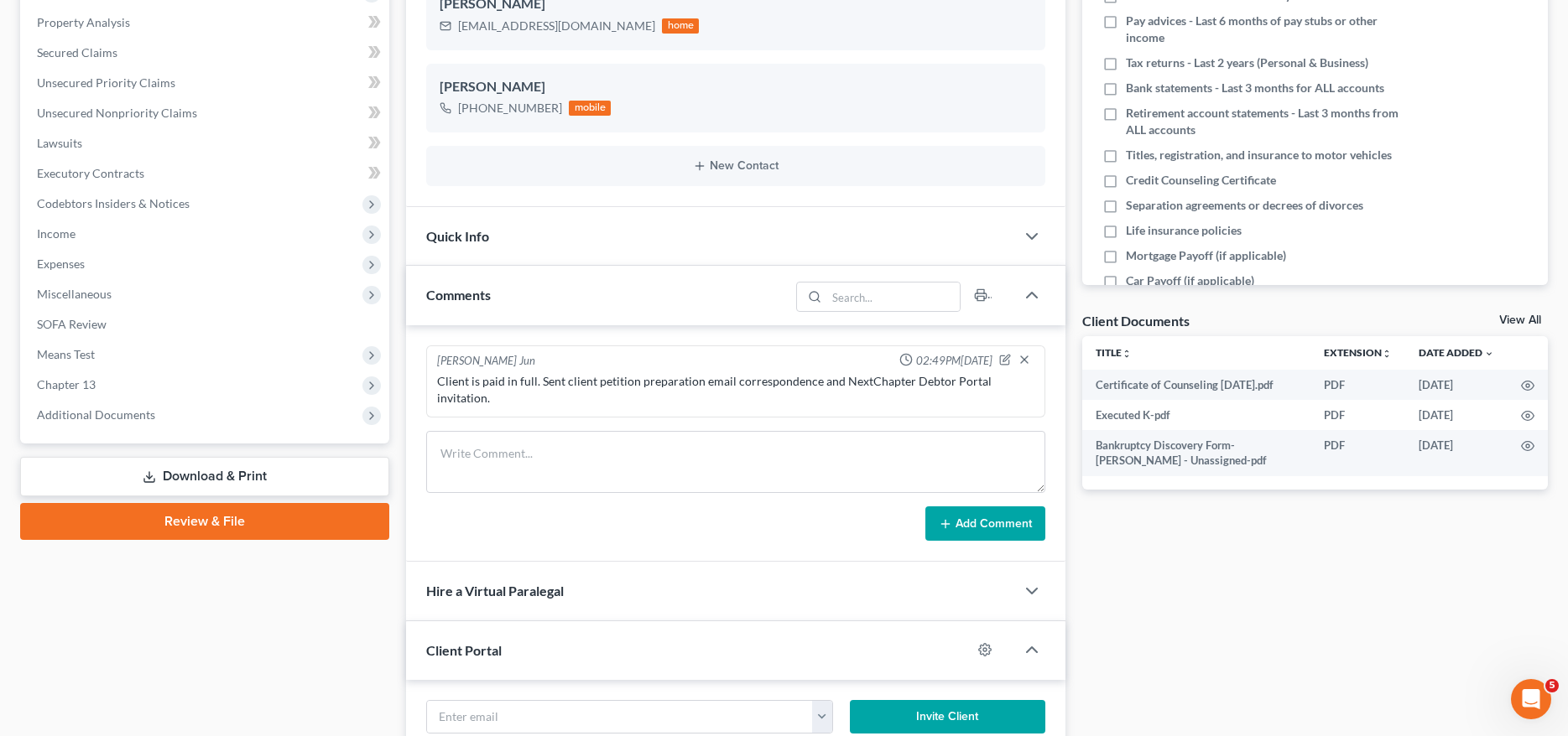
scroll to position [416, 0]
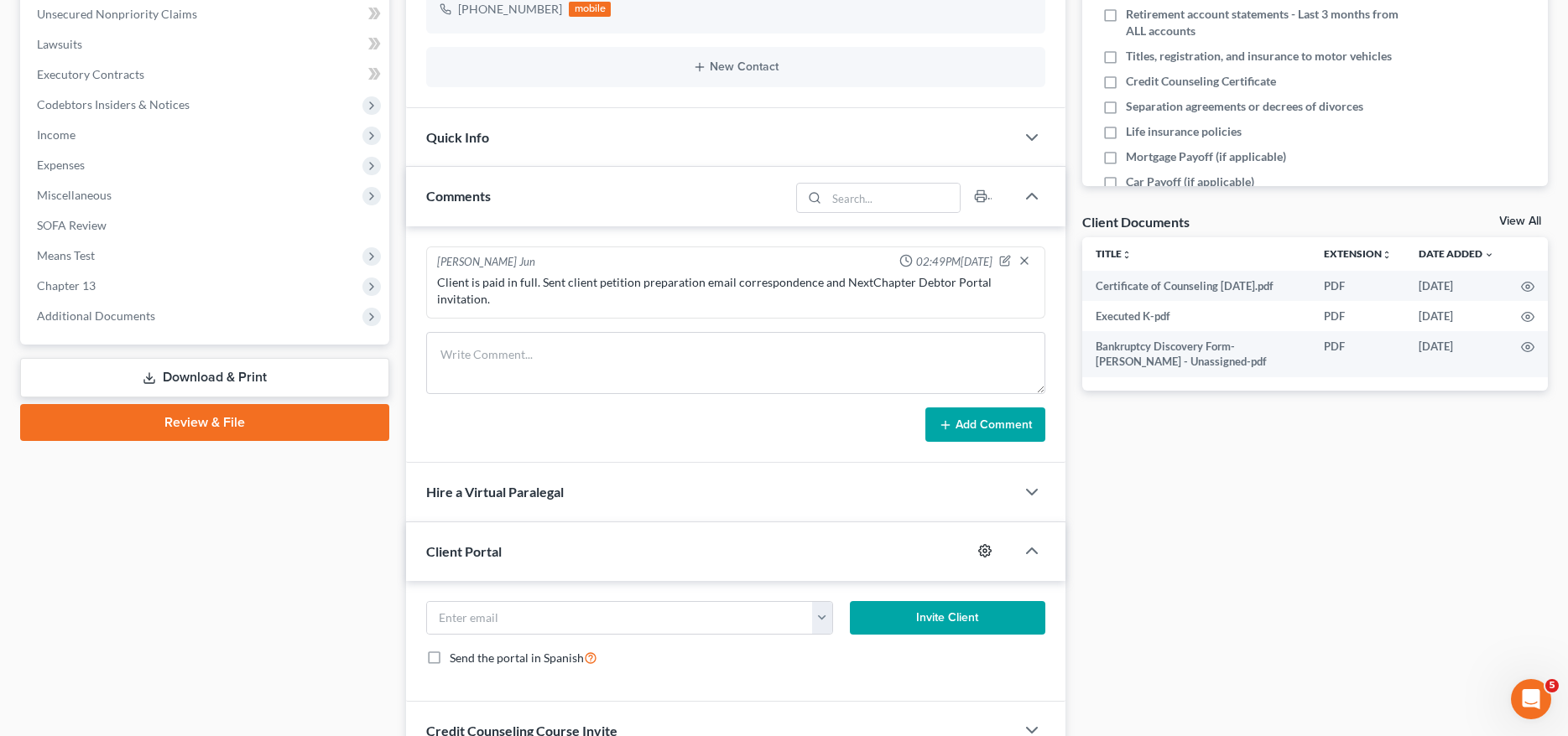
click at [990, 545] on icon "button" at bounding box center [985, 551] width 13 height 13
select select "5"
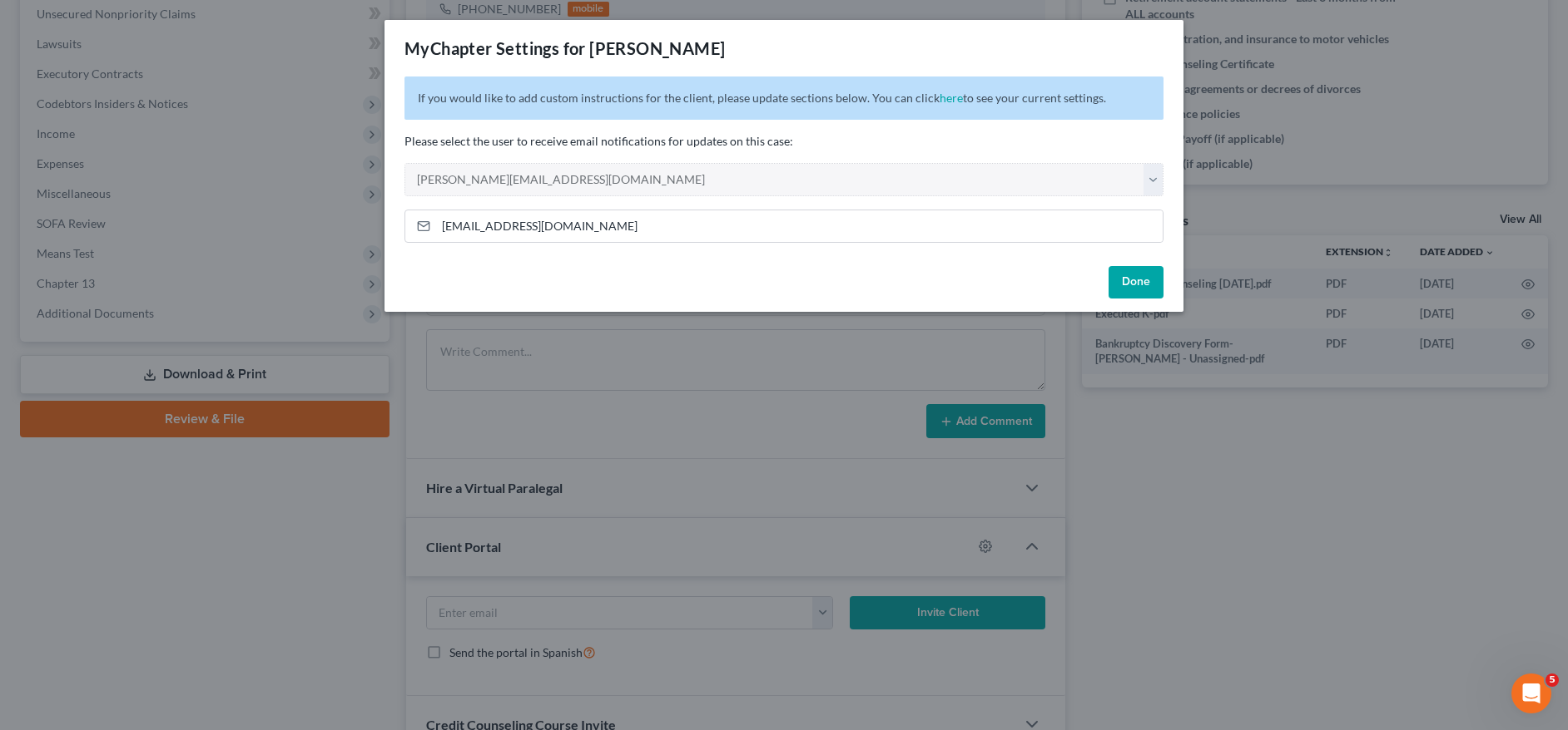
click at [1130, 284] on button "Done" at bounding box center [1136, 283] width 55 height 33
